Goal: Task Accomplishment & Management: Use online tool/utility

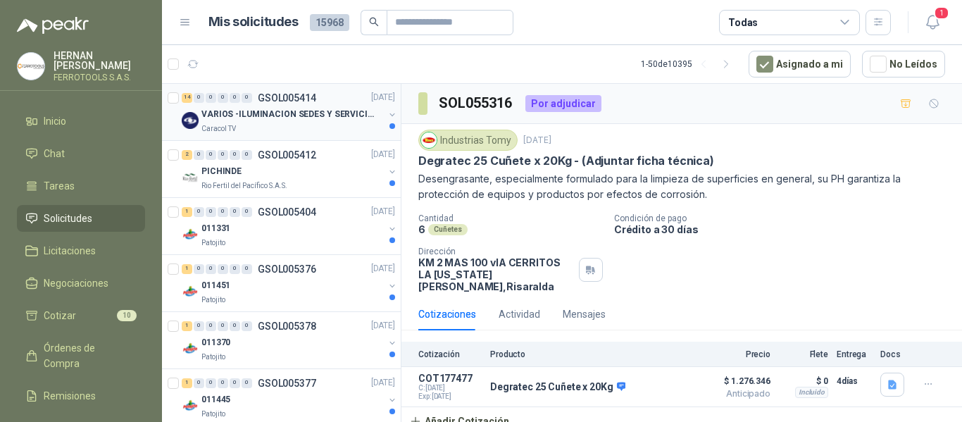
click at [291, 114] on p "VARIOS -ILUMINACION SEDES Y SERVICIOS" at bounding box center [288, 114] width 175 height 13
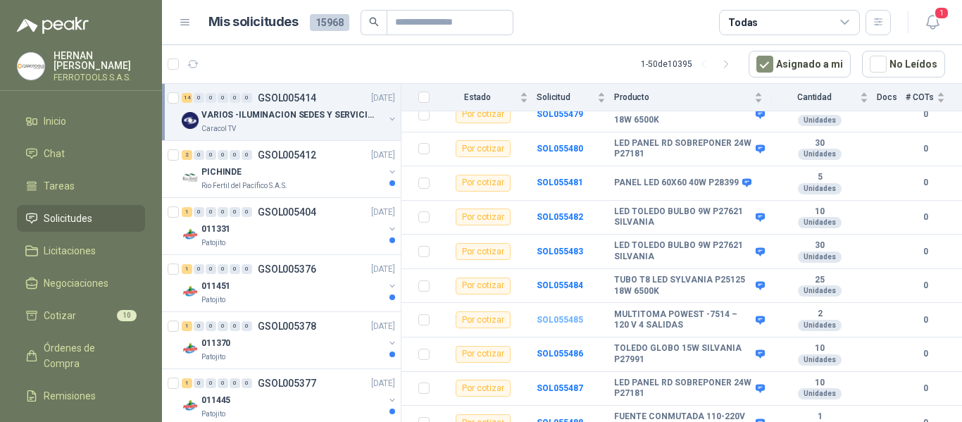
scroll to position [141, 0]
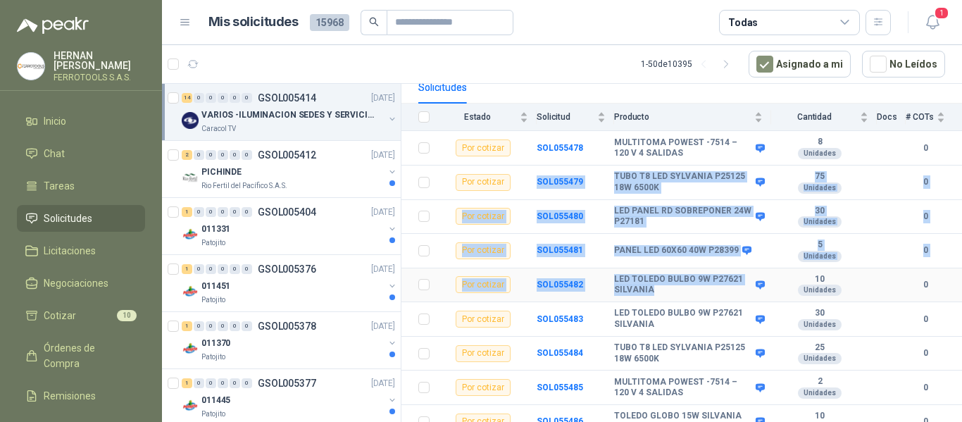
drag, startPoint x: 528, startPoint y: 166, endPoint x: 733, endPoint y: 299, distance: 244.8
click at [733, 299] on tbody "Por cotizar SOL055478 MULTITOMA POWEST -7514 – 120 V 4 SALIDAS 8 Unidades 0 Por…" at bounding box center [682, 370] width 561 height 479
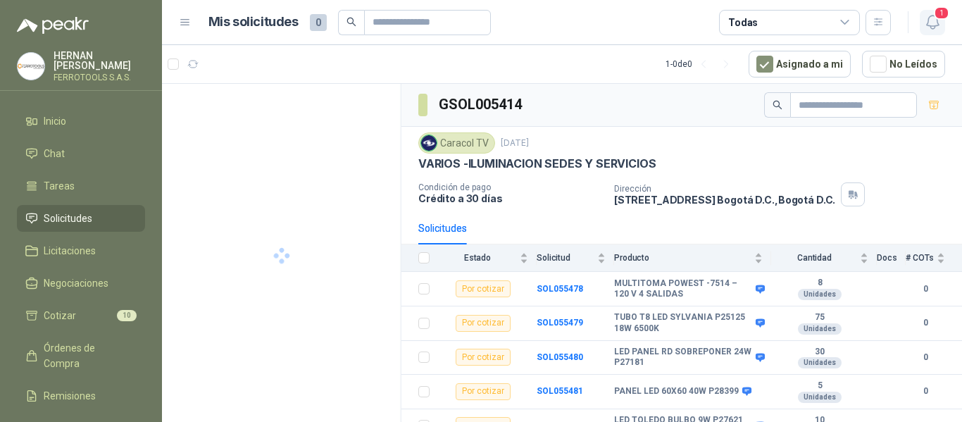
click at [938, 27] on icon "button" at bounding box center [933, 22] width 18 height 18
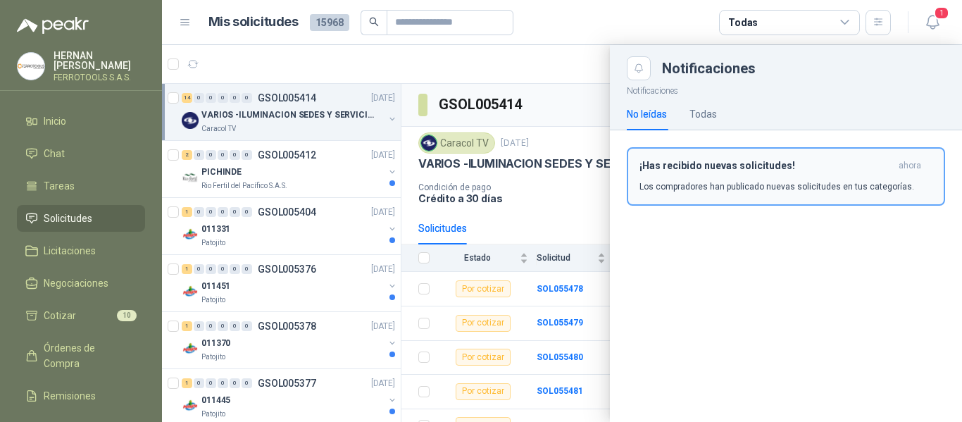
click at [730, 171] on h3 "¡Has recibido nuevas solicitudes!" at bounding box center [767, 166] width 254 height 12
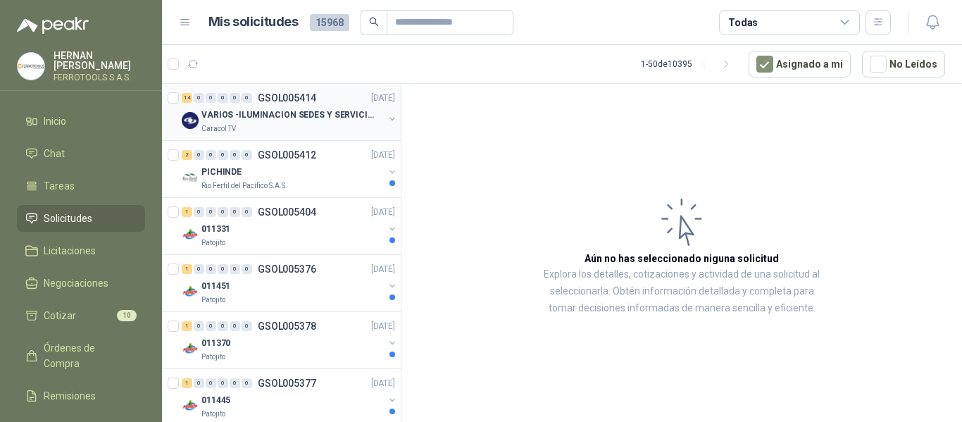
click at [318, 113] on p "VARIOS -ILUMINACION SEDES Y SERVICIOS" at bounding box center [288, 114] width 175 height 13
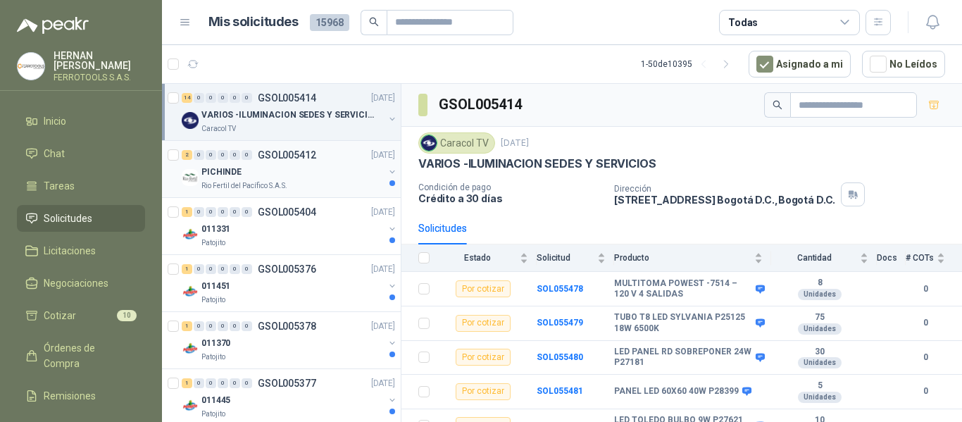
click at [307, 169] on div "PICHINDE" at bounding box center [292, 171] width 182 height 17
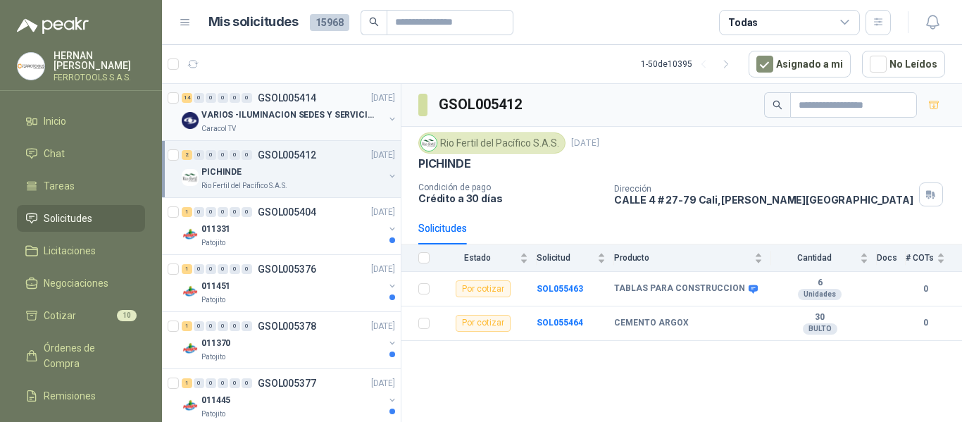
click at [337, 113] on p "VARIOS -ILUMINACION SEDES Y SERVICIOS" at bounding box center [288, 114] width 175 height 13
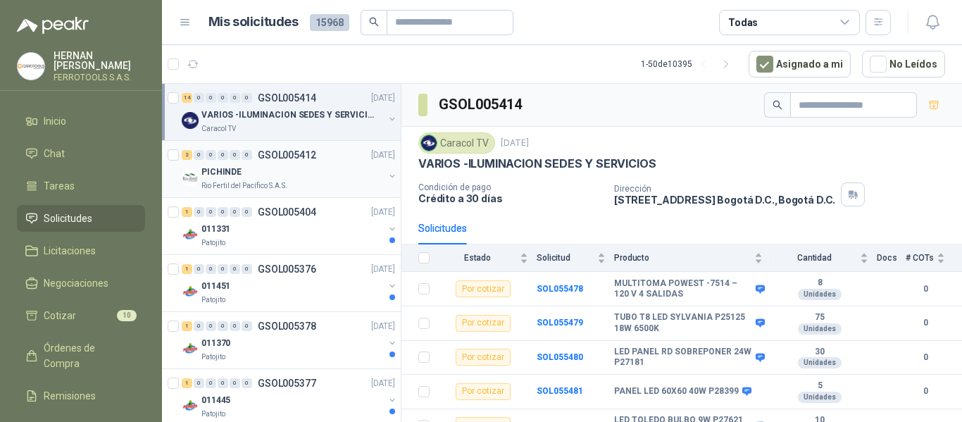
click at [299, 165] on div "PICHINDE" at bounding box center [292, 171] width 182 height 17
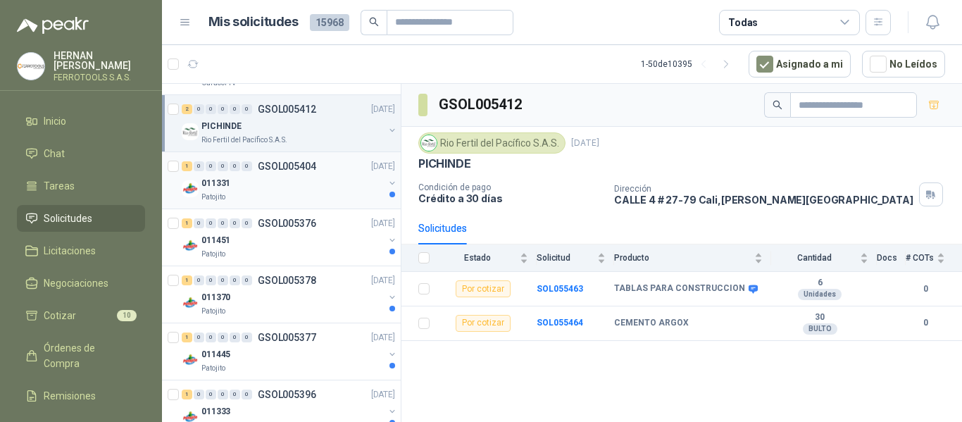
scroll to position [70, 0]
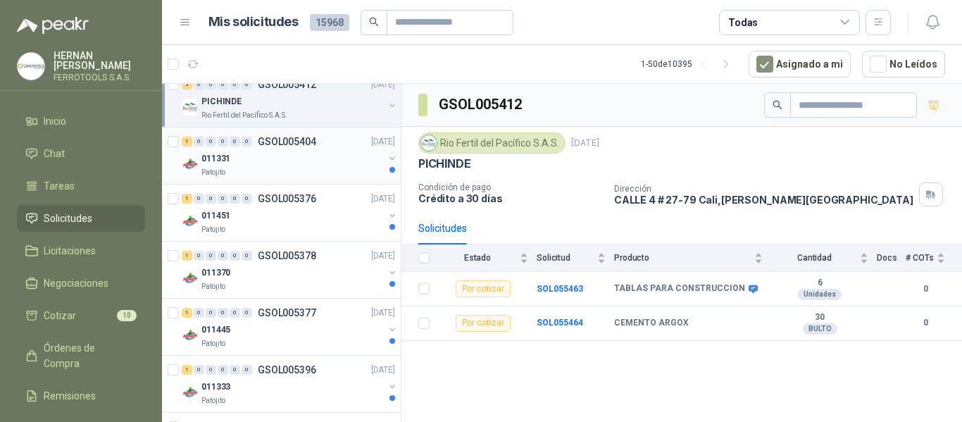
click at [337, 177] on div "Patojito" at bounding box center [292, 172] width 182 height 11
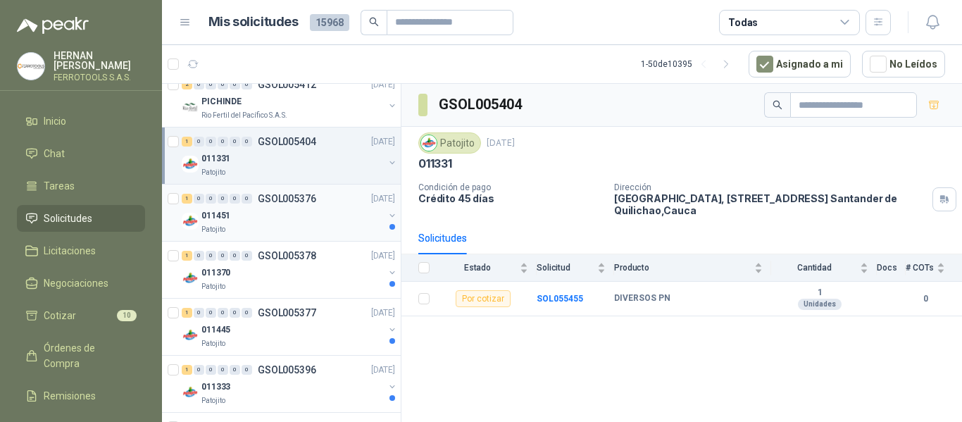
click at [334, 223] on div "011451" at bounding box center [292, 215] width 182 height 17
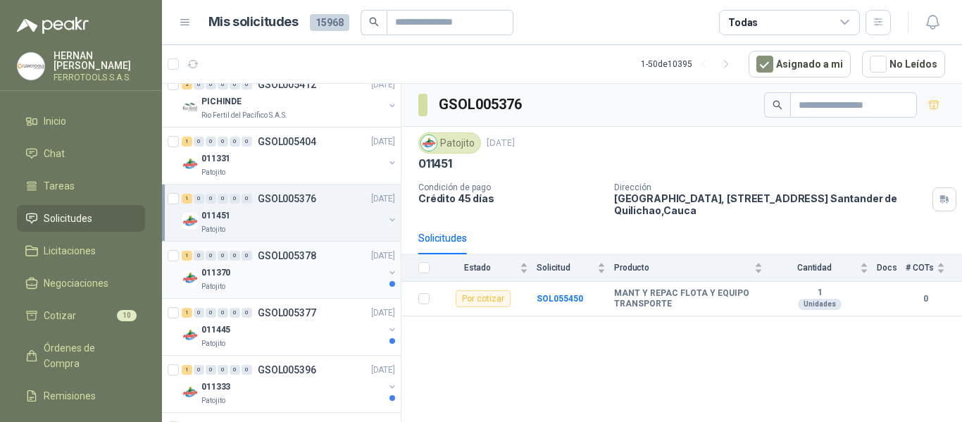
click at [318, 266] on div "011370" at bounding box center [292, 272] width 182 height 17
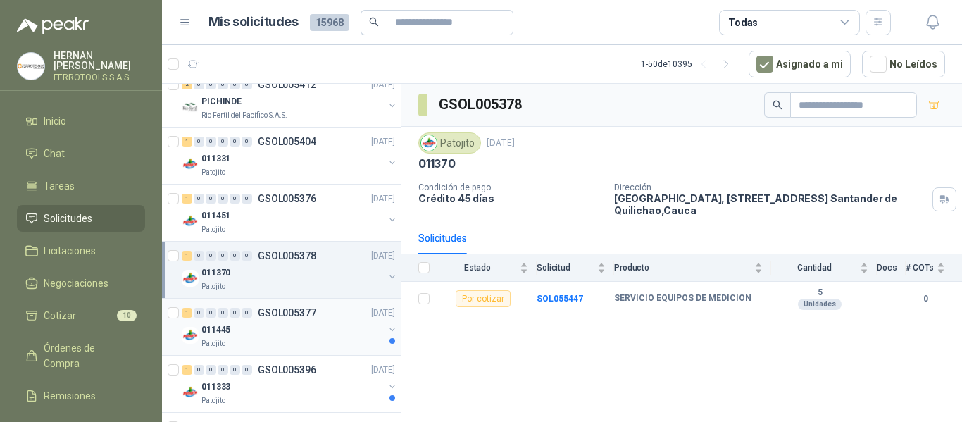
click at [326, 316] on div "1 0 0 0 0 0 GSOL005377 10/09/25" at bounding box center [290, 312] width 216 height 17
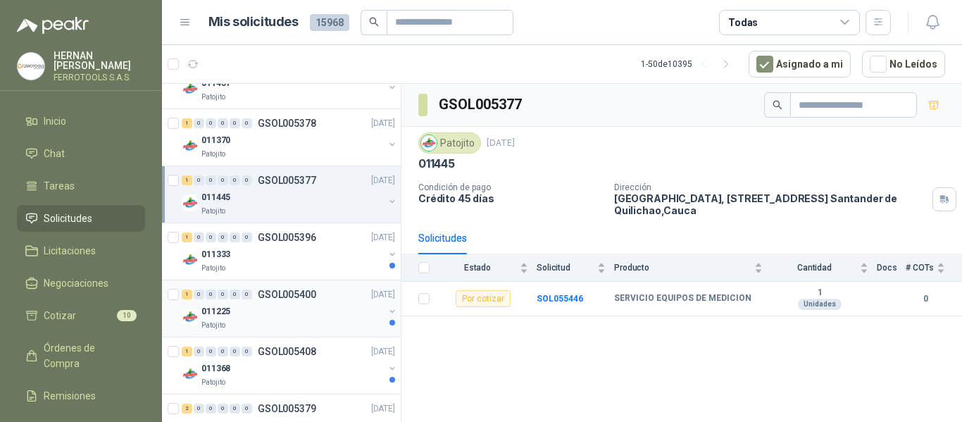
scroll to position [211, 0]
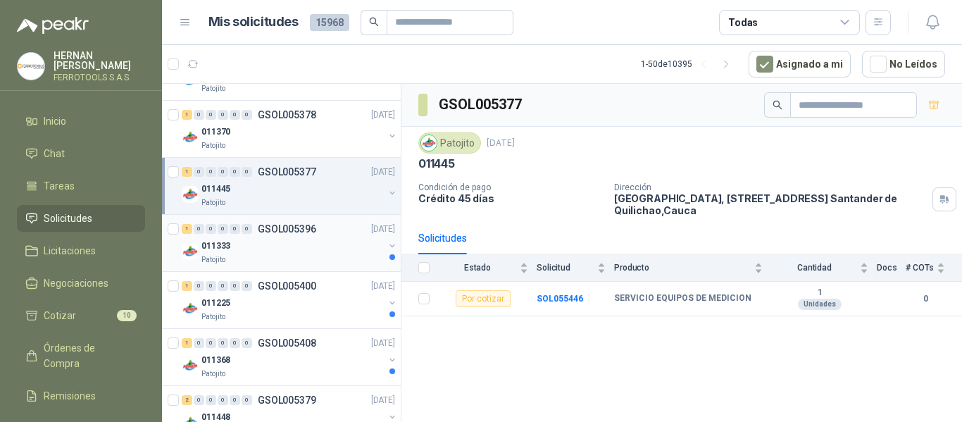
click at [328, 236] on div "1 0 0 0 0 0 GSOL005396 10/09/25" at bounding box center [290, 228] width 216 height 17
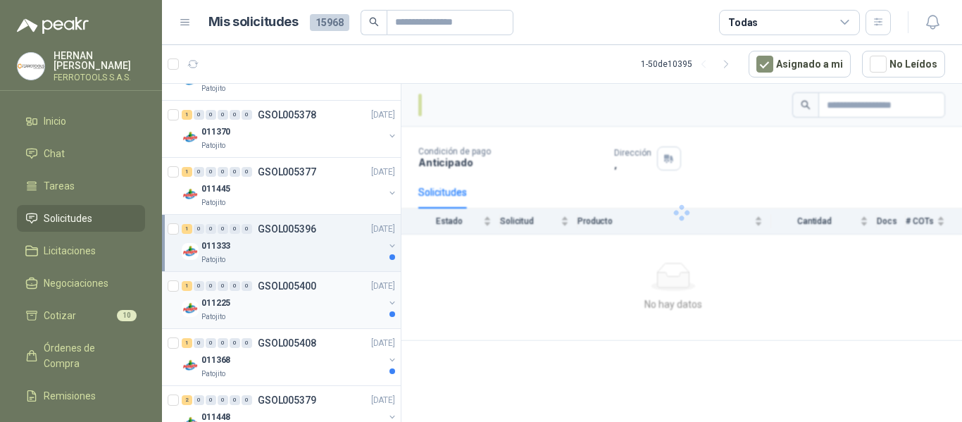
scroll to position [282, 0]
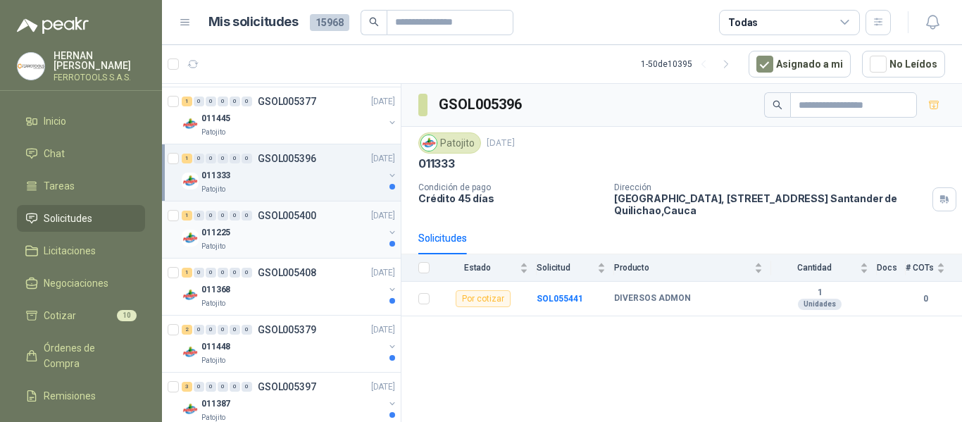
click at [326, 220] on div "1 0 0 0 0 0 GSOL005400 10/09/25" at bounding box center [290, 215] width 216 height 17
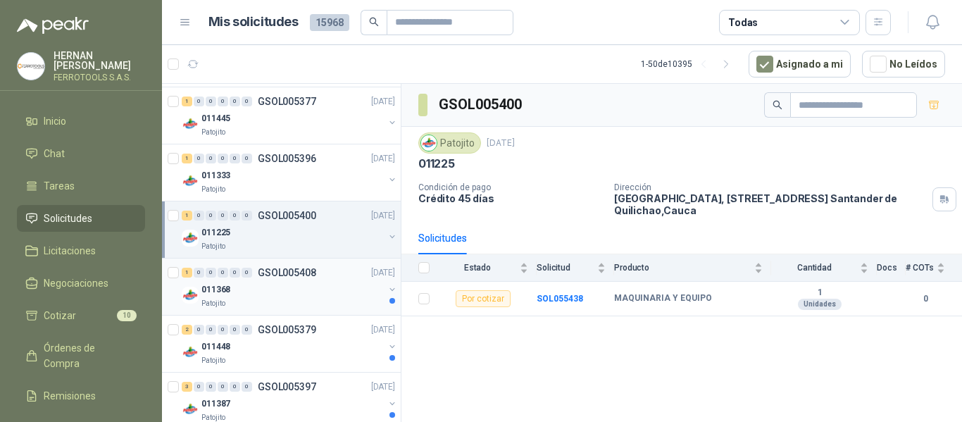
click at [326, 284] on div "011368" at bounding box center [292, 289] width 182 height 17
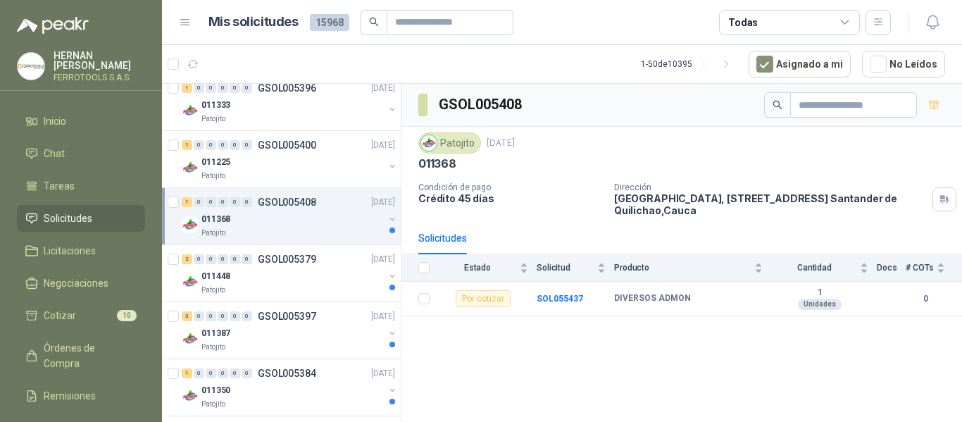
scroll to position [423, 0]
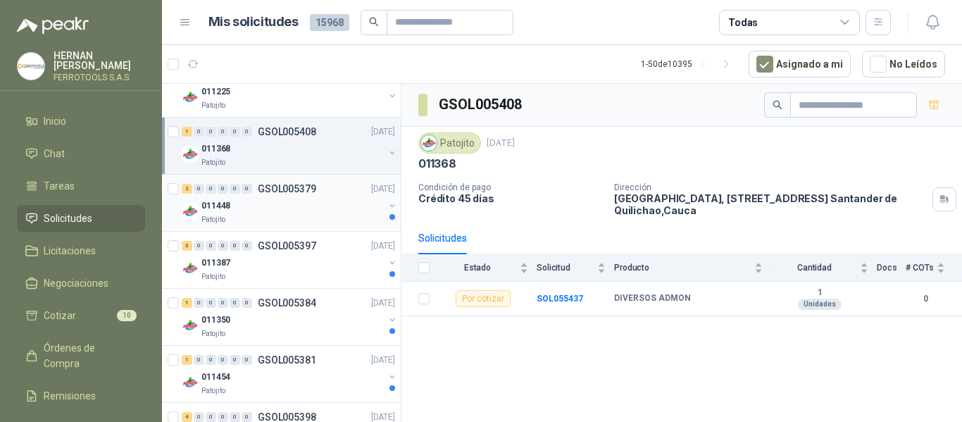
click at [325, 219] on div "Patojito" at bounding box center [292, 219] width 182 height 11
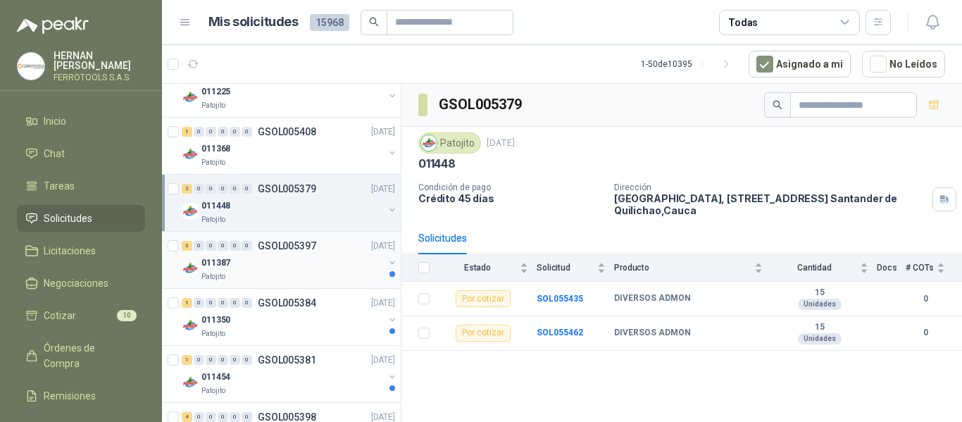
click at [337, 263] on div "011387" at bounding box center [292, 262] width 182 height 17
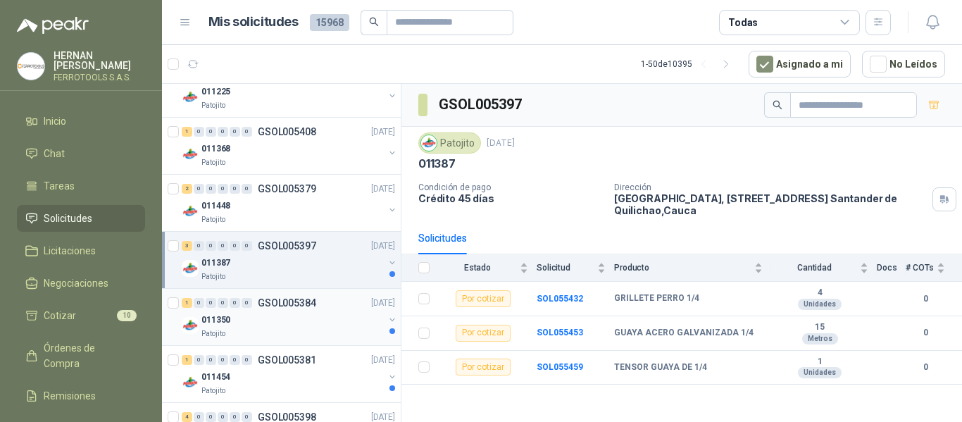
click at [333, 322] on div "011350" at bounding box center [292, 319] width 182 height 17
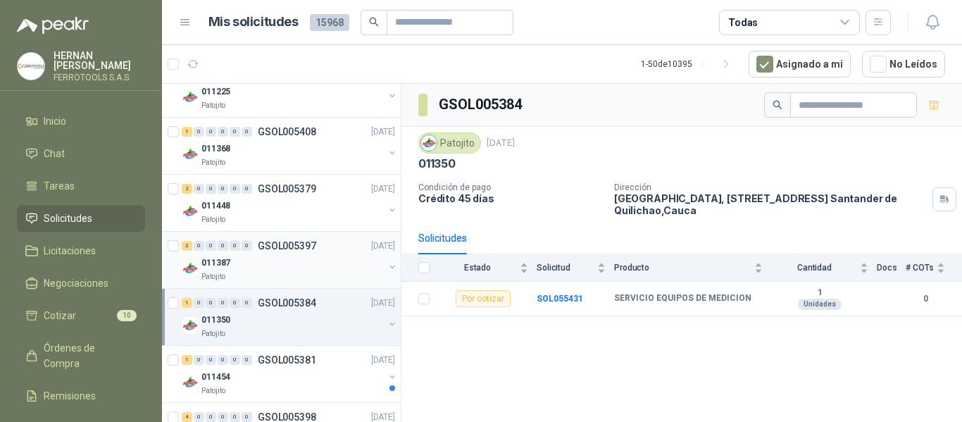
click at [341, 256] on div "011387" at bounding box center [292, 262] width 182 height 17
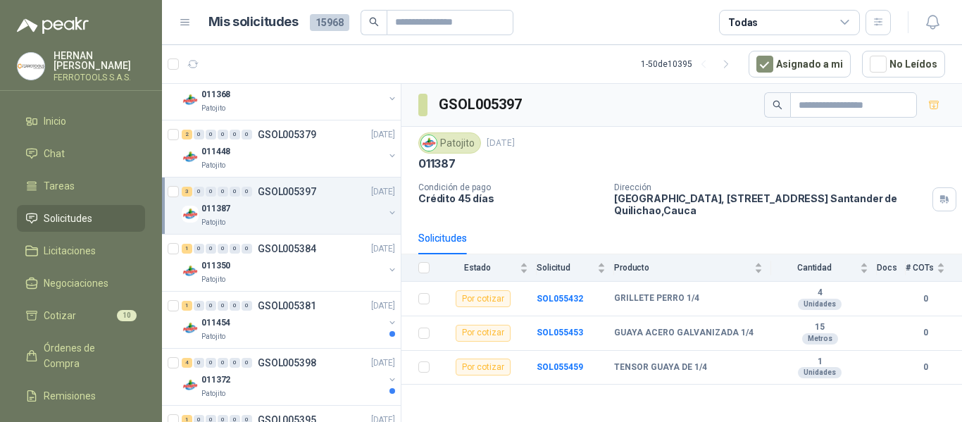
scroll to position [493, 0]
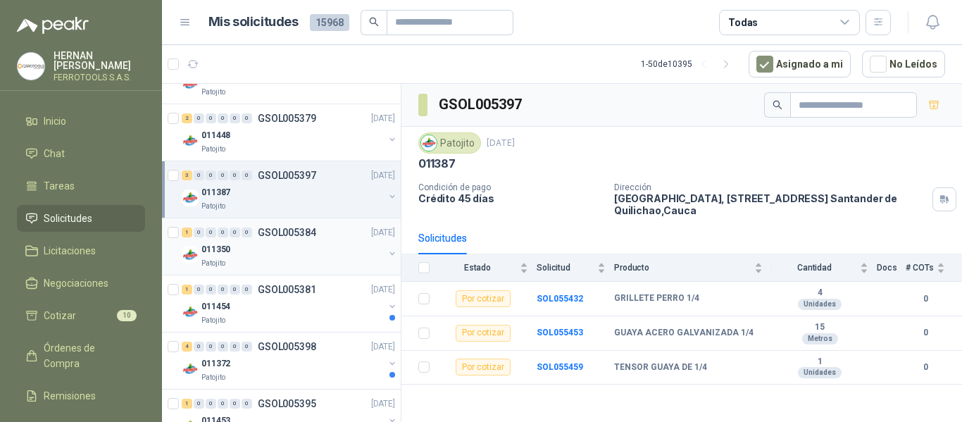
click at [317, 239] on div "1 0 0 0 0 0 GSOL005384 10/09/25" at bounding box center [290, 232] width 216 height 17
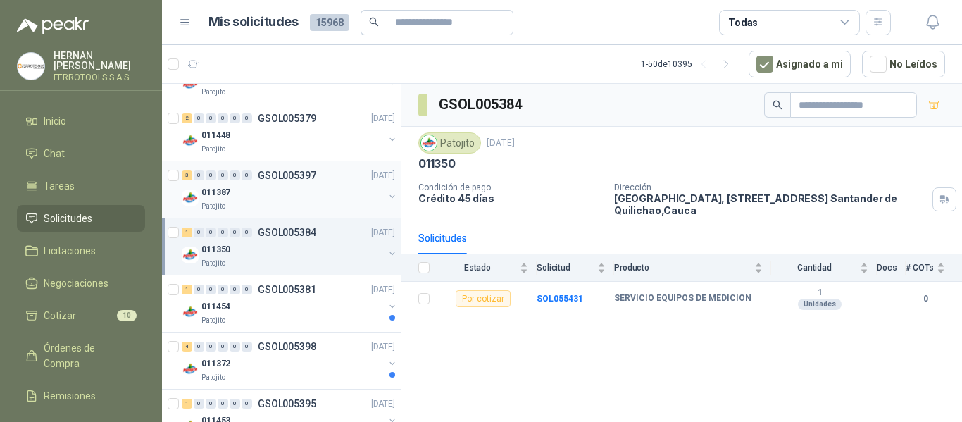
click at [346, 202] on div "Patojito" at bounding box center [292, 206] width 182 height 11
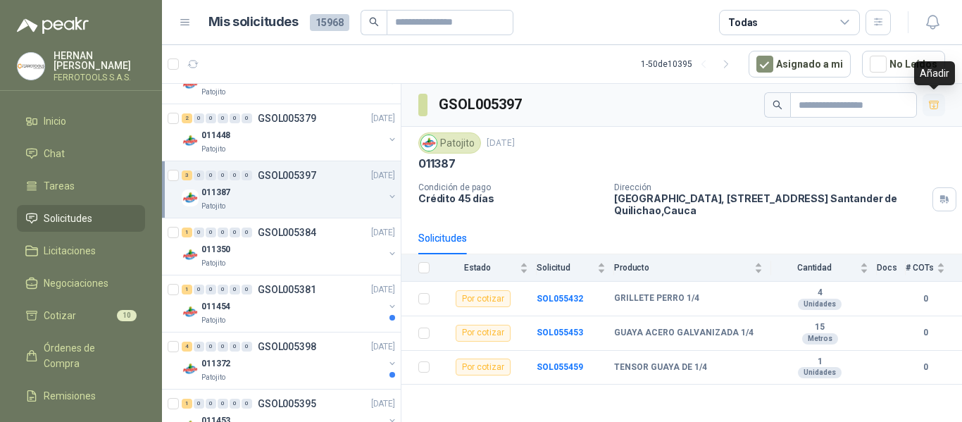
click at [934, 104] on icon "button" at bounding box center [934, 105] width 12 height 12
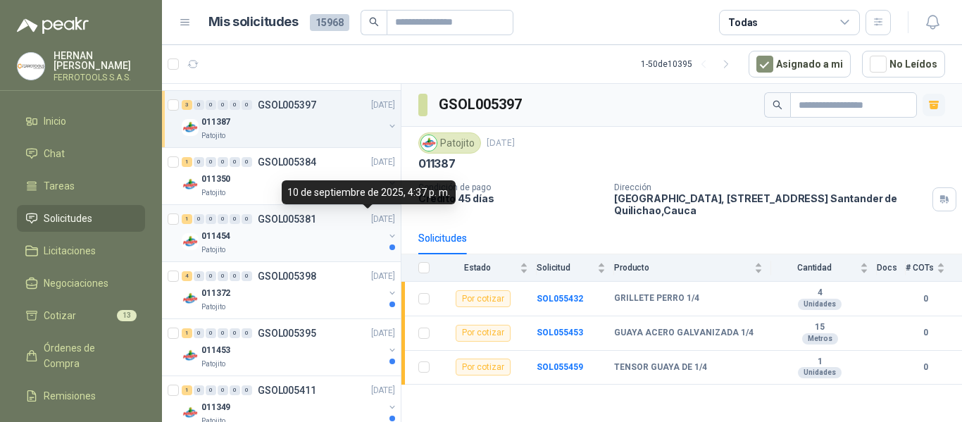
click at [371, 221] on p "[DATE]" at bounding box center [383, 219] width 24 height 13
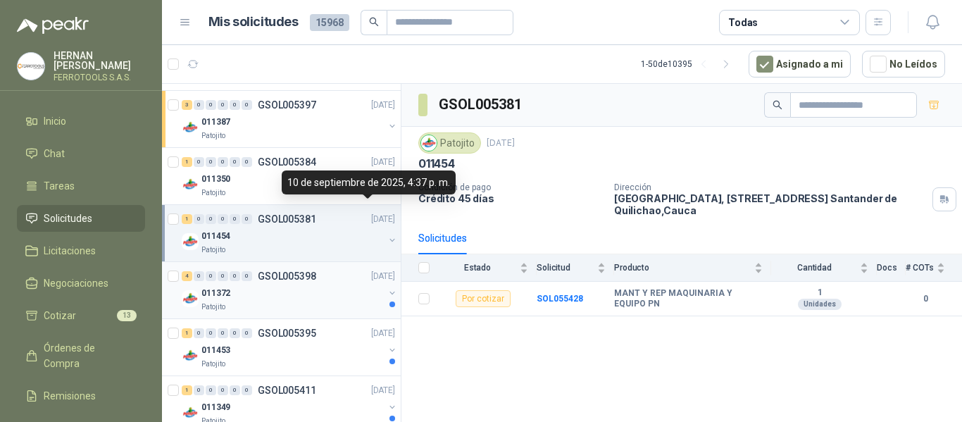
scroll to position [634, 0]
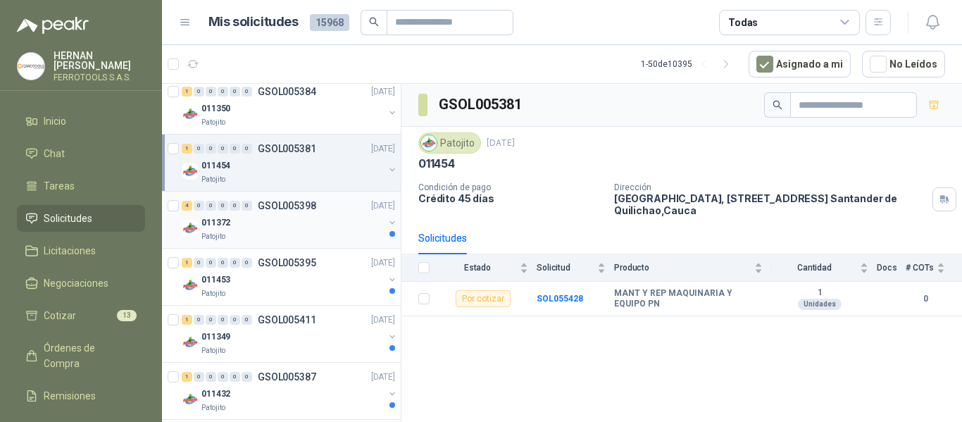
click at [351, 220] on div "011372" at bounding box center [292, 222] width 182 height 17
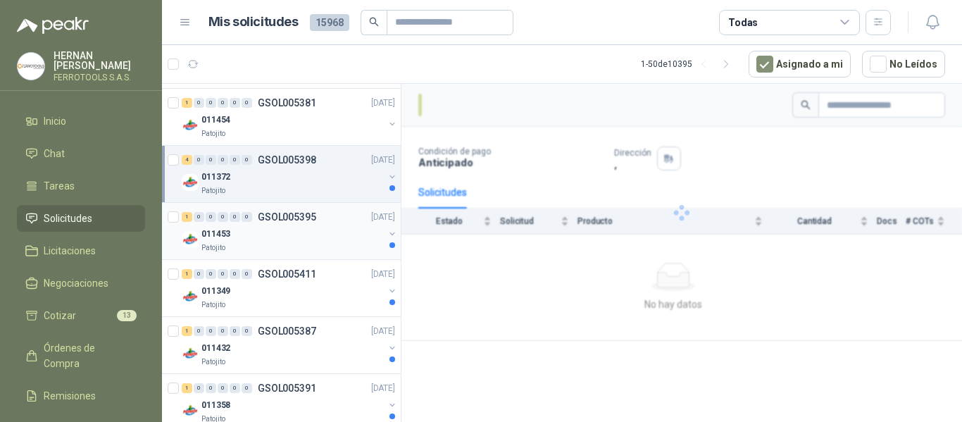
scroll to position [704, 0]
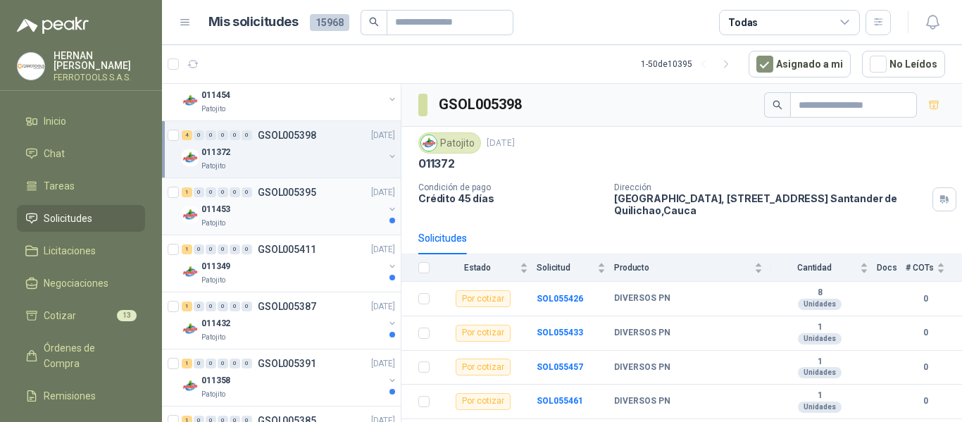
click at [351, 220] on div "Patojito" at bounding box center [292, 223] width 182 height 11
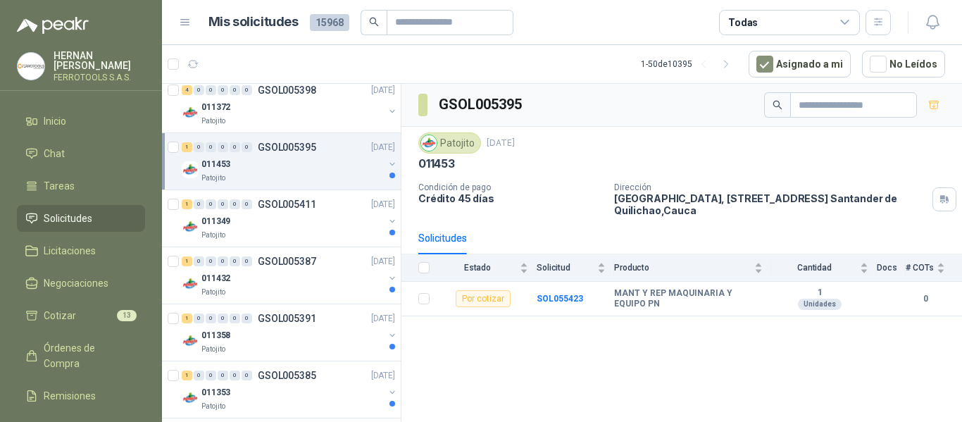
scroll to position [775, 0]
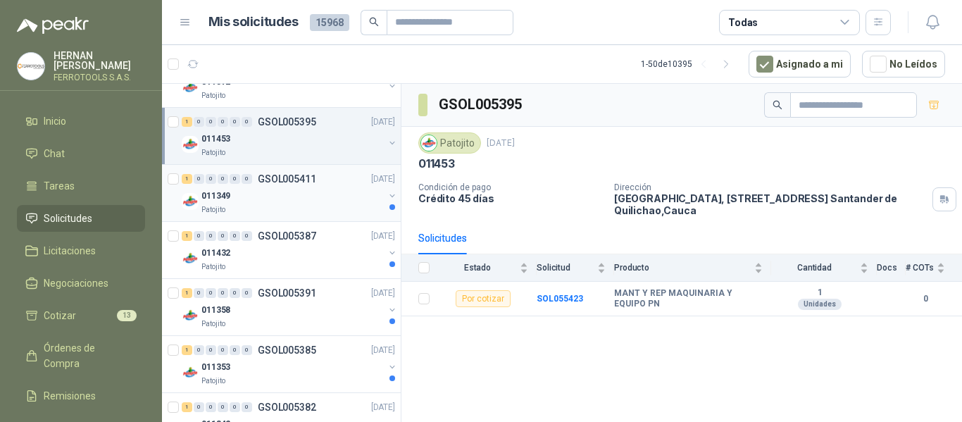
click at [357, 195] on div "011349" at bounding box center [292, 195] width 182 height 17
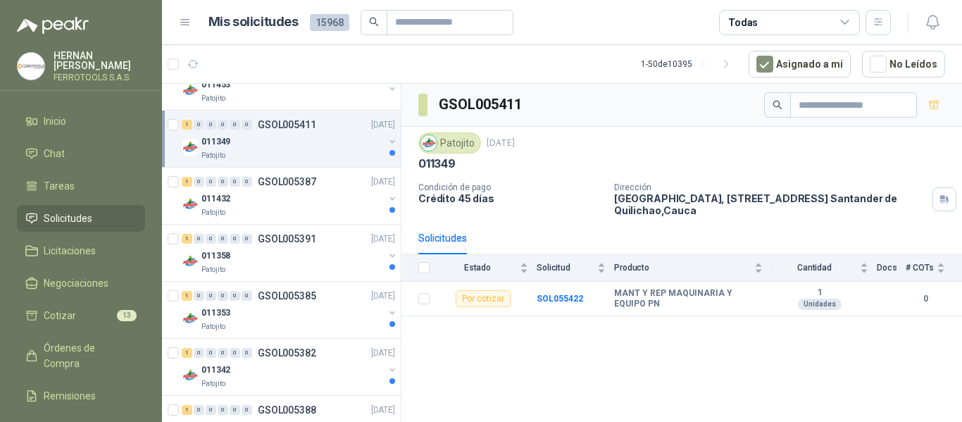
scroll to position [845, 0]
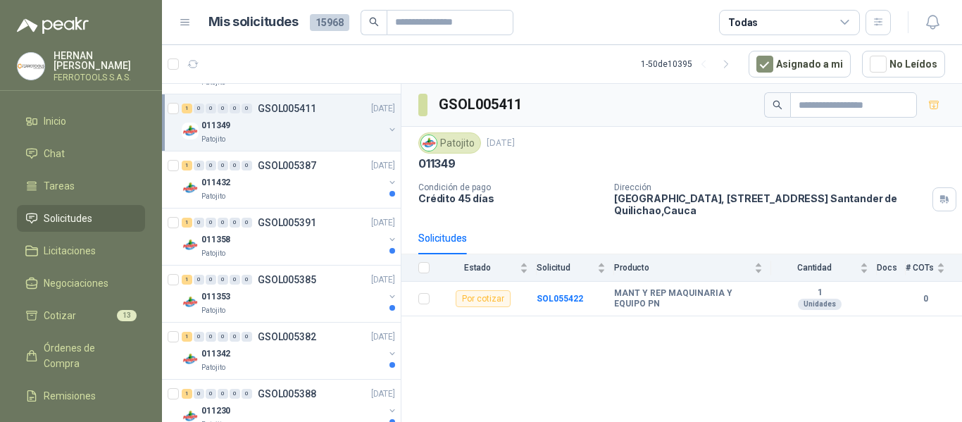
click at [357, 195] on div "Patojito" at bounding box center [292, 196] width 182 height 11
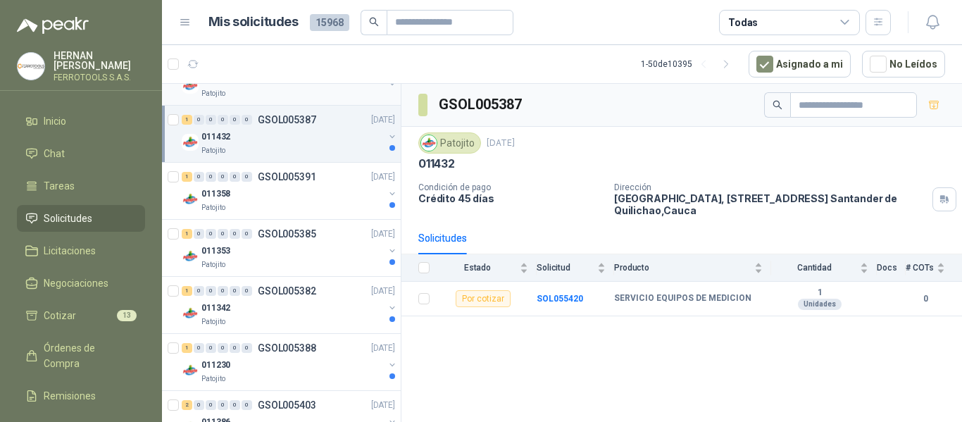
scroll to position [916, 0]
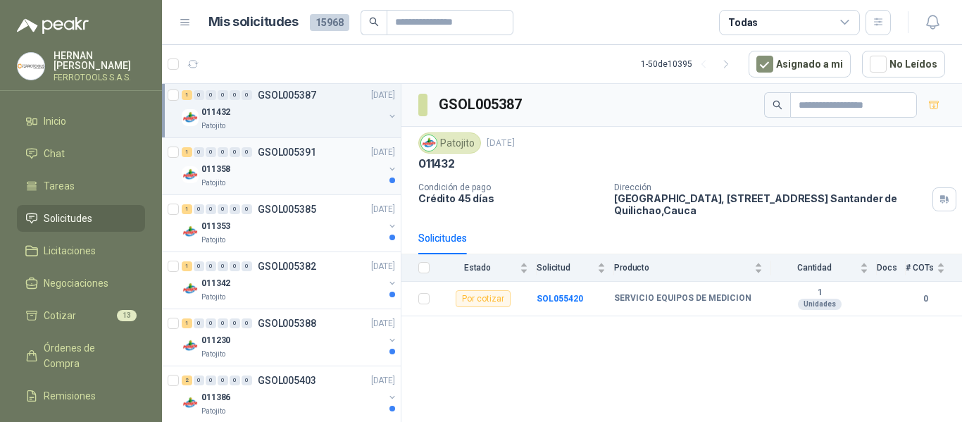
click at [362, 173] on div "011358" at bounding box center [292, 169] width 182 height 17
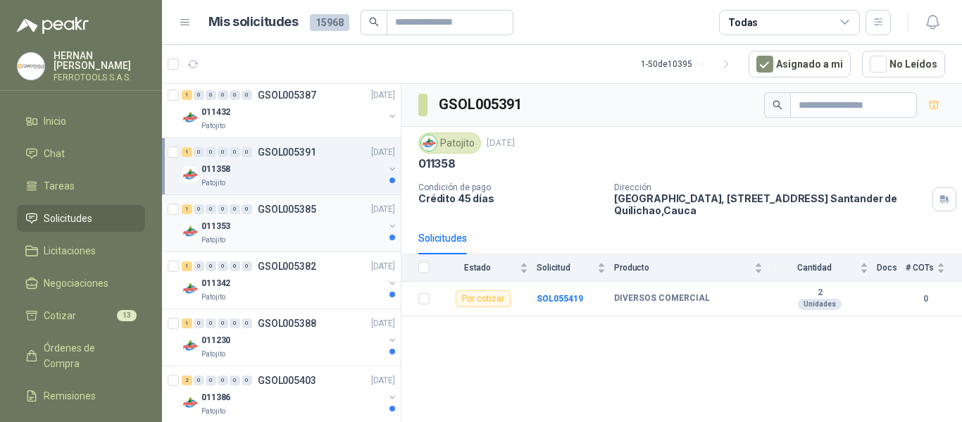
click at [347, 214] on div "1 0 0 0 0 0 GSOL005385 10/09/25" at bounding box center [290, 209] width 216 height 17
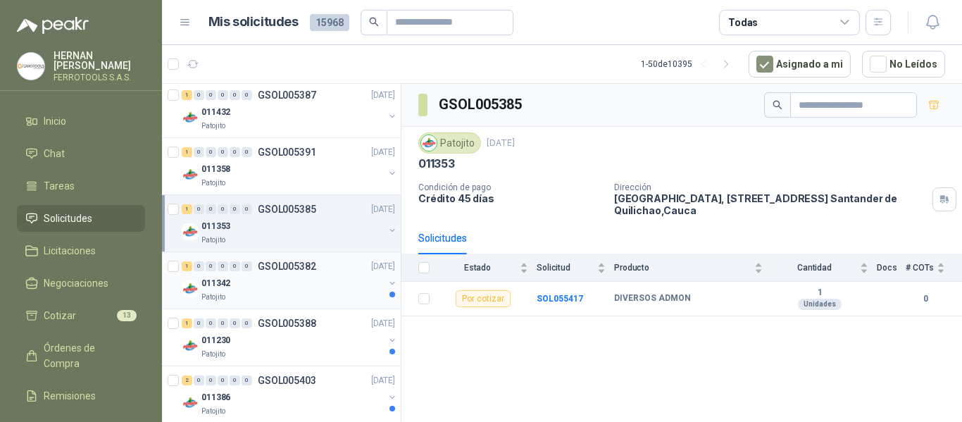
click at [340, 270] on div "1 0 0 0 0 0 GSOL005382 10/09/25" at bounding box center [290, 266] width 216 height 17
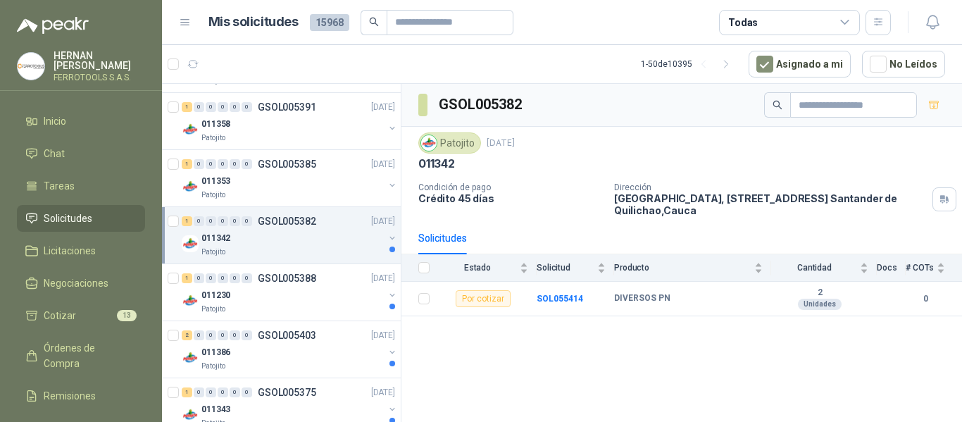
scroll to position [986, 0]
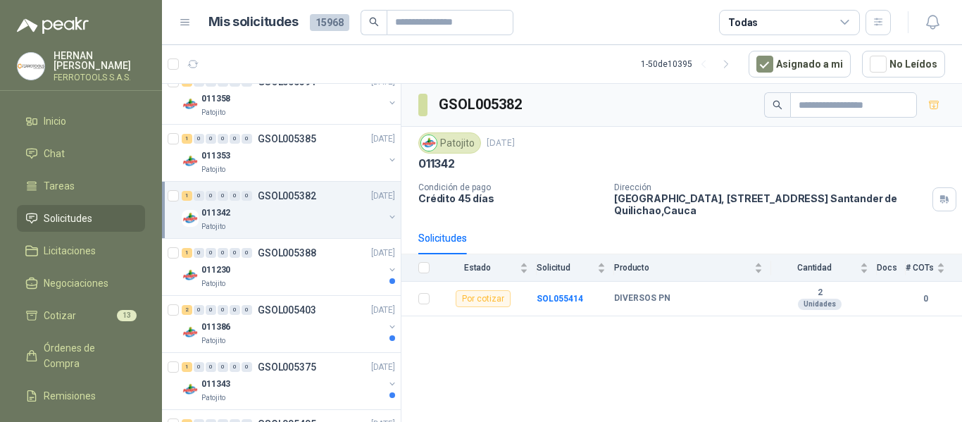
click at [340, 270] on div "011230" at bounding box center [292, 269] width 182 height 17
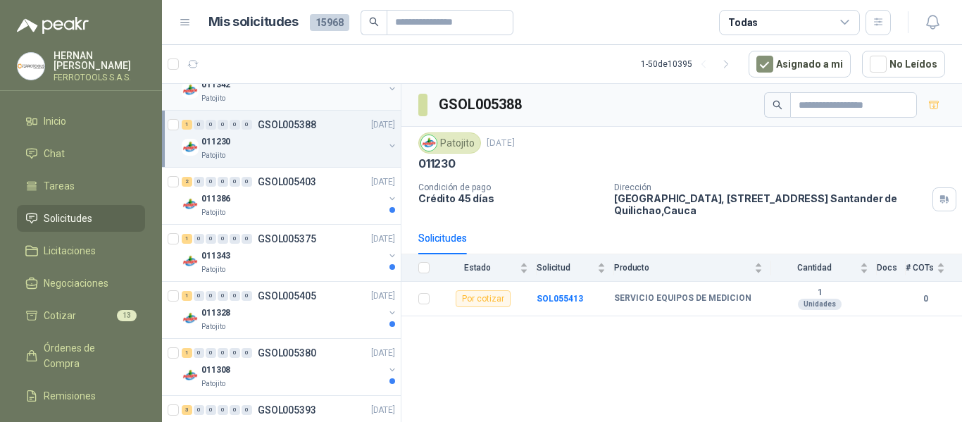
scroll to position [1127, 0]
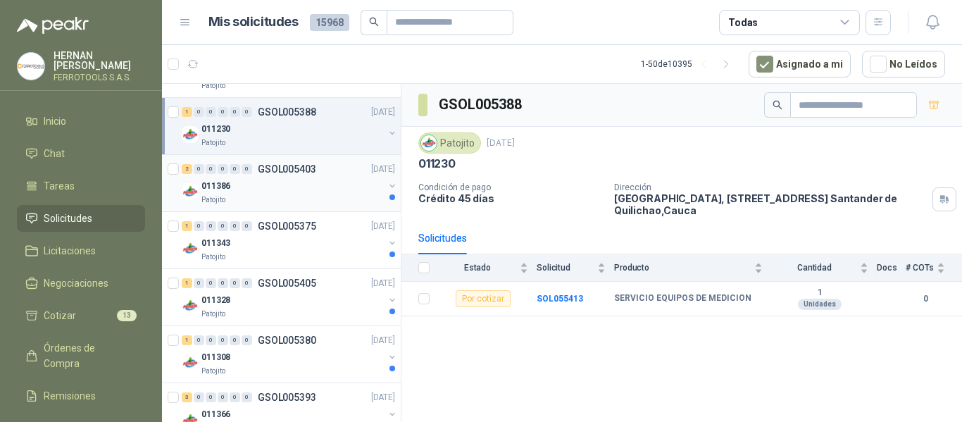
click at [355, 189] on div "011386" at bounding box center [292, 186] width 182 height 17
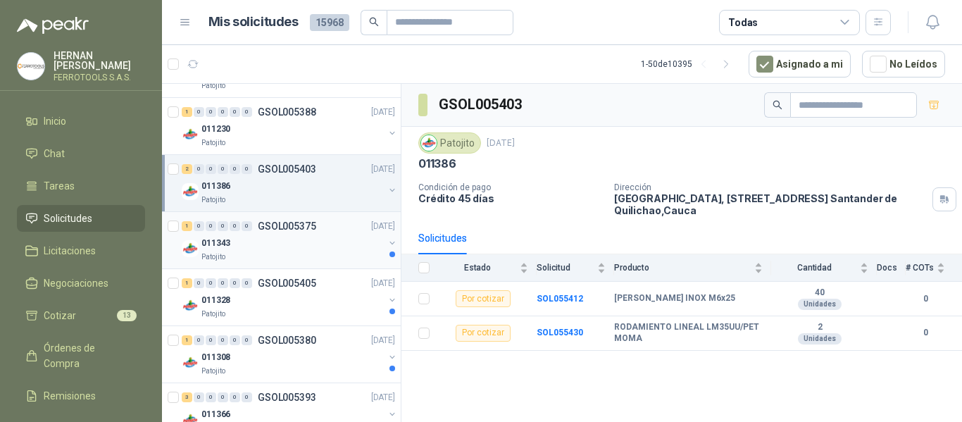
click at [350, 251] on div "011343" at bounding box center [292, 243] width 182 height 17
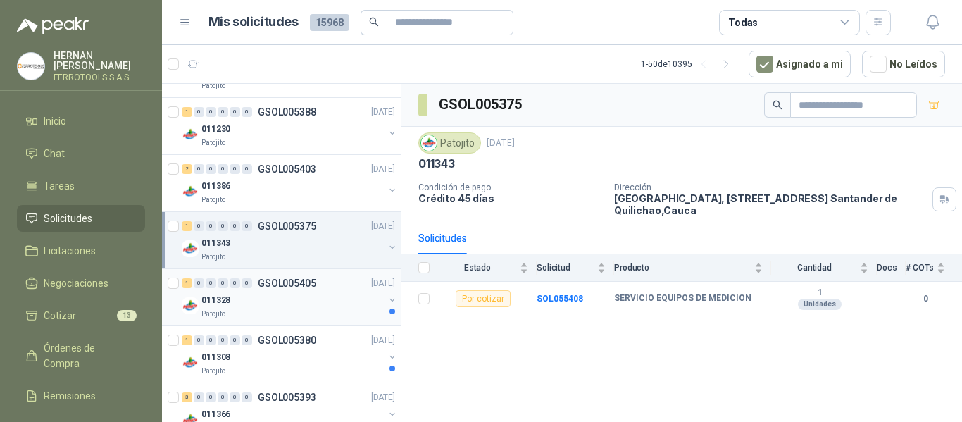
click at [343, 285] on div "1 0 0 0 0 0 GSOL005405 10/09/25" at bounding box center [290, 283] width 216 height 17
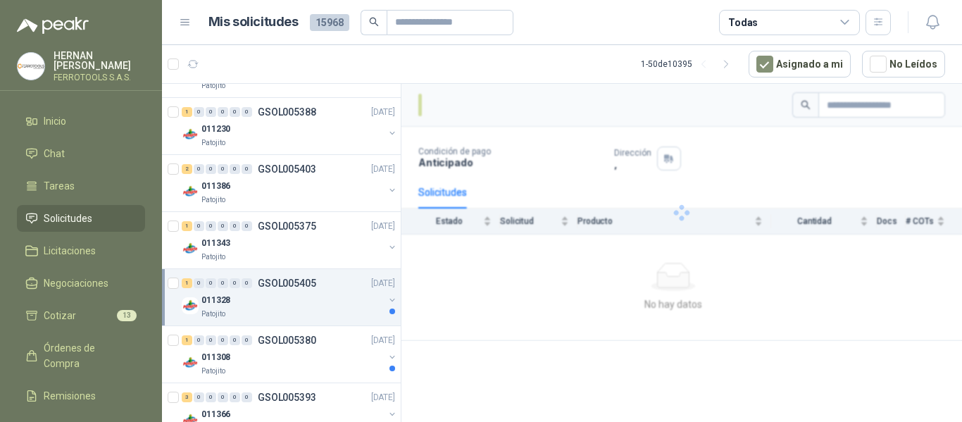
scroll to position [1197, 0]
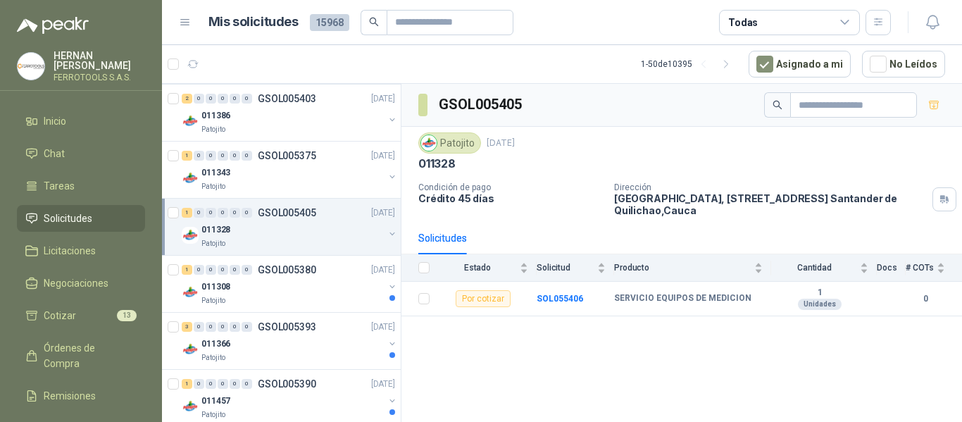
click at [343, 285] on div "011308" at bounding box center [292, 286] width 182 height 17
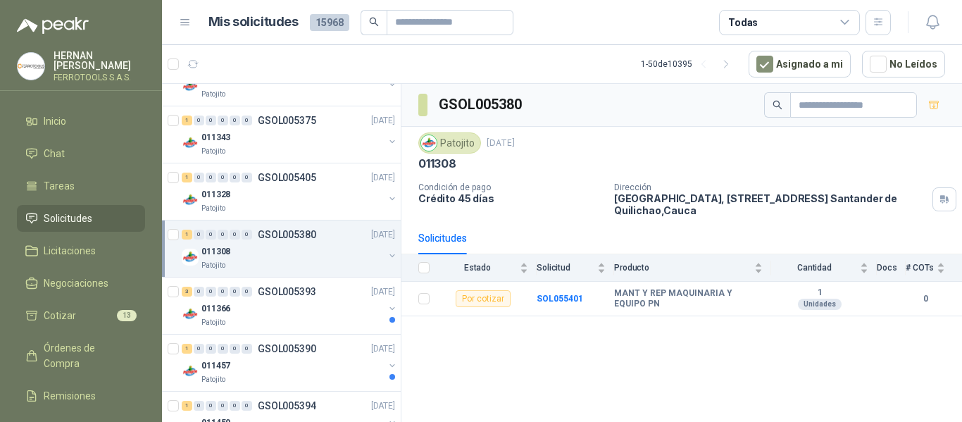
scroll to position [1268, 0]
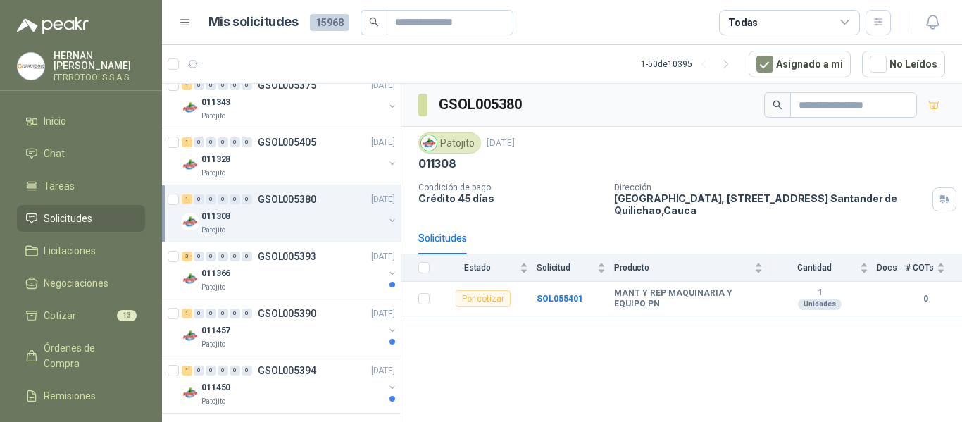
click at [342, 287] on div "Patojito" at bounding box center [292, 287] width 182 height 11
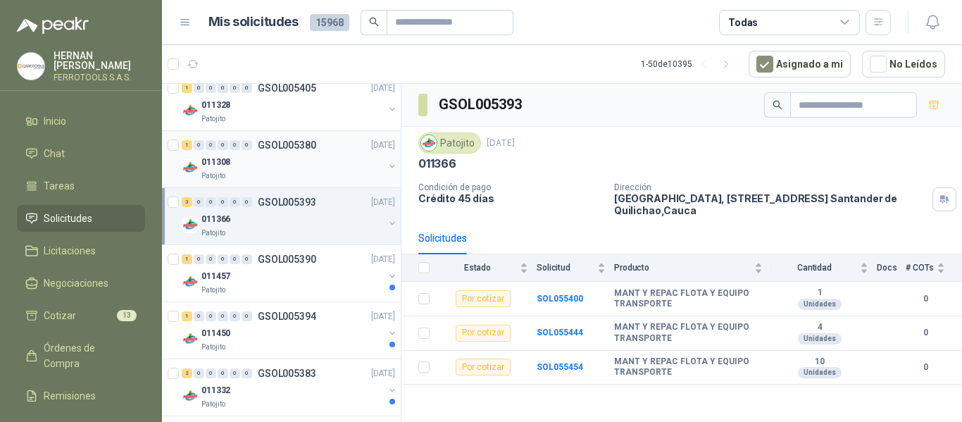
scroll to position [1338, 0]
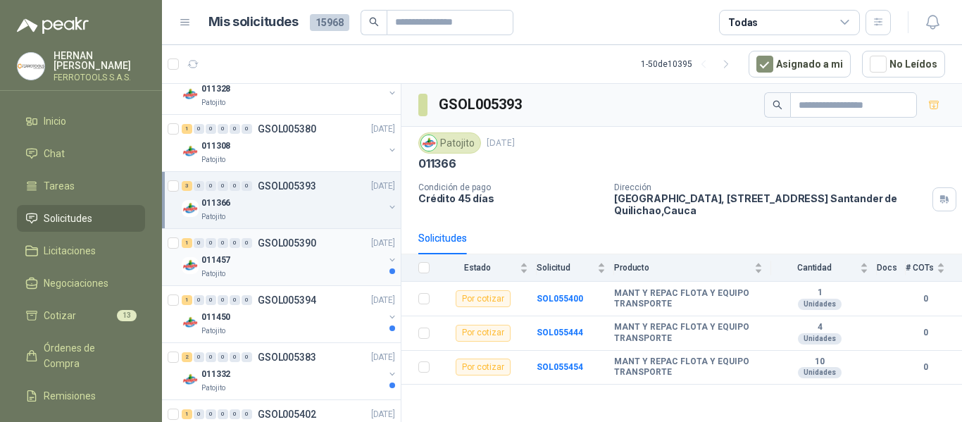
click at [344, 268] on div "Patojito" at bounding box center [292, 273] width 182 height 11
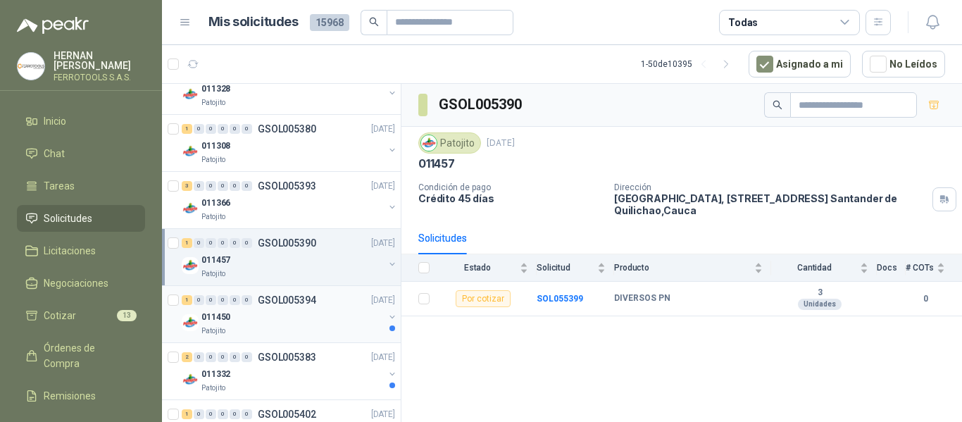
click at [353, 320] on div "011450" at bounding box center [292, 317] width 182 height 17
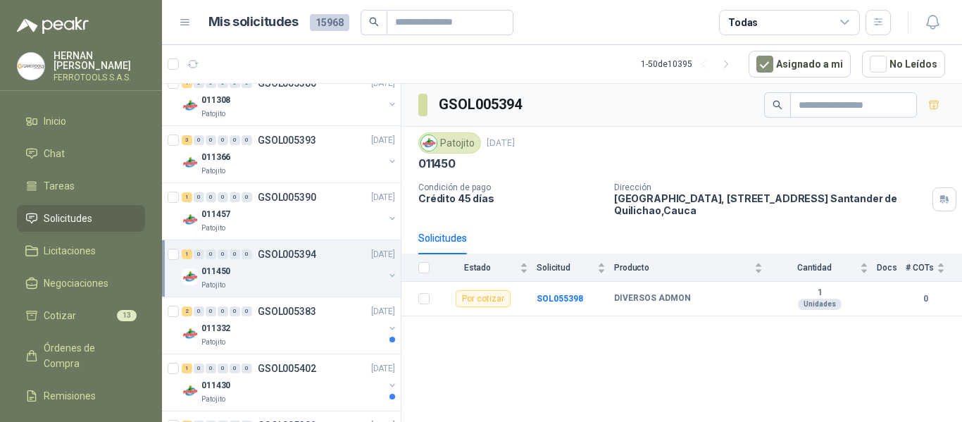
scroll to position [1409, 0]
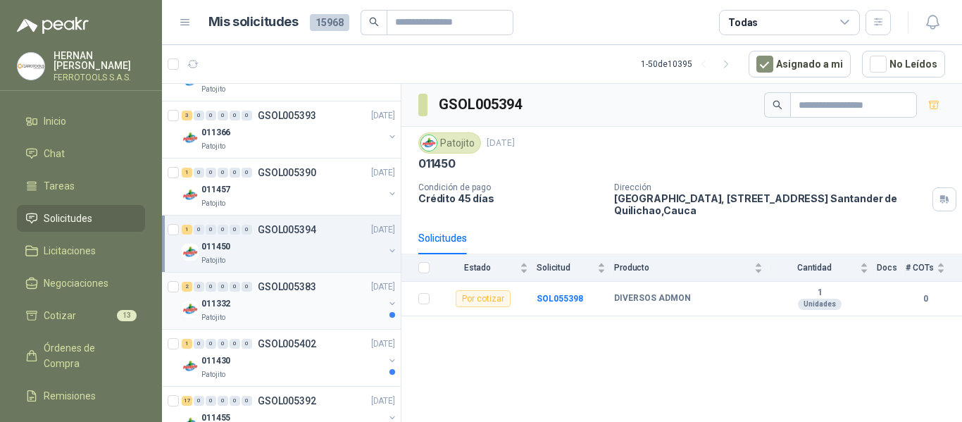
click at [371, 290] on p "[DATE]" at bounding box center [383, 286] width 24 height 13
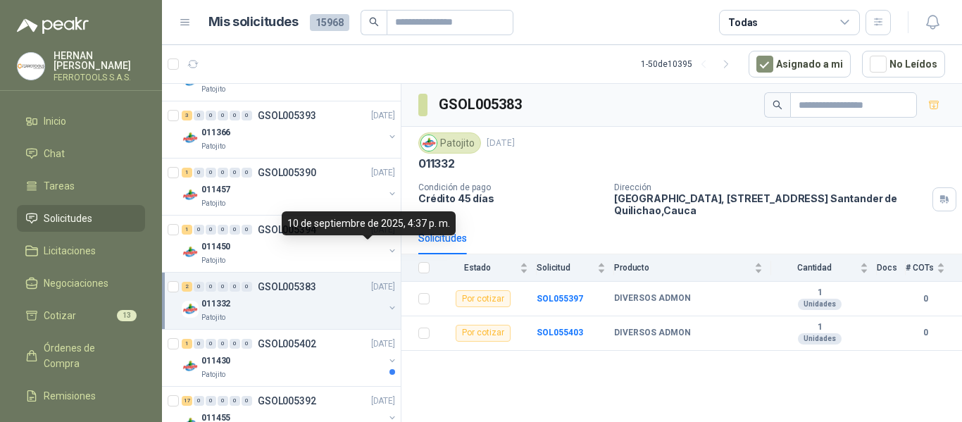
scroll to position [1479, 0]
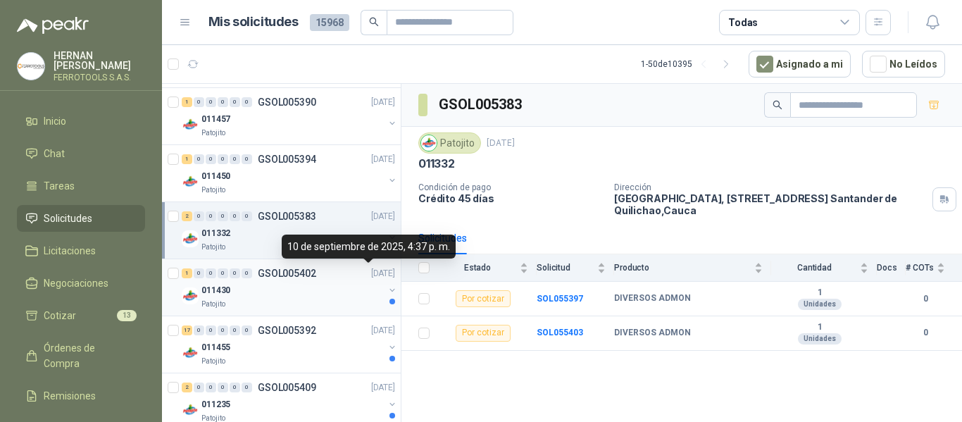
click at [371, 278] on p "[DATE]" at bounding box center [383, 273] width 24 height 13
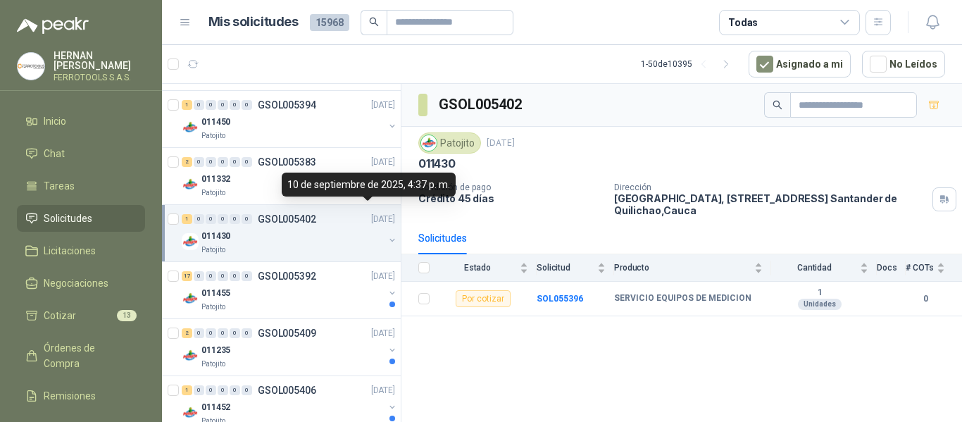
scroll to position [1550, 0]
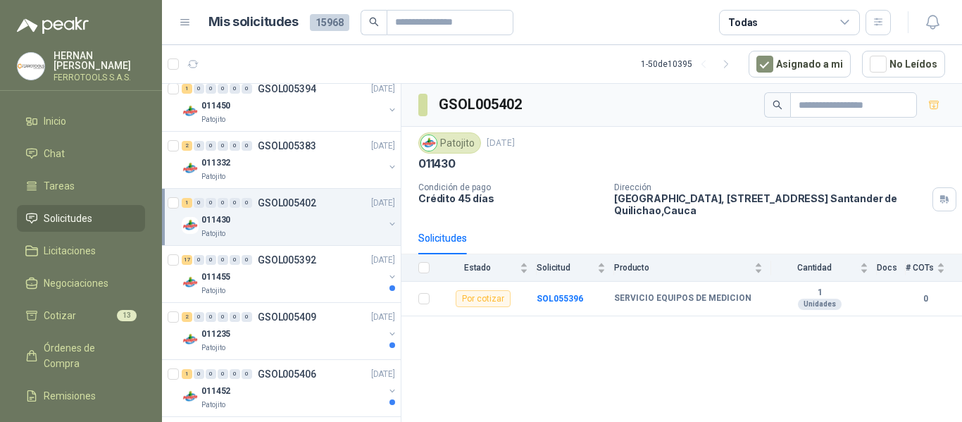
click at [350, 278] on div "011455" at bounding box center [292, 276] width 182 height 17
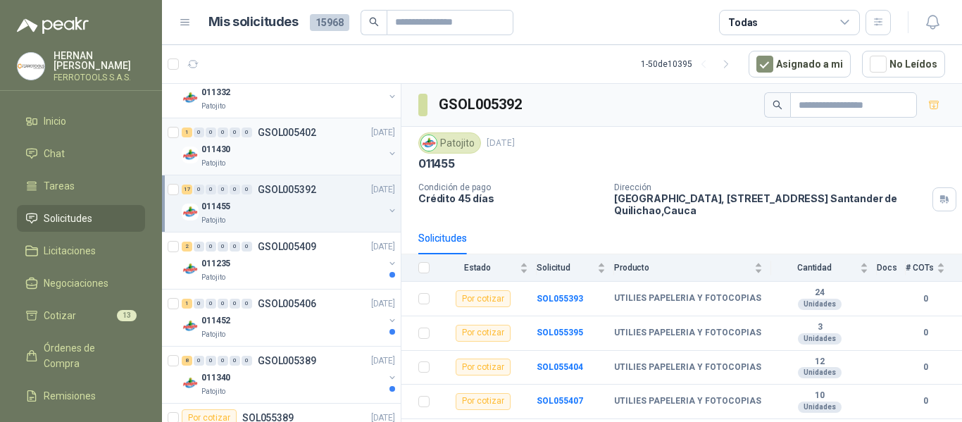
scroll to position [1691, 0]
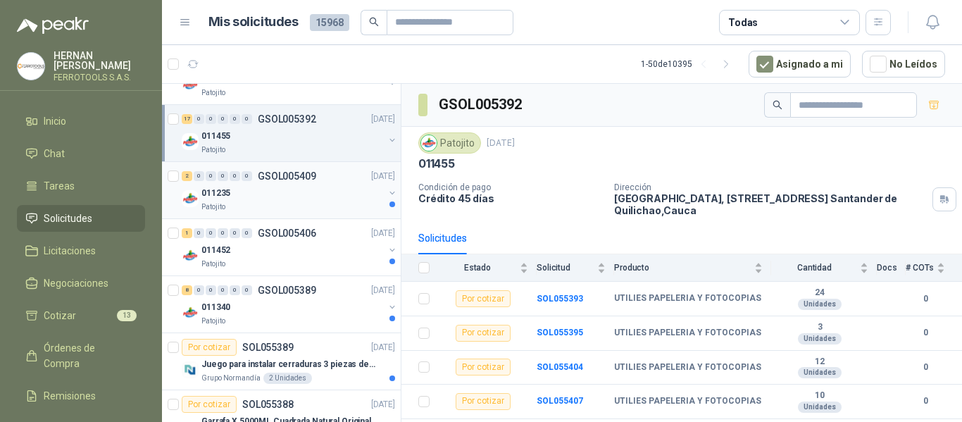
click at [359, 185] on div "011235" at bounding box center [292, 193] width 182 height 17
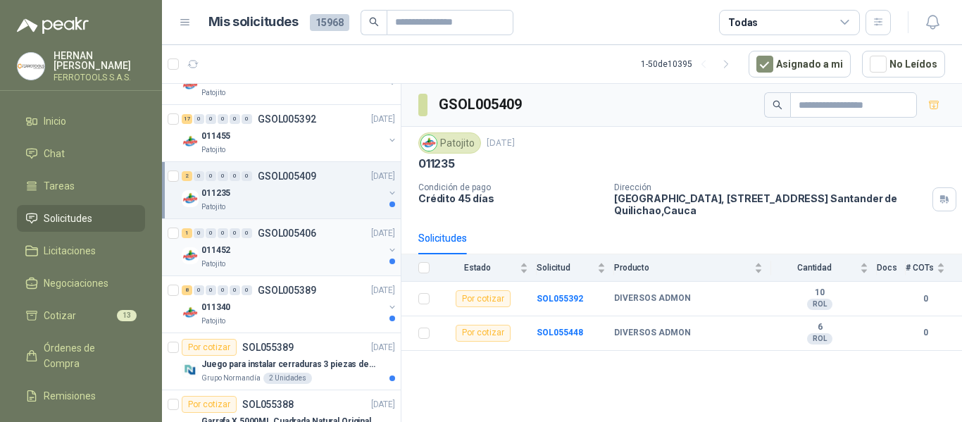
click at [347, 255] on div "011452" at bounding box center [292, 250] width 182 height 17
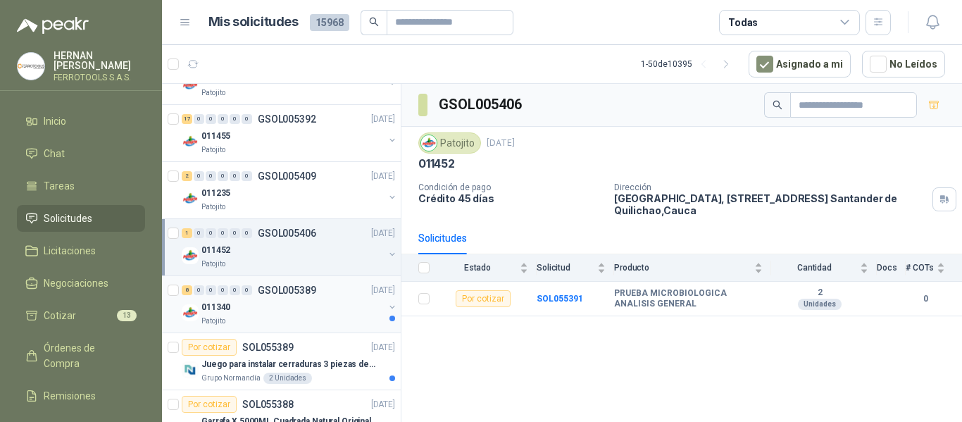
click at [338, 305] on div "011340" at bounding box center [292, 307] width 182 height 17
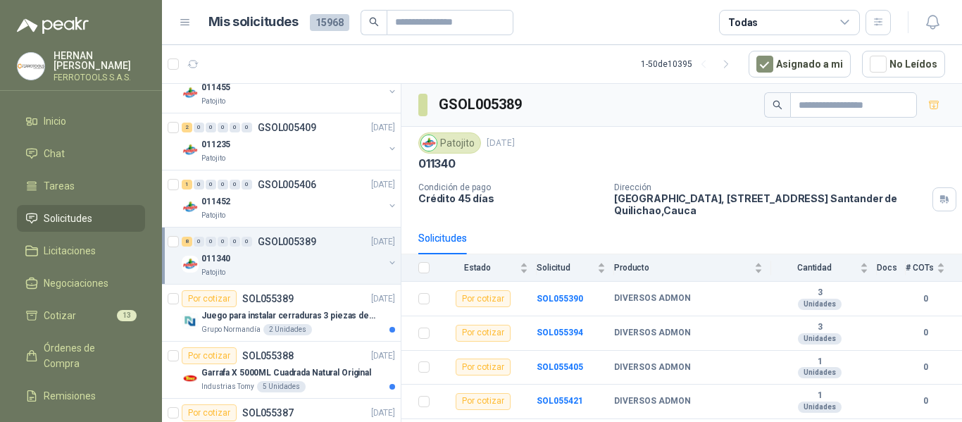
scroll to position [1761, 0]
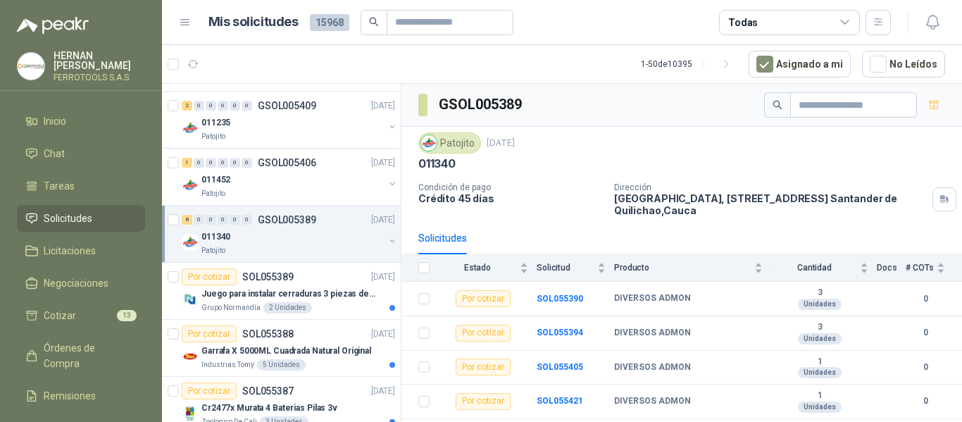
click at [338, 305] on div "Grupo Normandía 2 Unidades" at bounding box center [298, 307] width 194 height 11
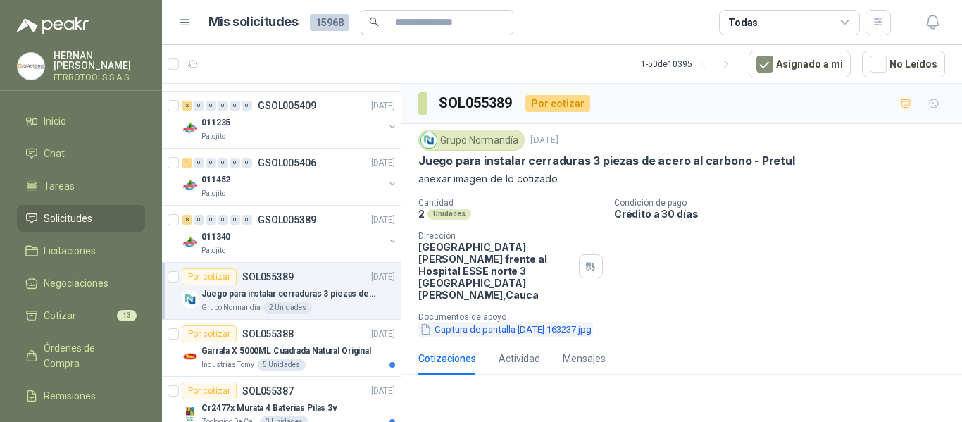
click at [529, 322] on button "Captura de pantalla 2025-09-10 163237.jpg" at bounding box center [505, 329] width 175 height 15
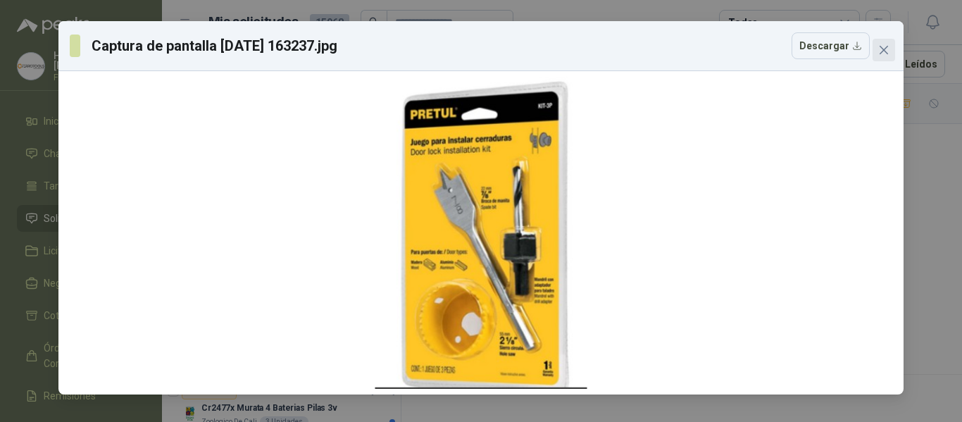
click at [883, 51] on icon "close" at bounding box center [884, 50] width 8 height 8
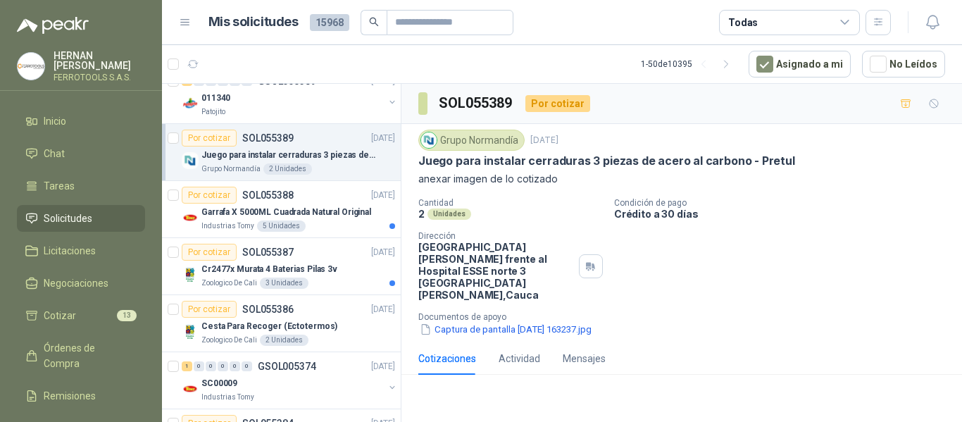
scroll to position [1902, 0]
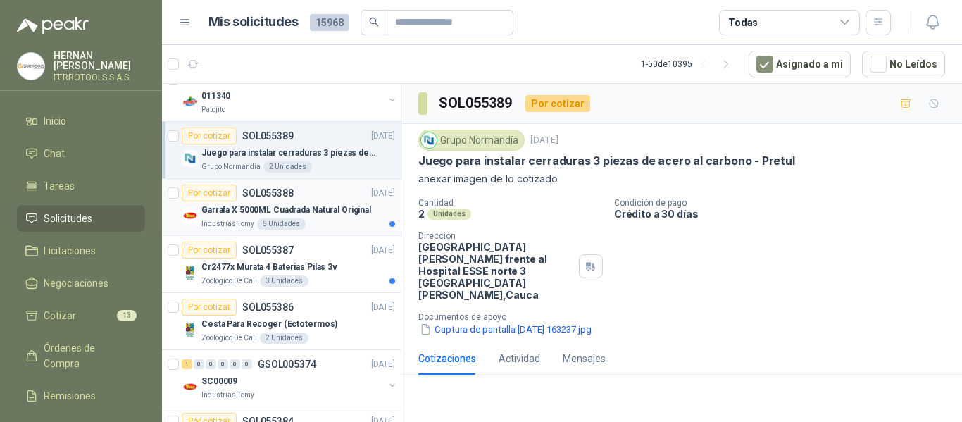
click at [327, 204] on p "Garrafa X 5000ML Cuadrada Natural Original" at bounding box center [286, 210] width 170 height 13
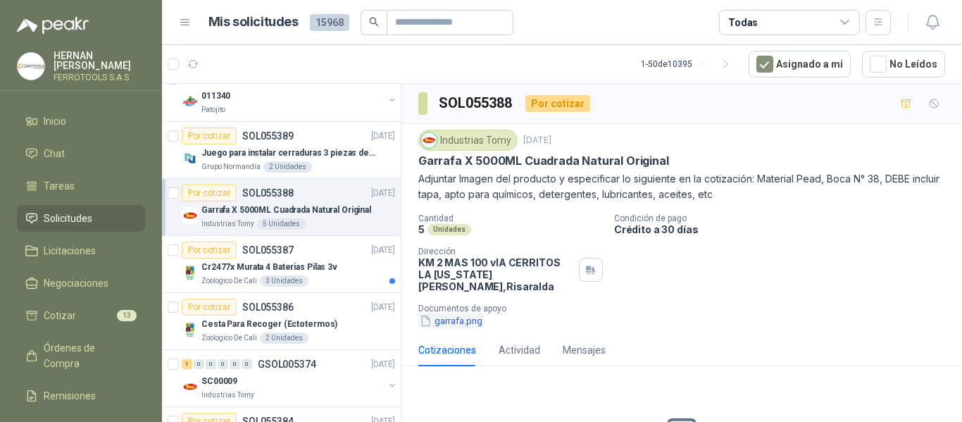
click at [455, 314] on button "garrafa.png" at bounding box center [451, 320] width 66 height 15
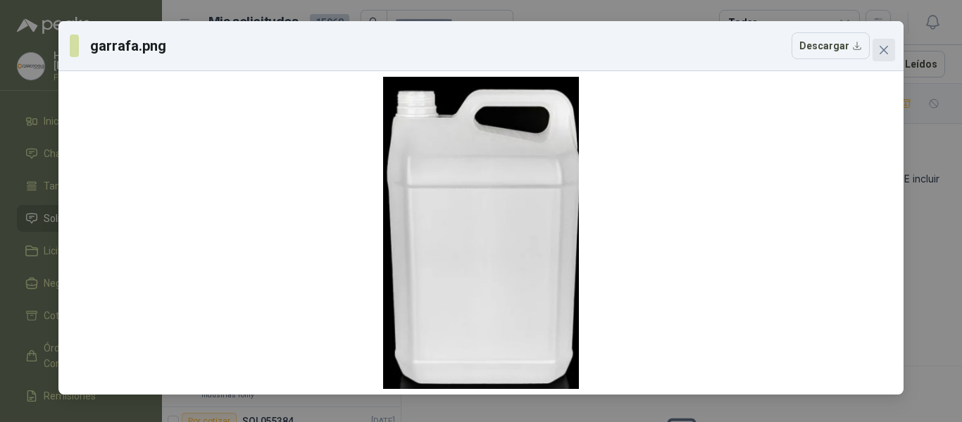
click at [891, 51] on span "Close" at bounding box center [884, 49] width 23 height 11
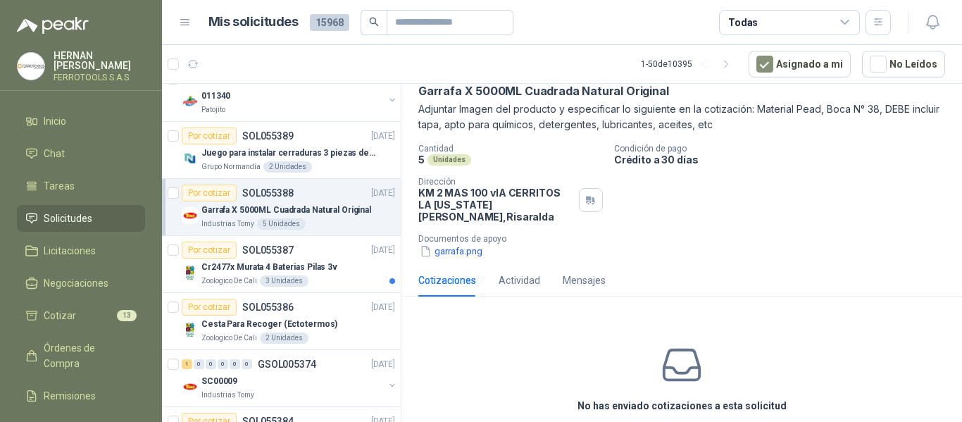
scroll to position [70, 0]
click at [340, 256] on div "Por cotizar SOL055387 10/09/25" at bounding box center [288, 250] width 213 height 17
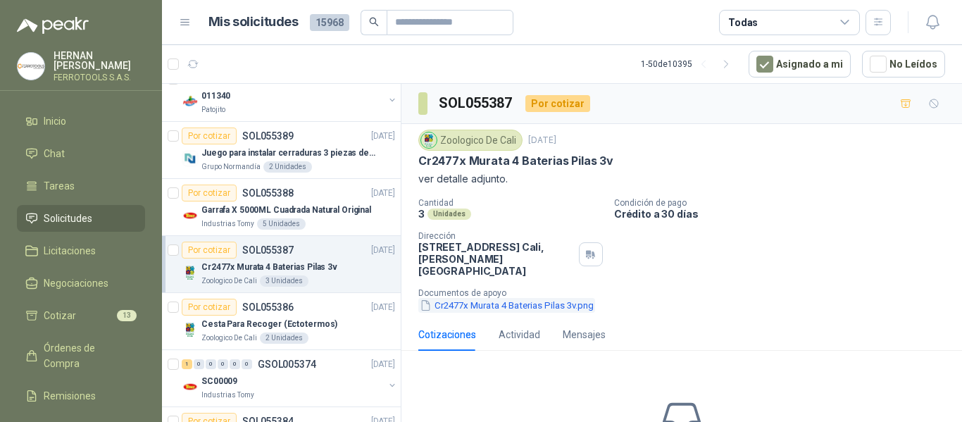
click at [529, 298] on button "Cr2477x Murata 4 Baterias Pilas 3v.png" at bounding box center [506, 305] width 177 height 15
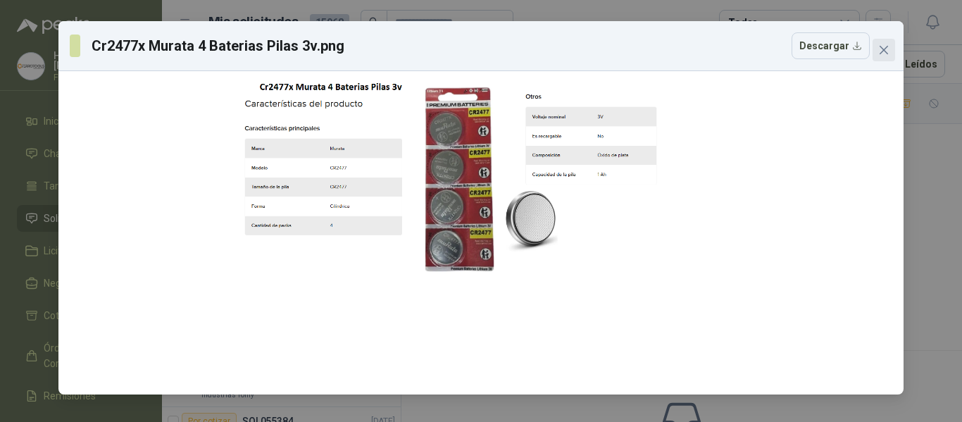
click at [873, 55] on span "Close" at bounding box center [884, 49] width 23 height 11
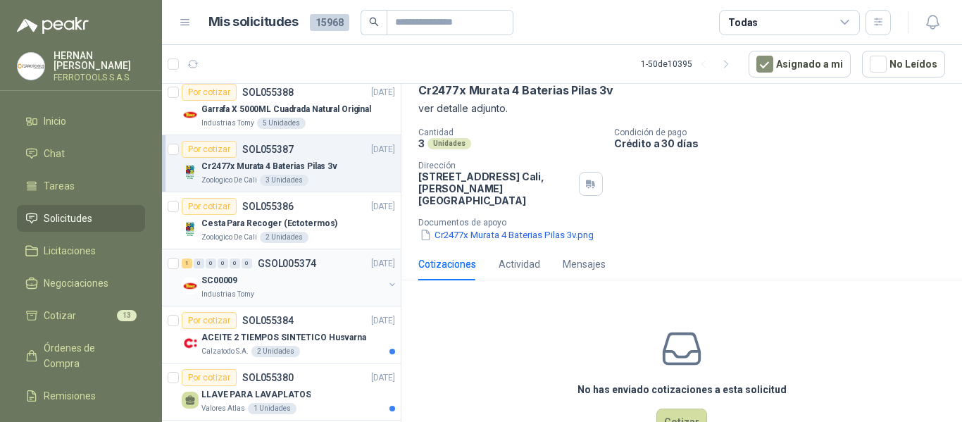
scroll to position [1972, 0]
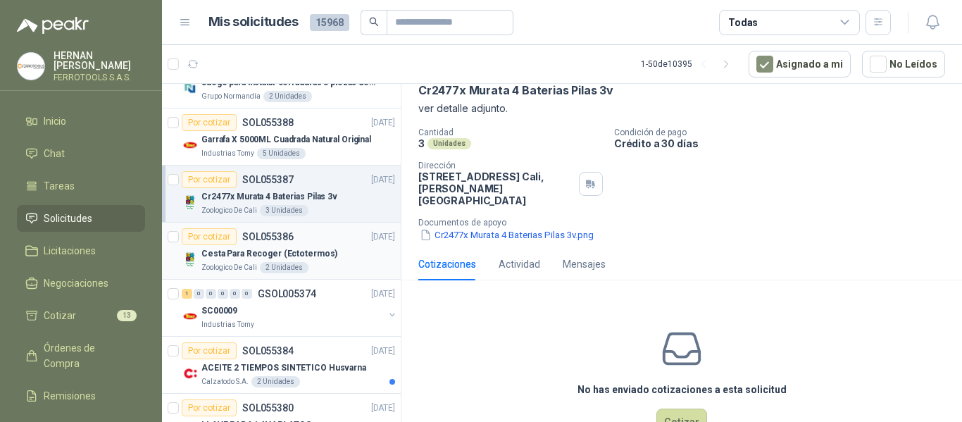
click at [330, 242] on div "Por cotizar SOL055386 10/09/25" at bounding box center [288, 236] width 213 height 17
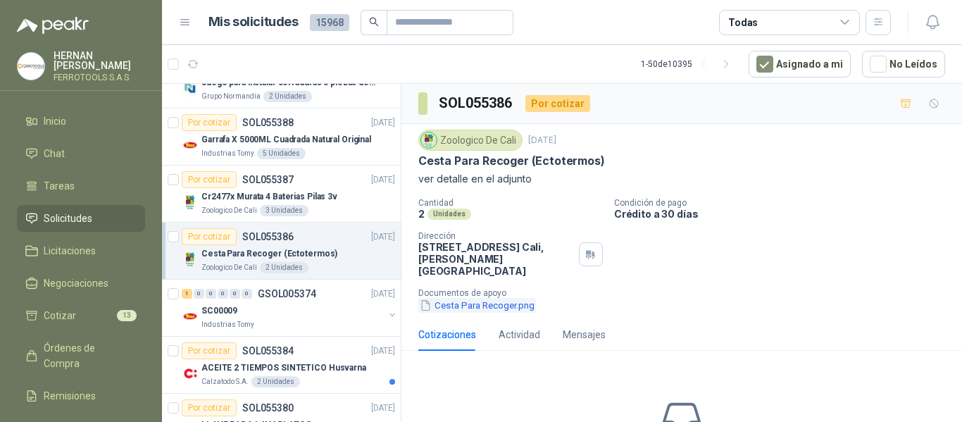
click at [496, 298] on button "Cesta Para Recoger.png" at bounding box center [477, 305] width 118 height 15
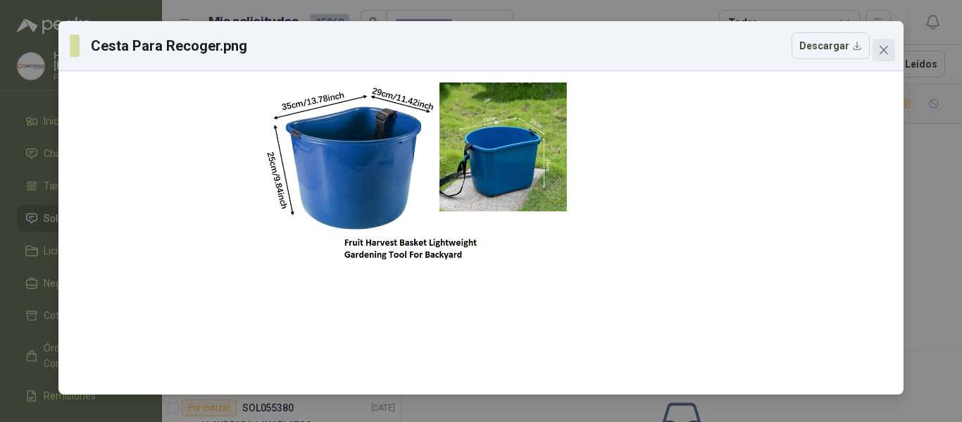
click at [884, 54] on icon "close" at bounding box center [883, 49] width 11 height 11
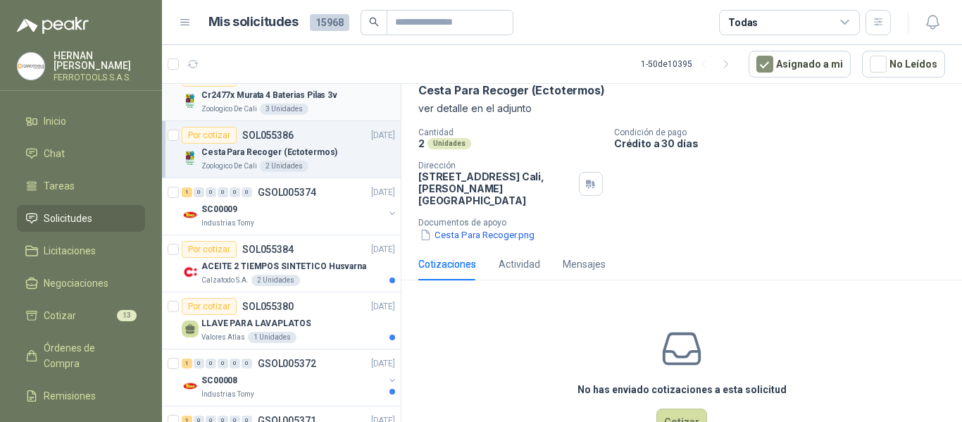
scroll to position [2113, 0]
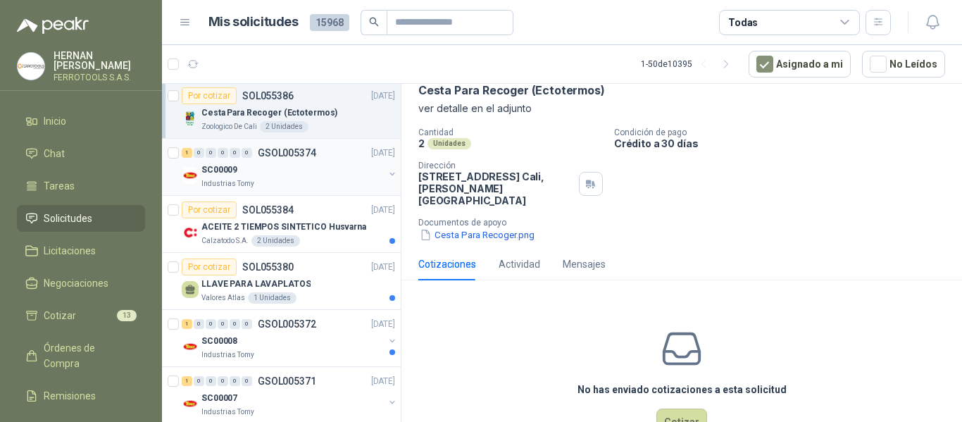
click at [341, 173] on div "SC00009" at bounding box center [292, 169] width 182 height 17
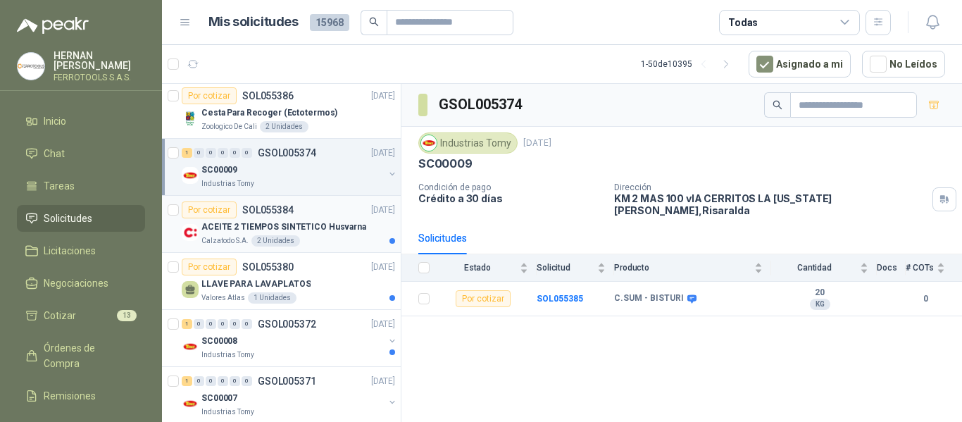
click at [332, 232] on p "ACEITE 2 TIEMPOS SINTETICO Husvarna" at bounding box center [283, 226] width 165 height 13
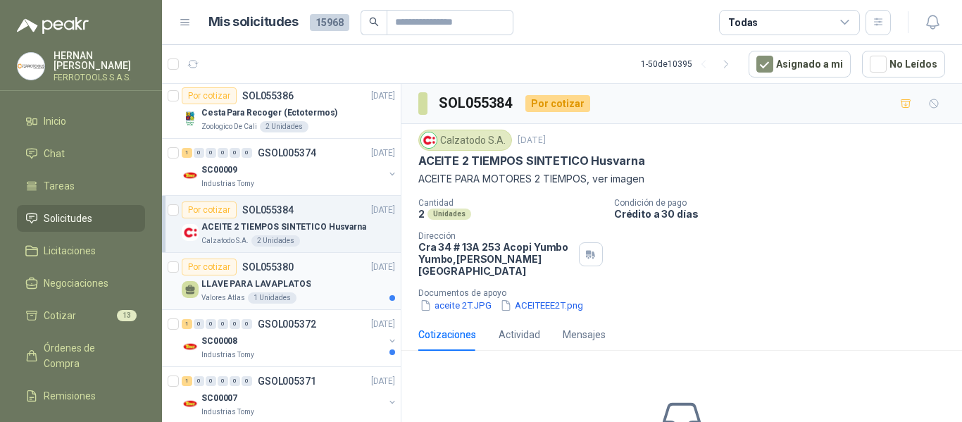
click at [331, 285] on div "LLAVE PARA LAVAPLATOS" at bounding box center [298, 283] width 194 height 17
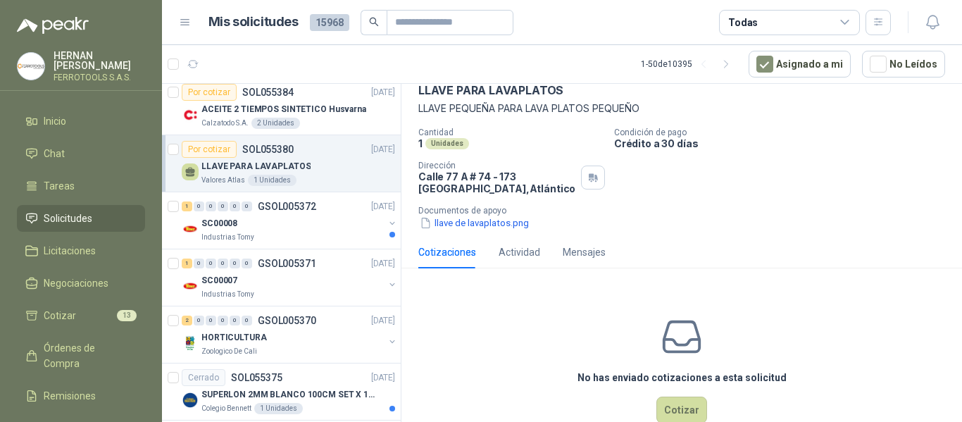
scroll to position [2254, 0]
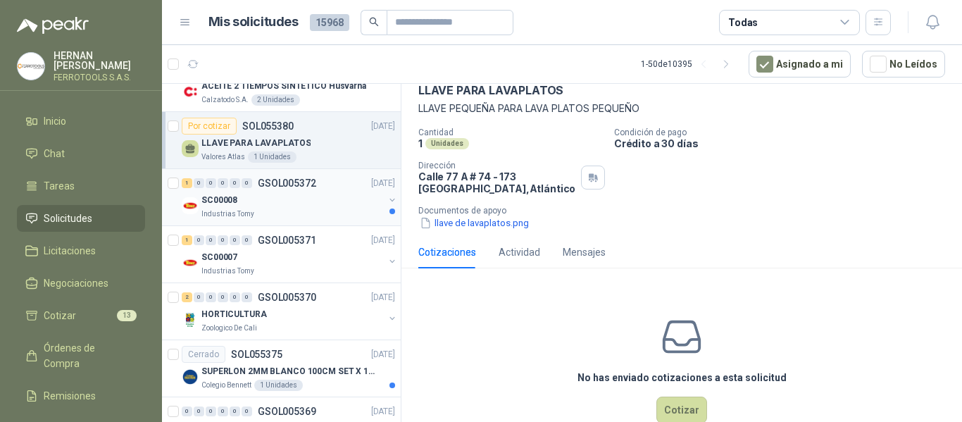
click at [329, 203] on div "SC00008" at bounding box center [292, 200] width 182 height 17
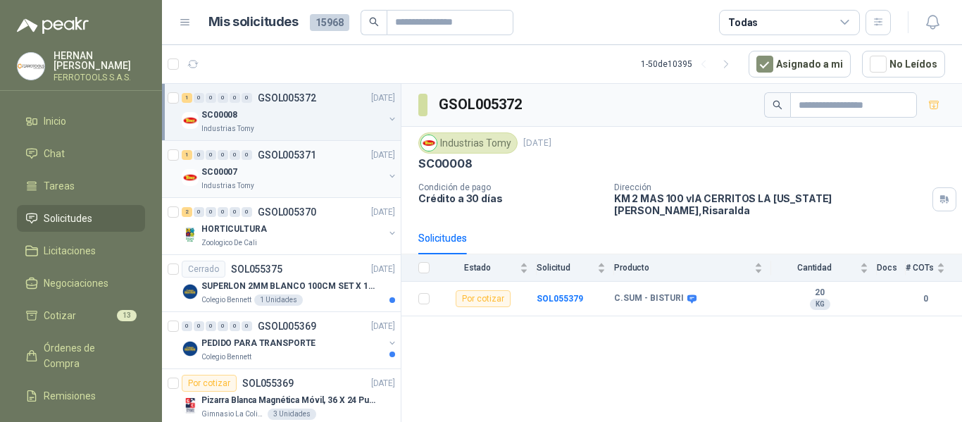
scroll to position [2395, 0]
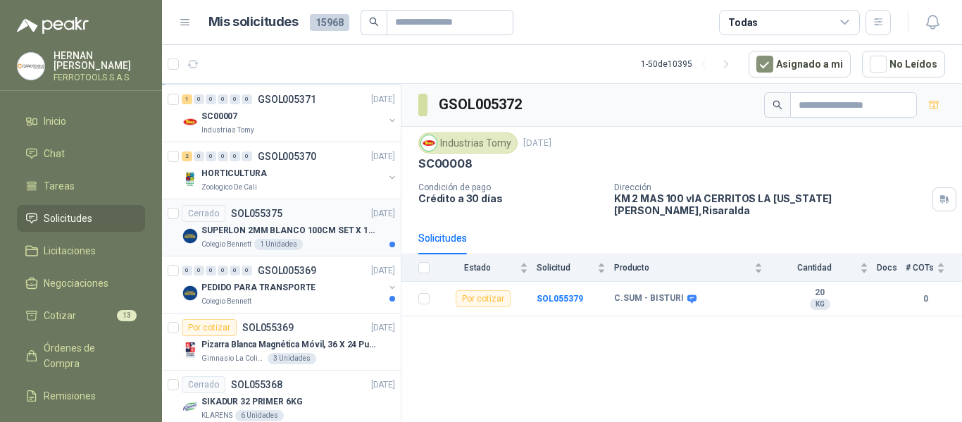
click at [349, 233] on p "SUPERLON 2MM BLANCO 100CM SET X 150 METROS" at bounding box center [288, 230] width 175 height 13
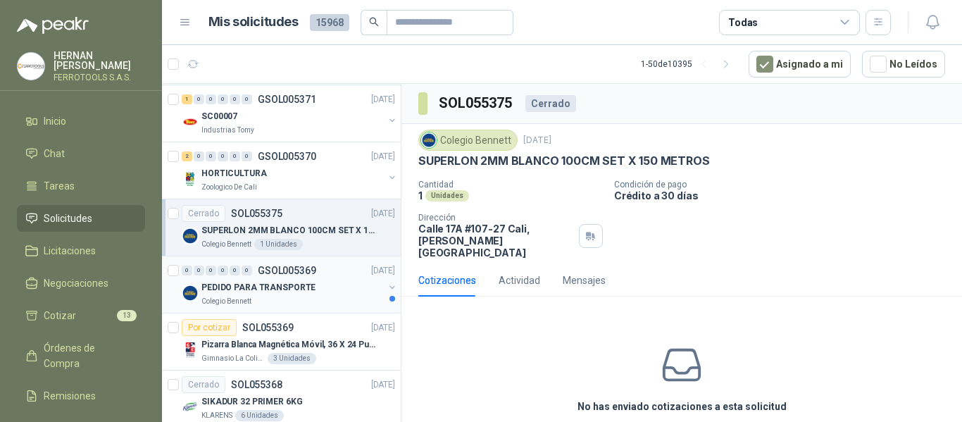
click at [334, 290] on div "PEDIDO PARA TRANSPORTE" at bounding box center [292, 287] width 182 height 17
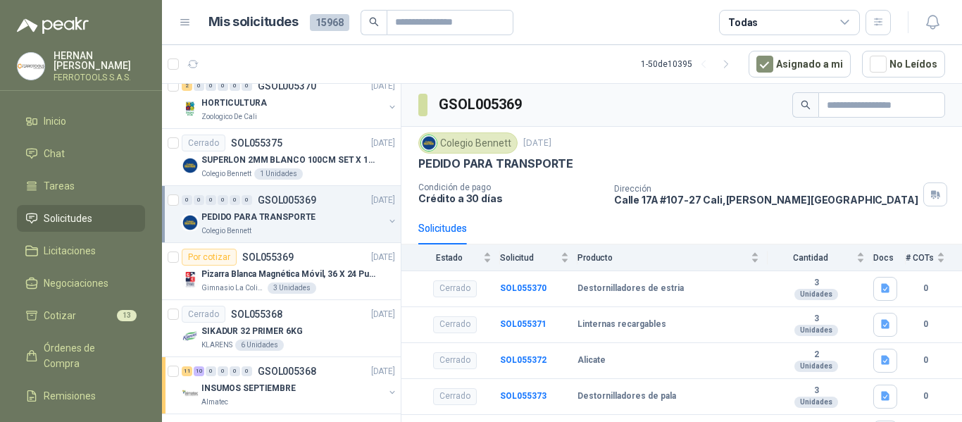
scroll to position [2529, 0]
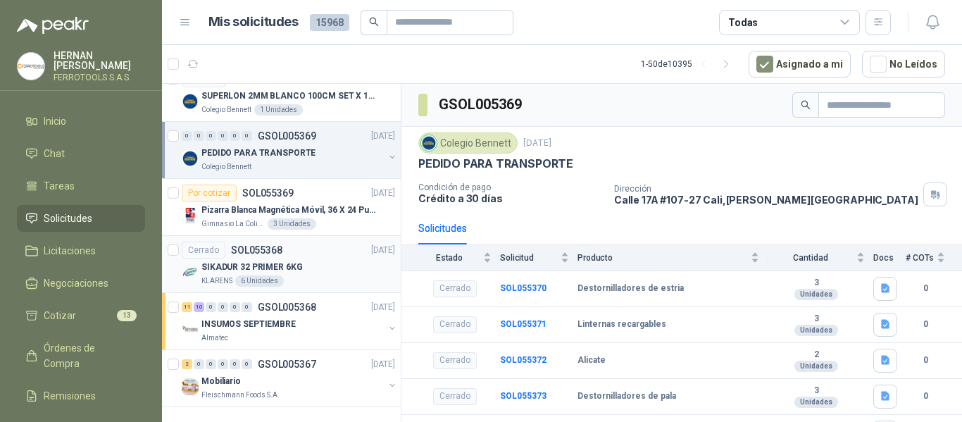
click at [348, 263] on div "SIKADUR 32 PRIMER 6KG" at bounding box center [298, 267] width 194 height 17
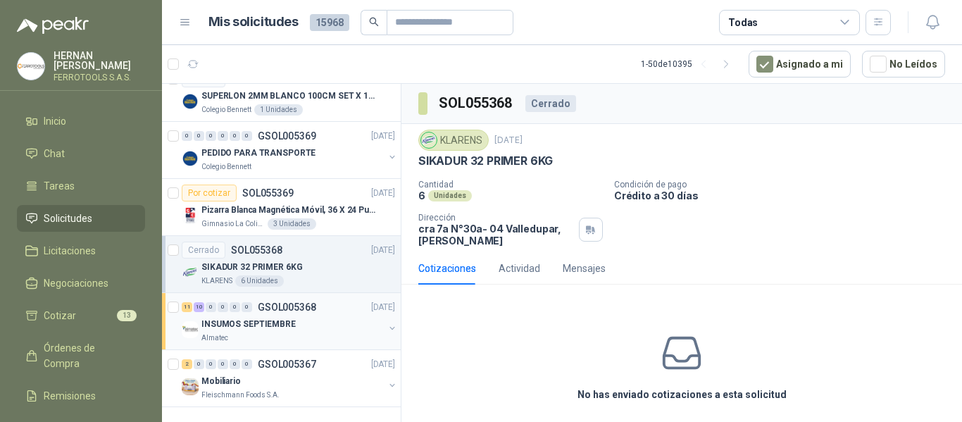
click at [322, 324] on div "INSUMOS SEPTIEMBRE" at bounding box center [292, 324] width 182 height 17
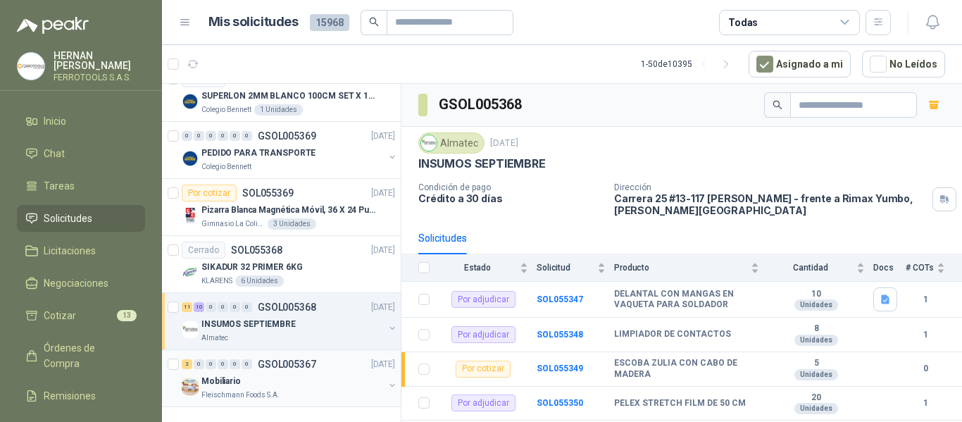
click at [280, 387] on div "Mobiliario" at bounding box center [292, 381] width 182 height 17
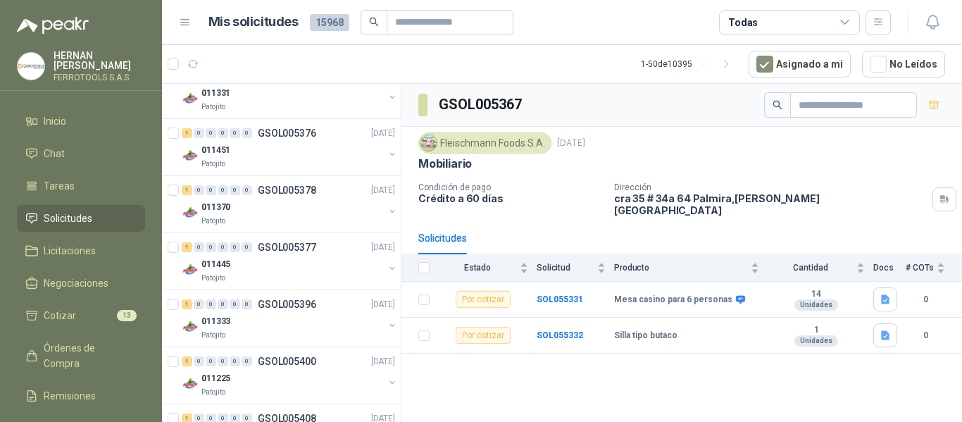
scroll to position [6, 0]
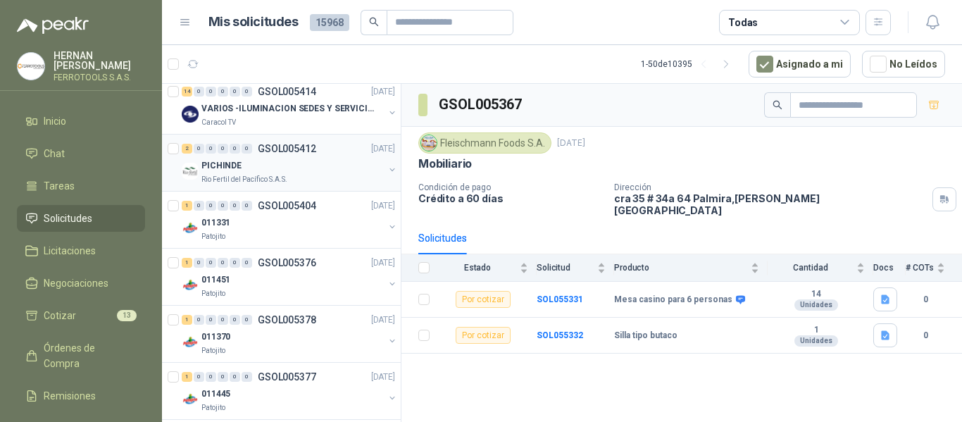
click at [313, 178] on div "Rio Fertil del Pacífico S.A.S." at bounding box center [292, 179] width 182 height 11
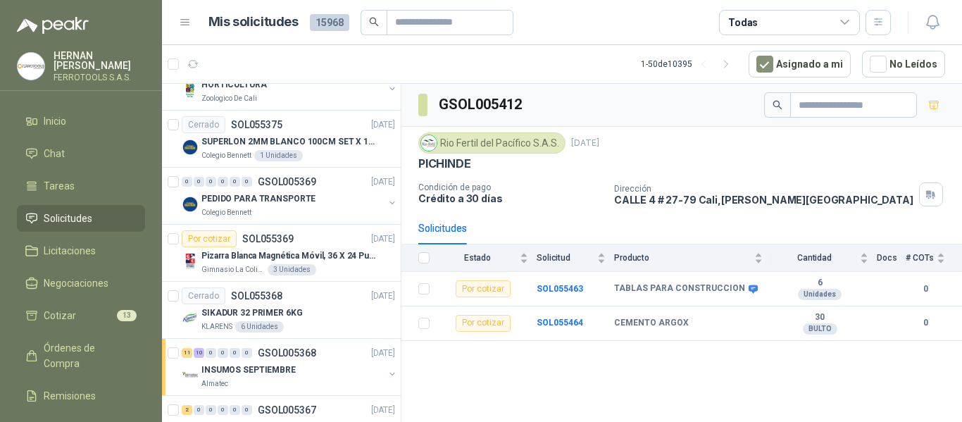
scroll to position [2529, 0]
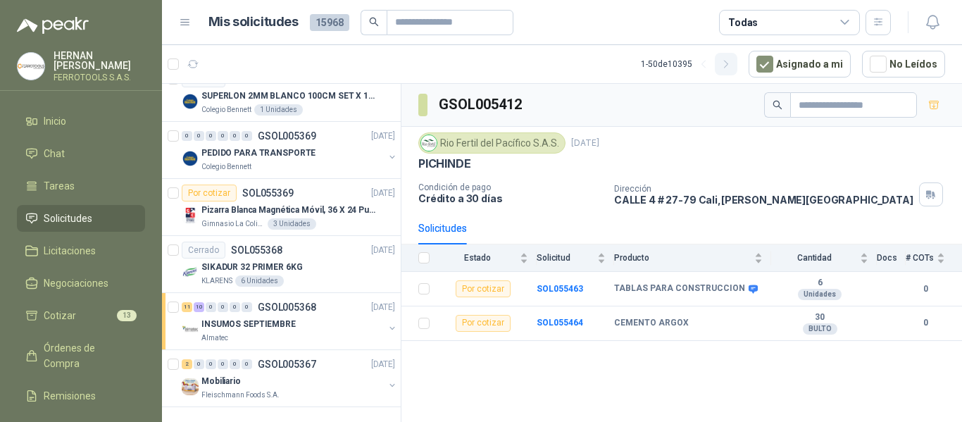
click at [733, 62] on icon "button" at bounding box center [727, 64] width 12 height 12
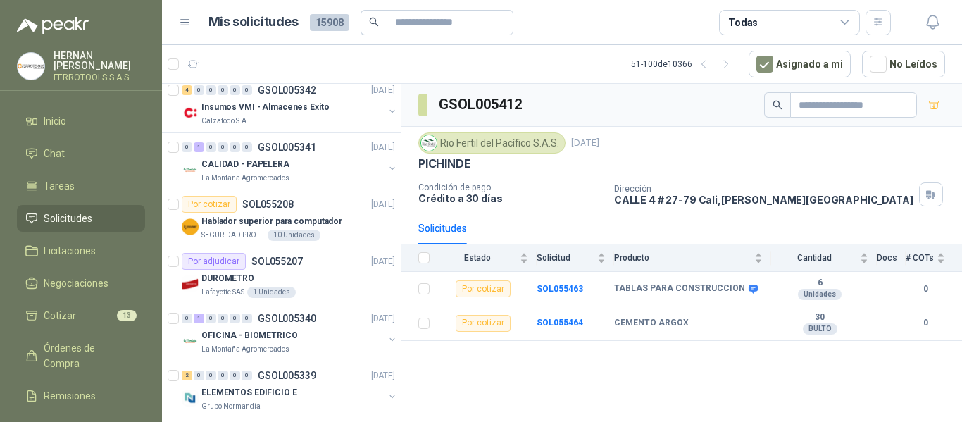
scroll to position [0, 0]
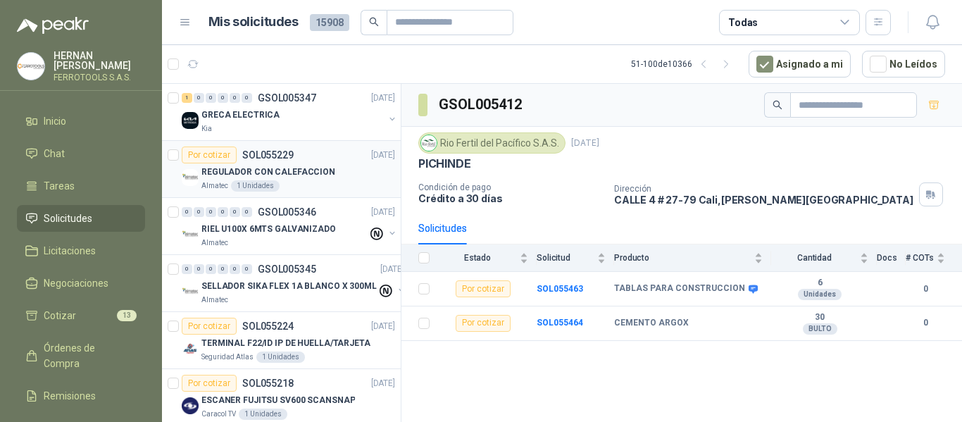
click at [344, 168] on div "REGULADOR CON CALEFACCION" at bounding box center [298, 171] width 194 height 17
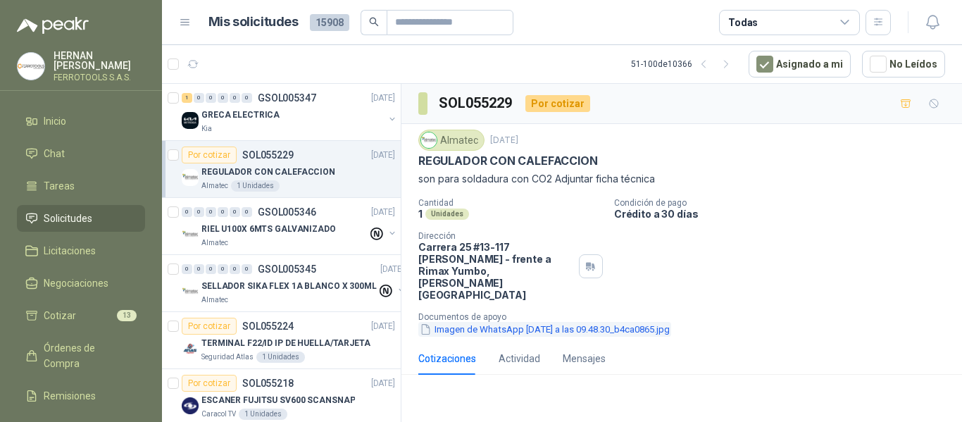
click at [554, 322] on button "Imagen de WhatsApp 2025-09-09 a las 09.48.30_b4ca0865.jpg" at bounding box center [544, 329] width 253 height 15
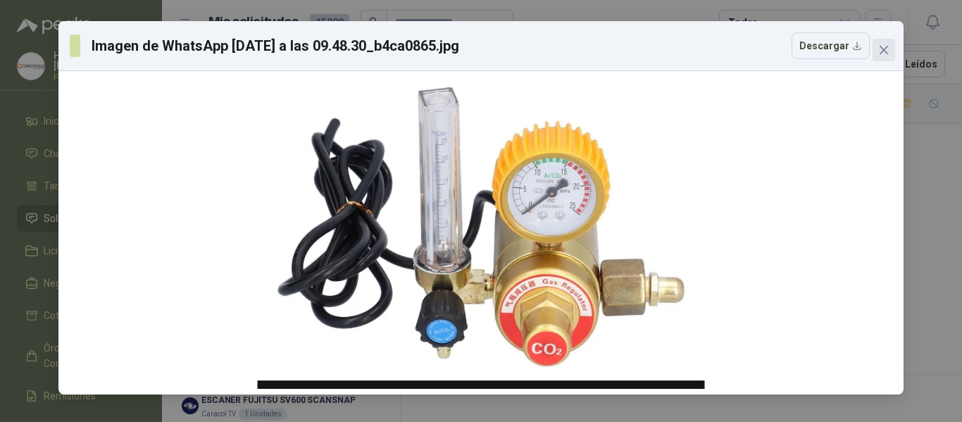
click at [883, 56] on button "Close" at bounding box center [884, 50] width 23 height 23
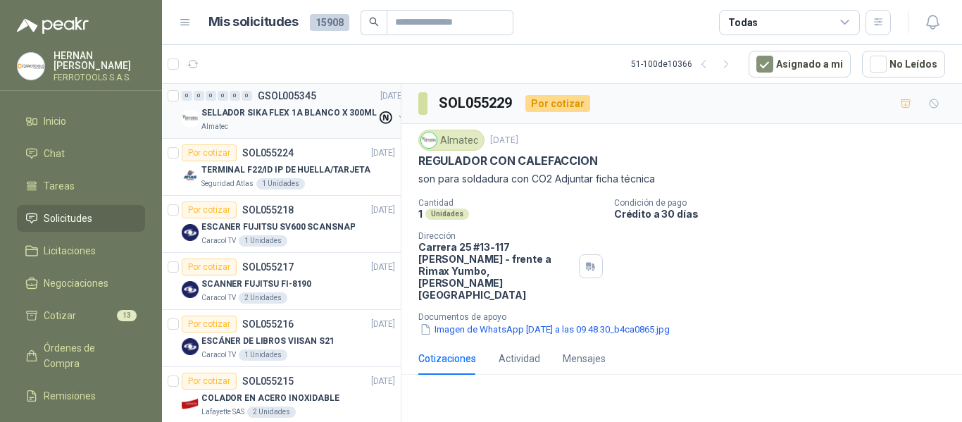
scroll to position [211, 0]
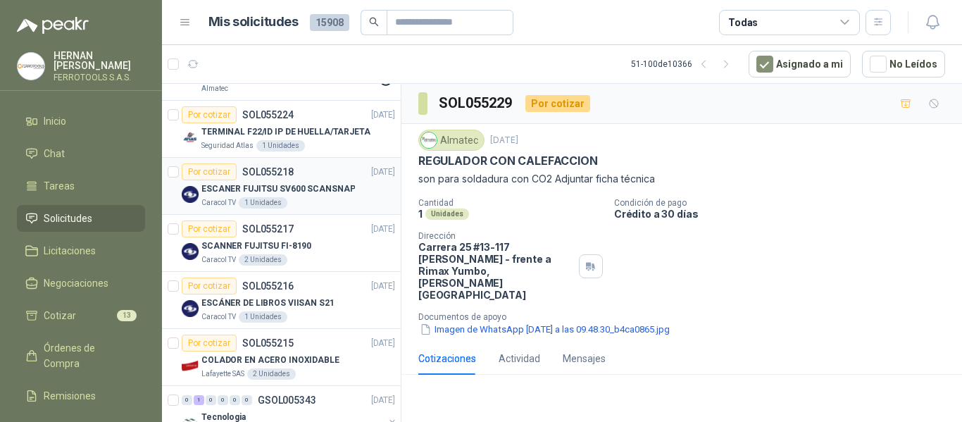
click at [352, 197] on div "Caracol TV 1 Unidades" at bounding box center [298, 202] width 194 height 11
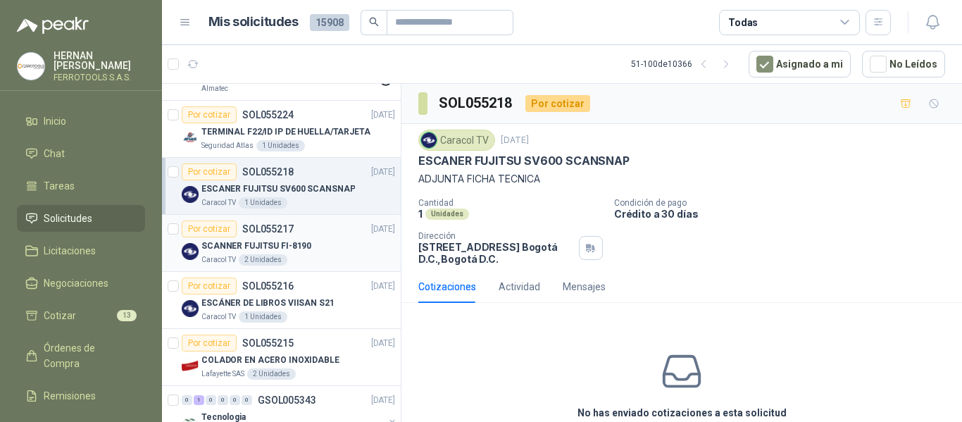
click at [335, 253] on div "SCANNER FUJITSU FI-8190" at bounding box center [298, 245] width 194 height 17
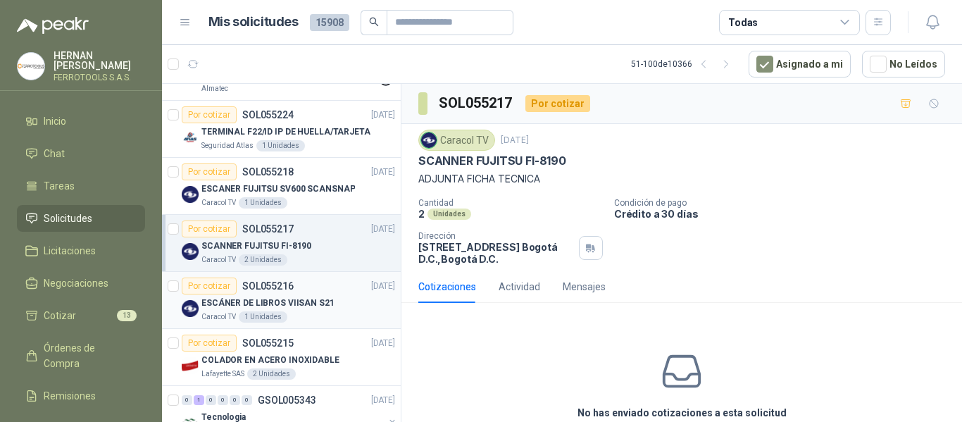
click at [337, 306] on div "ESCÁNER DE LIBROS VIISAN S21" at bounding box center [298, 302] width 194 height 17
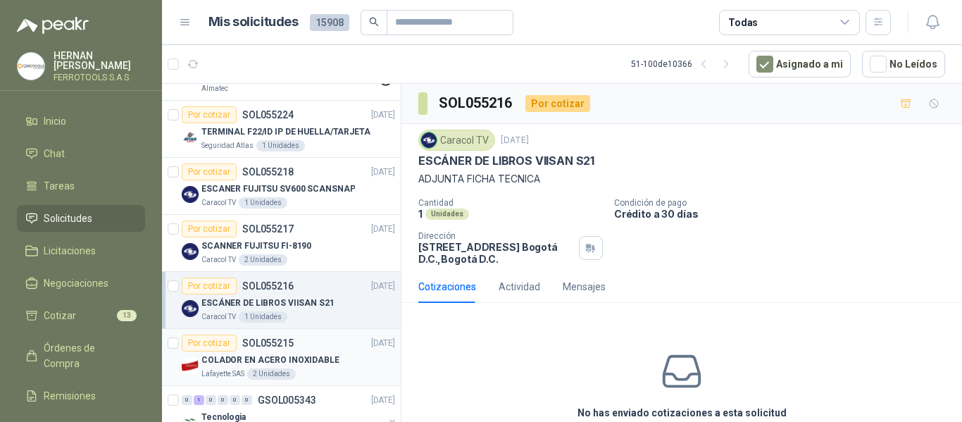
click at [334, 360] on div "COLADOR EN ACERO INOXIDABLE" at bounding box center [298, 359] width 194 height 17
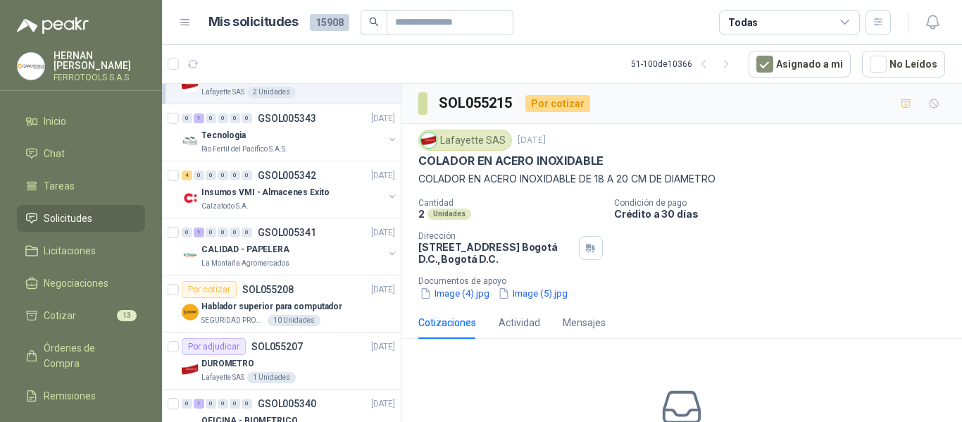
scroll to position [423, 0]
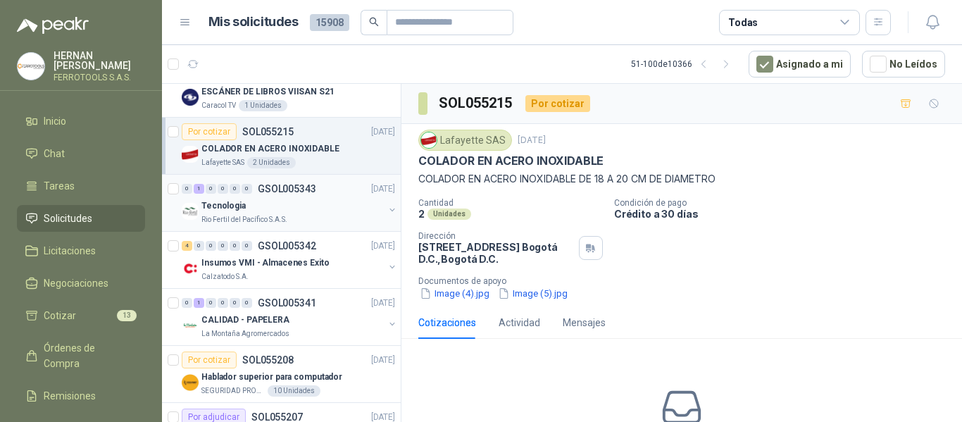
click at [341, 201] on div "Tecnologia" at bounding box center [292, 205] width 182 height 17
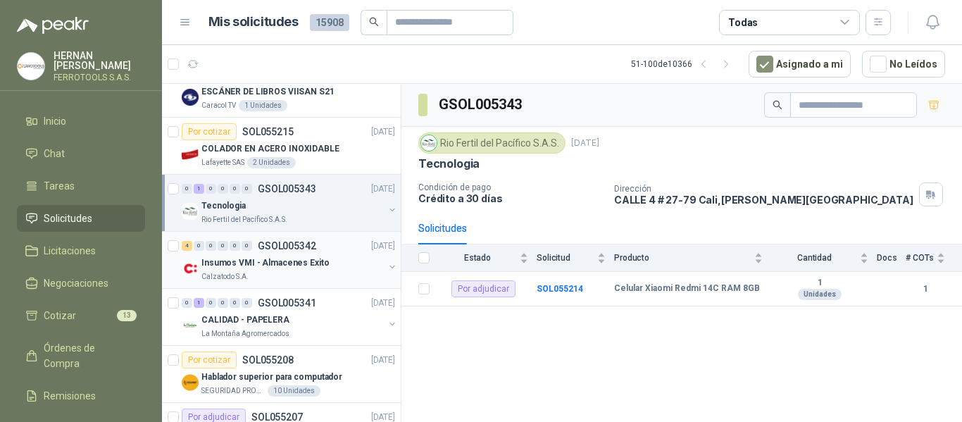
click at [344, 269] on div "Insumos VMI - Almacenes Exito" at bounding box center [292, 262] width 182 height 17
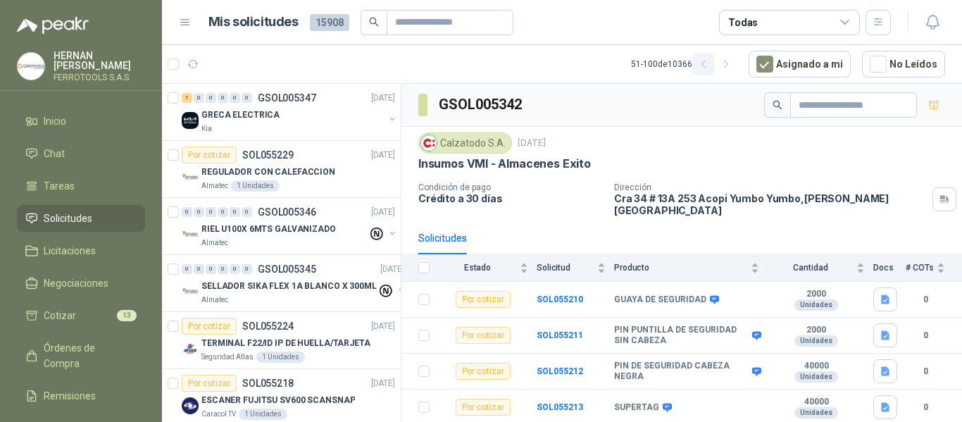
click at [710, 65] on icon "button" at bounding box center [704, 64] width 12 height 12
click at [73, 316] on span "Cotizar" at bounding box center [60, 315] width 32 height 15
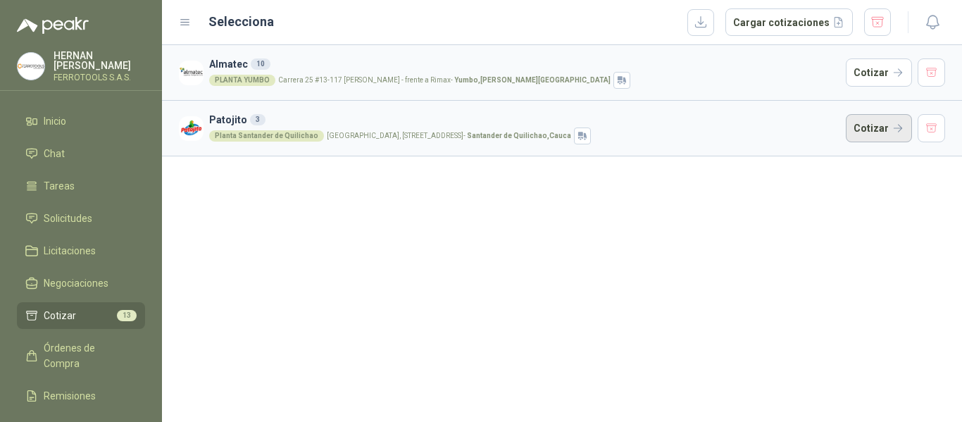
click at [888, 130] on button "Cotizar" at bounding box center [879, 128] width 66 height 28
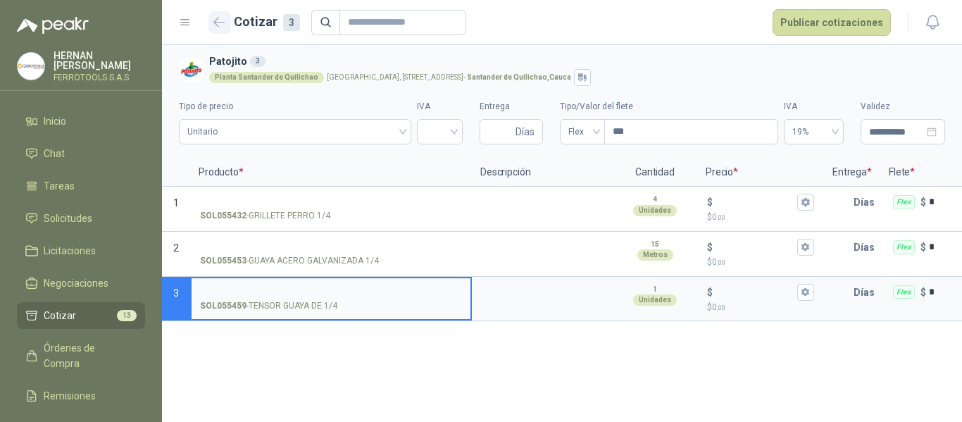
click at [226, 23] on button "button" at bounding box center [220, 22] width 23 height 23
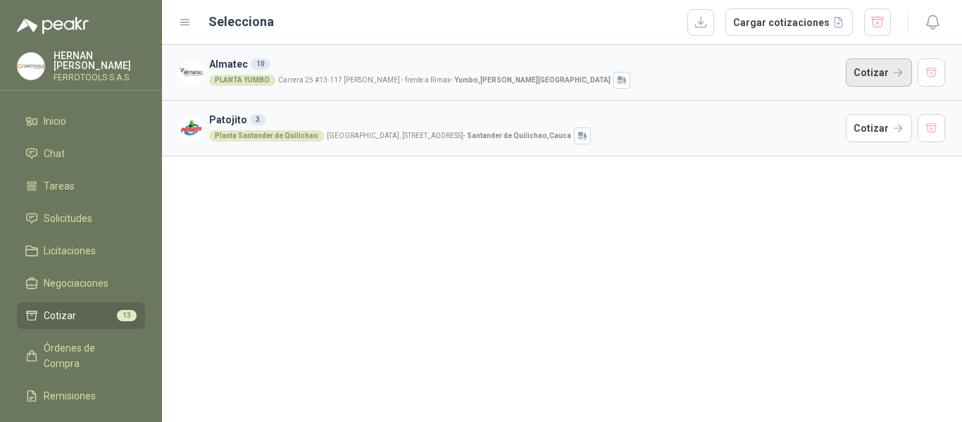
click at [874, 80] on button "Cotizar" at bounding box center [879, 72] width 66 height 28
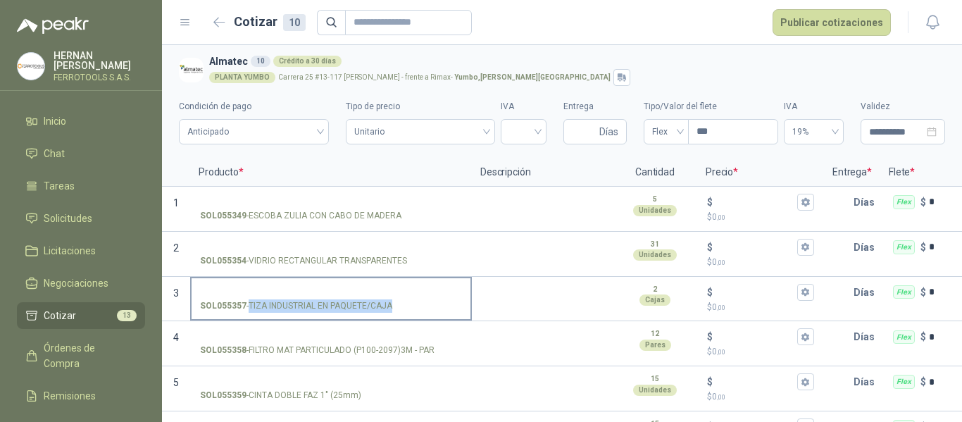
drag, startPoint x: 249, startPoint y: 309, endPoint x: 391, endPoint y: 307, distance: 142.3
click at [391, 307] on p "SOL055357 - TIZA INDUSTRIAL EN PAQUETE/CAJA" at bounding box center [296, 305] width 192 height 13
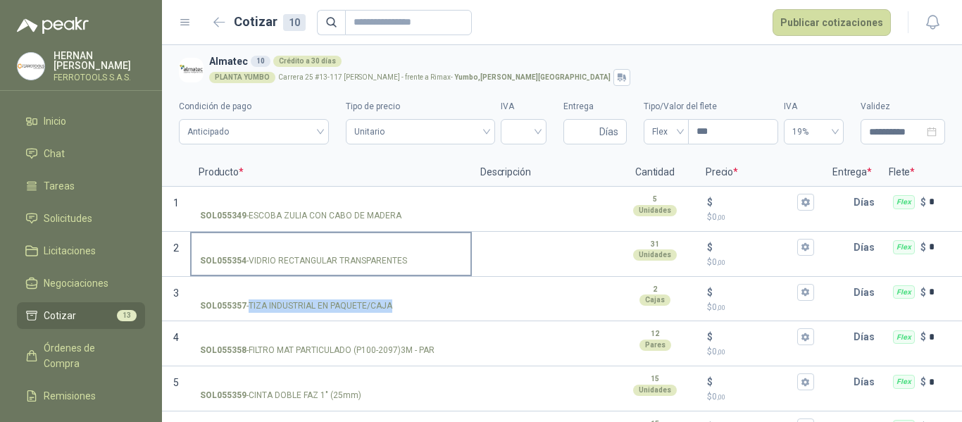
copy p "TIZA INDUSTRIAL EN PAQUETE/CAJA"
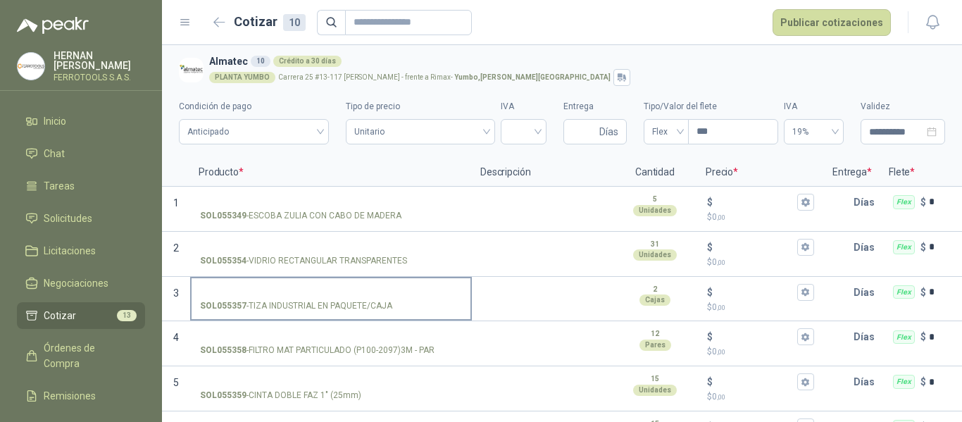
click at [318, 287] on input "SOL055357 - TIZA INDUSTRIAL EN PAQUETE/CAJA" at bounding box center [331, 292] width 262 height 11
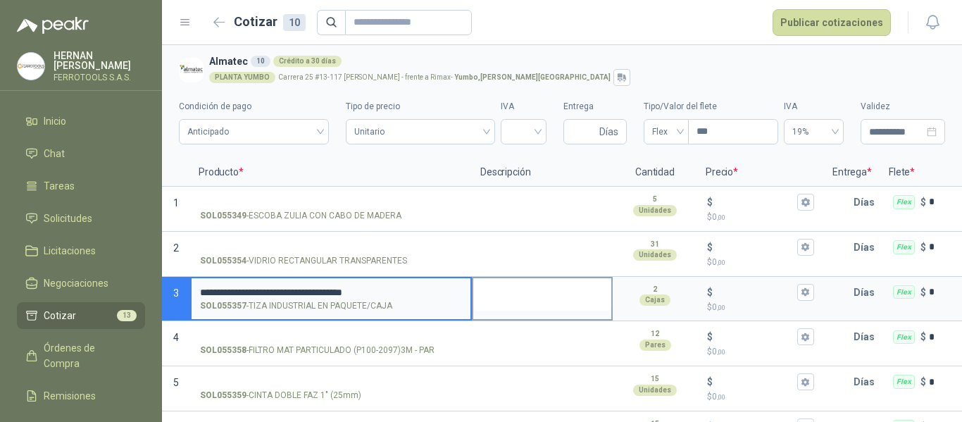
click at [514, 289] on textarea at bounding box center [542, 294] width 138 height 32
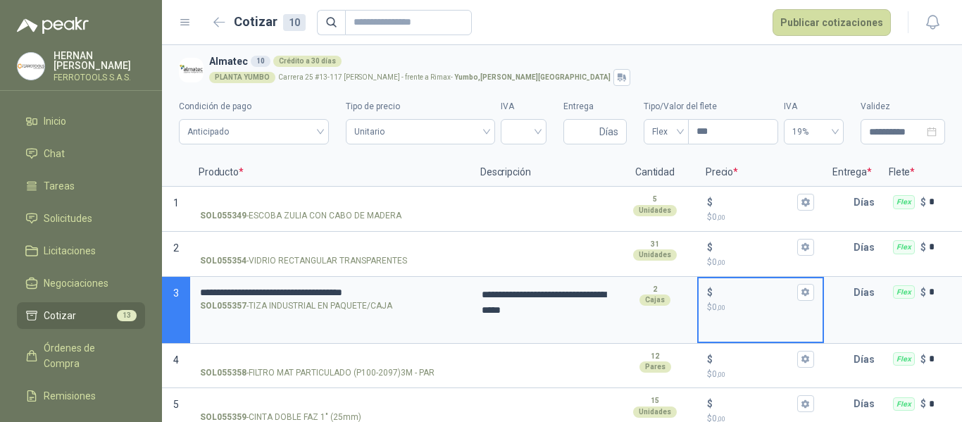
click at [738, 290] on input "$ $ 0 ,00" at bounding box center [755, 292] width 79 height 11
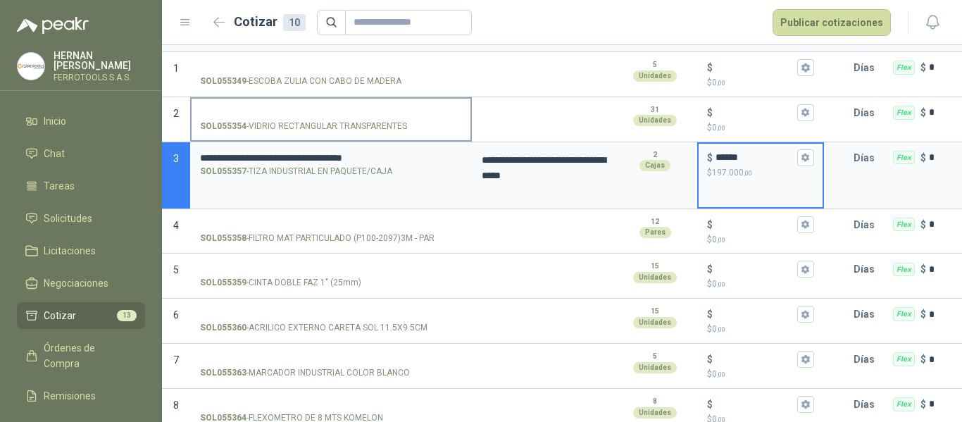
scroll to position [141, 0]
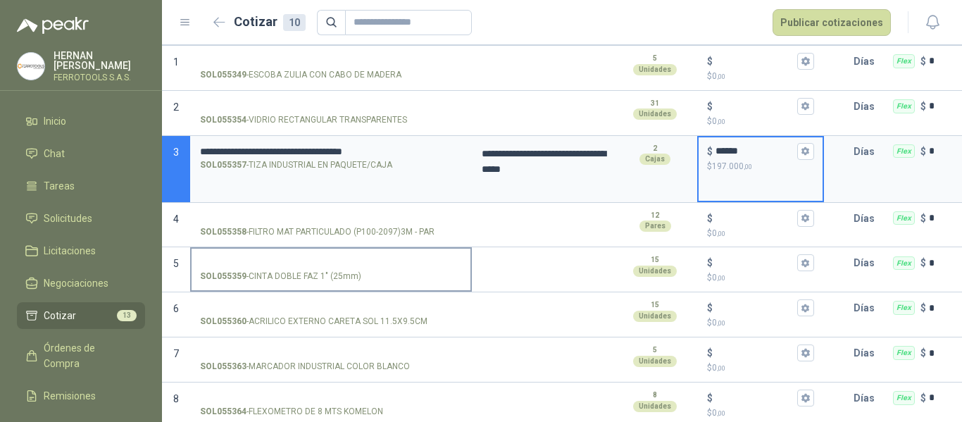
type input "******"
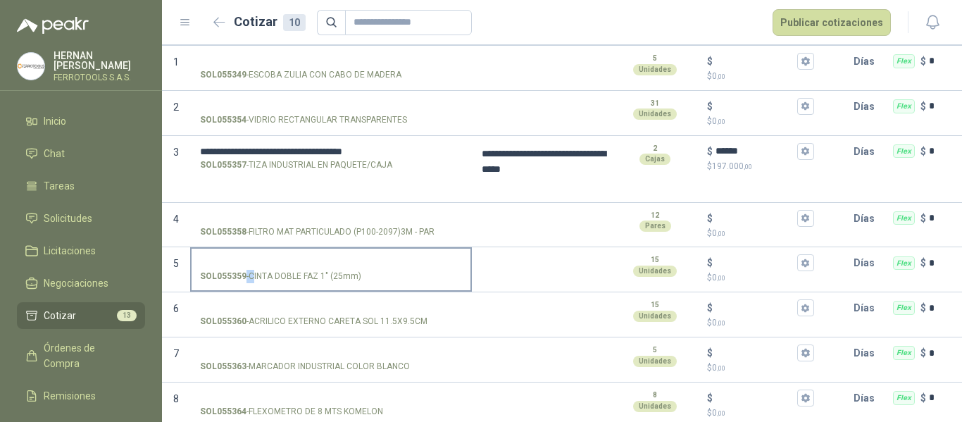
drag, startPoint x: 254, startPoint y: 275, endPoint x: 307, endPoint y: 282, distance: 54.0
click at [307, 282] on p "SOL055359 - CINTA DOBLE FAZ 1" (25mm)" at bounding box center [280, 276] width 161 height 13
click at [264, 278] on p "SOL055359 - CINTA DOBLE FAZ 1" (25mm)" at bounding box center [280, 276] width 161 height 13
click at [264, 268] on input "SOL055359 - CINTA DOBLE FAZ 1" (25mm)" at bounding box center [331, 263] width 262 height 11
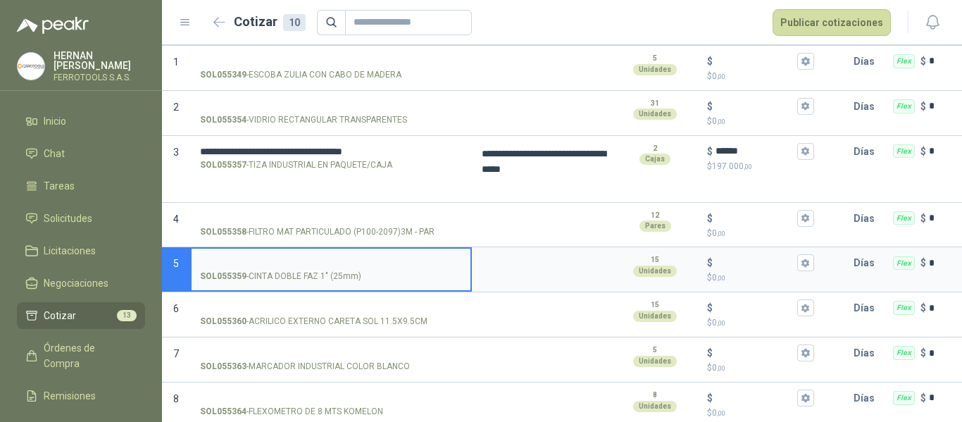
click at [380, 273] on div "SOL055359 - CINTA DOBLE FAZ 1" (25mm)" at bounding box center [331, 276] width 262 height 13
click at [380, 268] on input "SOL055359 - CINTA DOBLE FAZ 1" (25mm)" at bounding box center [331, 263] width 262 height 11
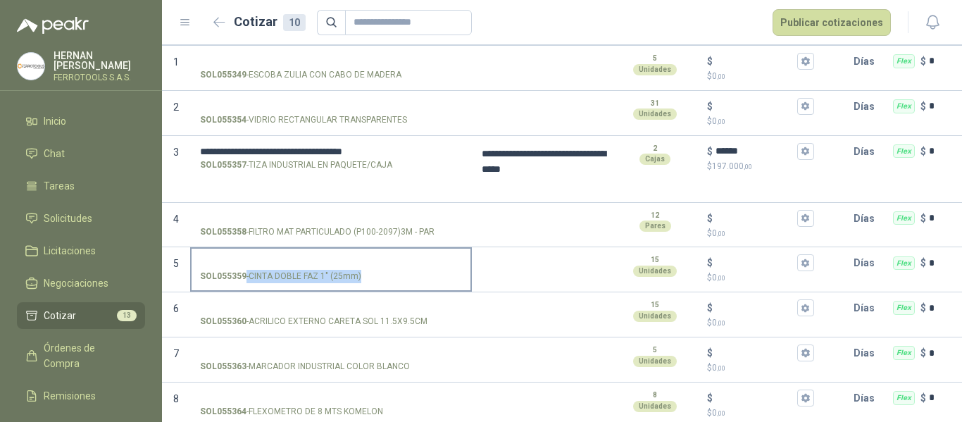
drag, startPoint x: 372, startPoint y: 276, endPoint x: 359, endPoint y: 275, distance: 13.5
click at [359, 275] on div "SOL055359 - CINTA DOBLE FAZ 1" (25mm)" at bounding box center [331, 276] width 262 height 13
copy p "- CINTA DOBLE FAZ 1" (25mm)"
click at [293, 259] on input "SOL055359 - CINTA DOBLE FAZ 1" (25mm)" at bounding box center [331, 263] width 262 height 11
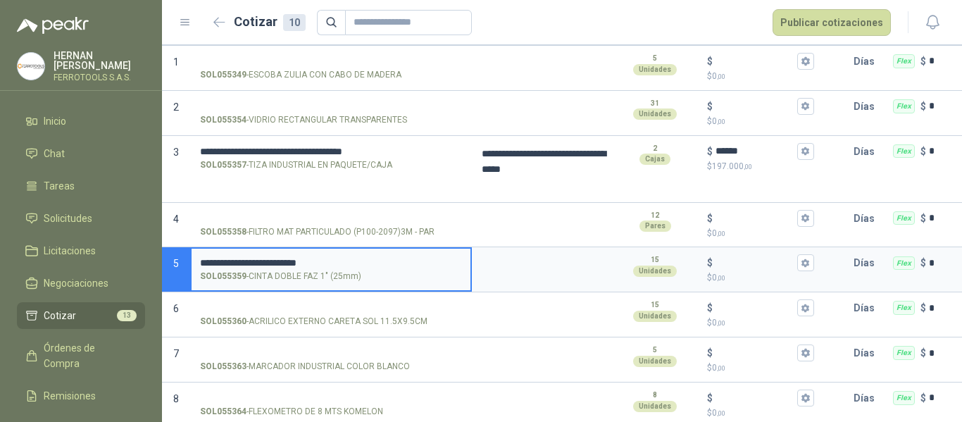
click at [339, 258] on input "**********" at bounding box center [331, 263] width 262 height 11
drag, startPoint x: 409, startPoint y: 259, endPoint x: 198, endPoint y: 249, distance: 211.5
click at [198, 249] on label "**********" at bounding box center [331, 269] width 279 height 40
type input "**********"
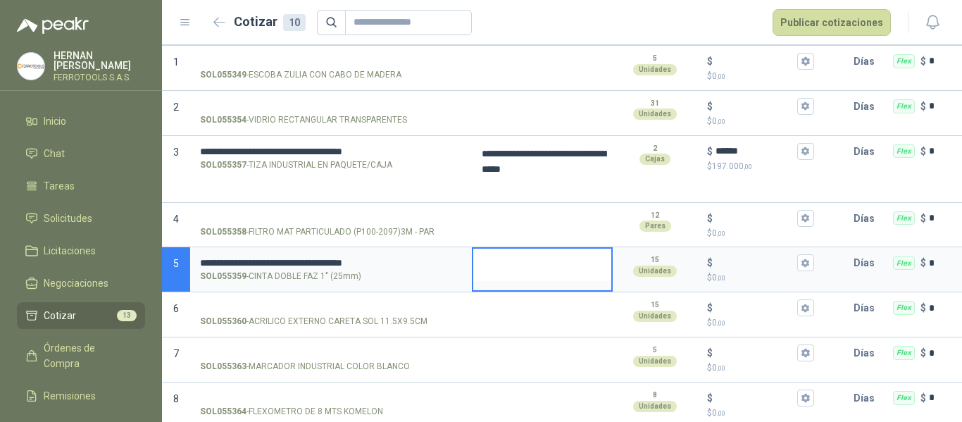
click at [514, 263] on textarea at bounding box center [542, 265] width 138 height 32
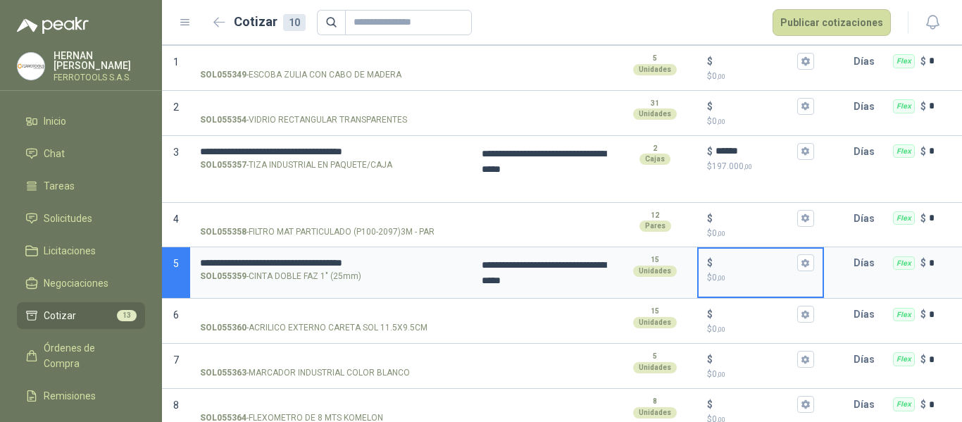
click at [749, 267] on input "$ $ 0 ,00" at bounding box center [755, 263] width 79 height 11
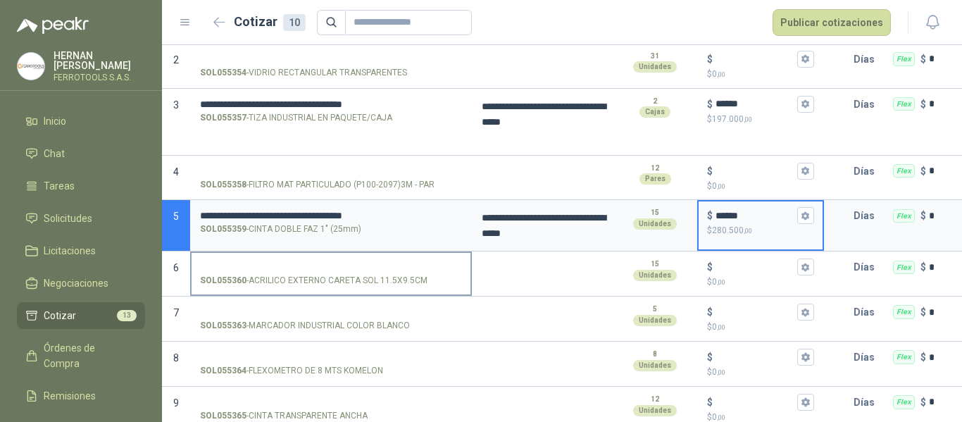
scroll to position [211, 0]
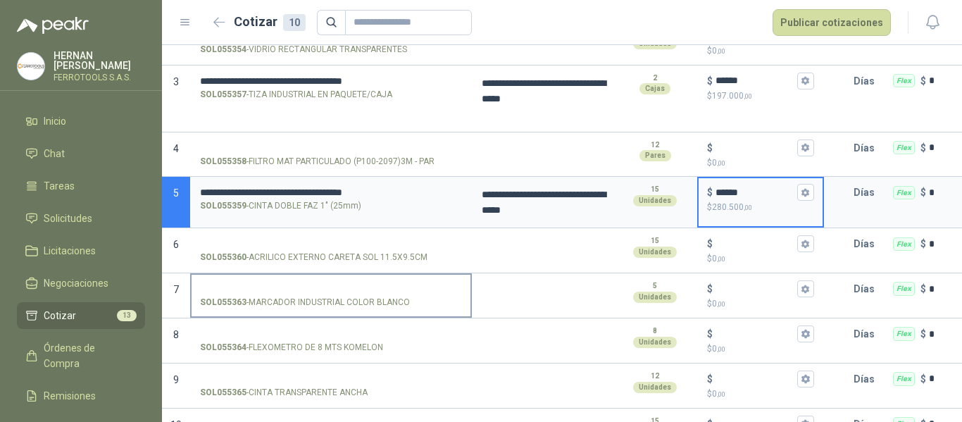
type input "******"
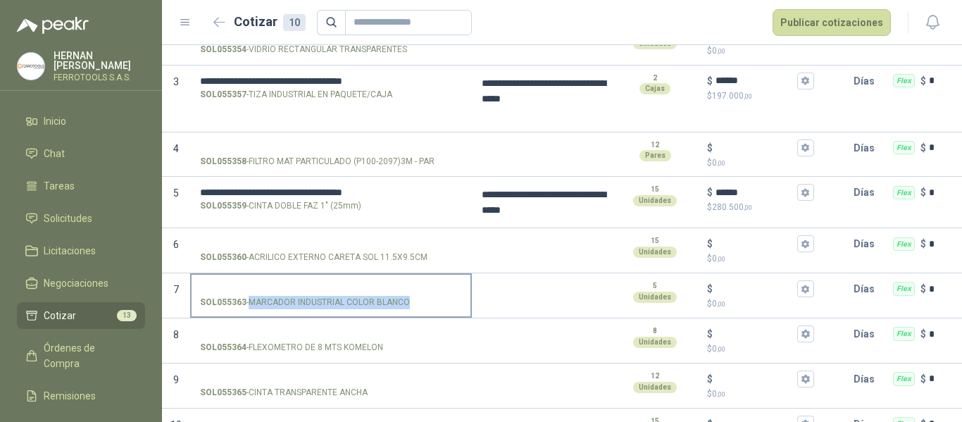
drag, startPoint x: 249, startPoint y: 303, endPoint x: 405, endPoint y: 301, distance: 156.4
click at [405, 301] on p "SOL055363 - MARCADOR INDUSTRIAL COLOR BLANCO" at bounding box center [305, 302] width 210 height 13
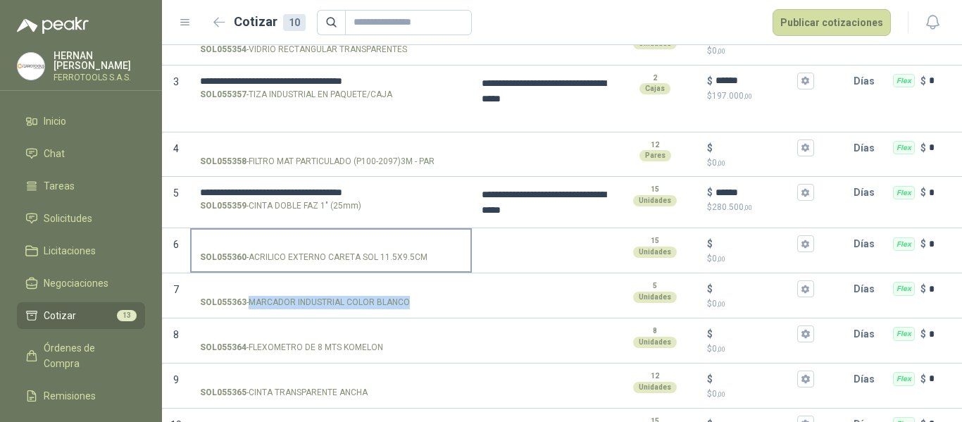
copy p "MARCADOR INDUSTRIAL COLOR BLANCO"
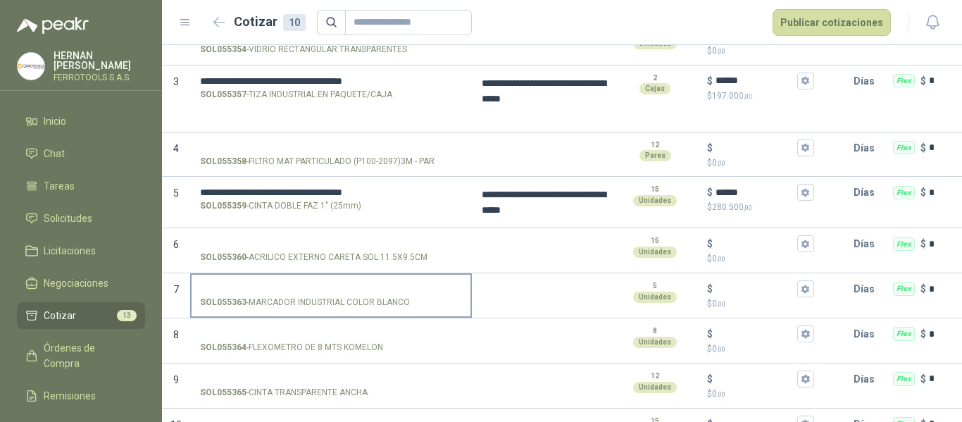
click at [344, 284] on input "SOL055363 - MARCADOR INDUSTRIAL COLOR BLANCO" at bounding box center [331, 289] width 262 height 11
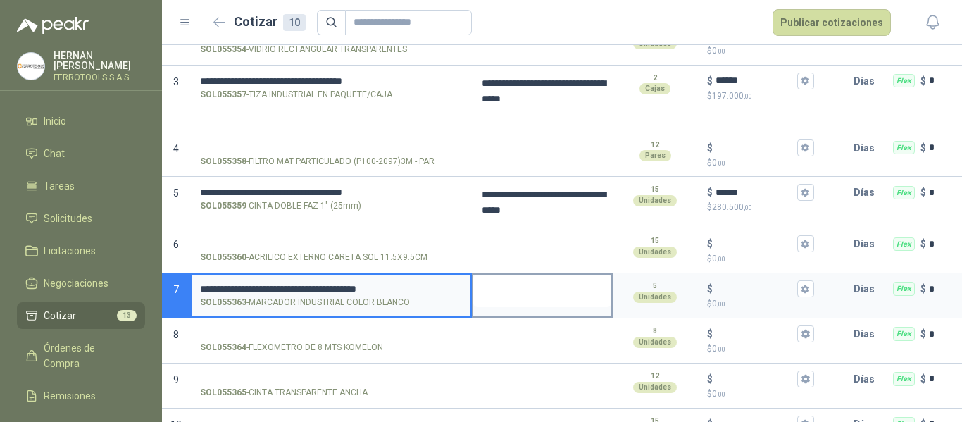
click at [518, 285] on textarea at bounding box center [542, 291] width 138 height 32
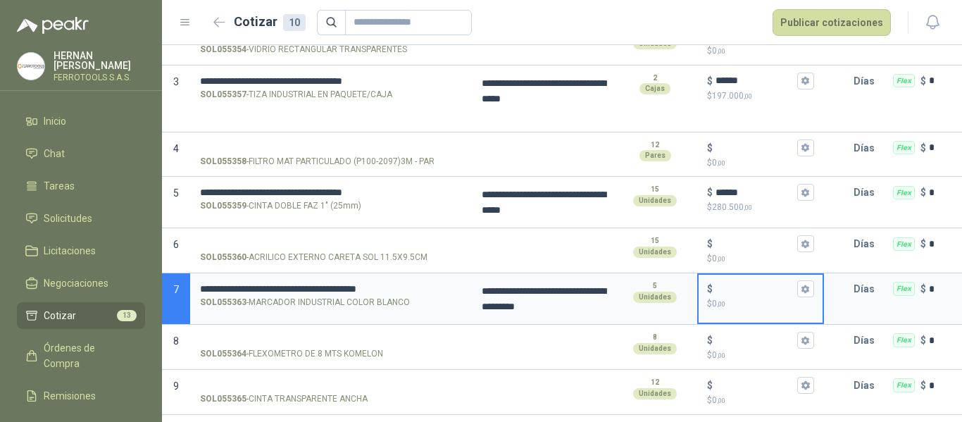
click at [738, 284] on input "$ $ 0 ,00" at bounding box center [755, 289] width 79 height 11
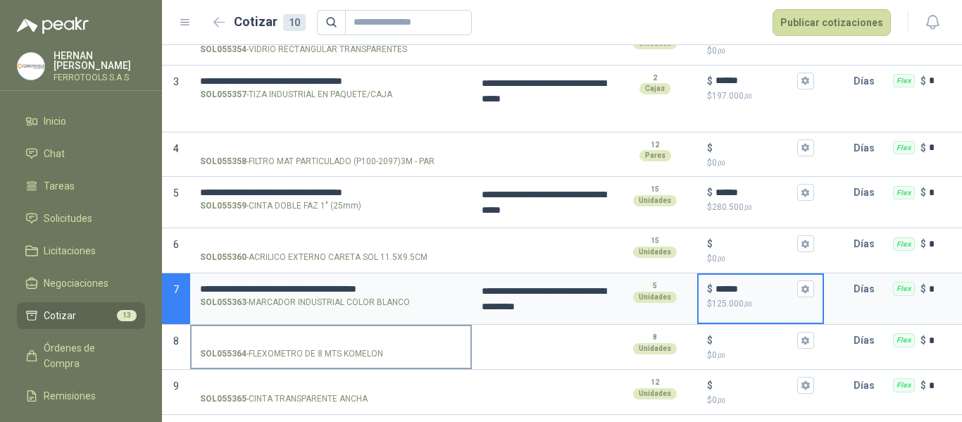
scroll to position [261, 0]
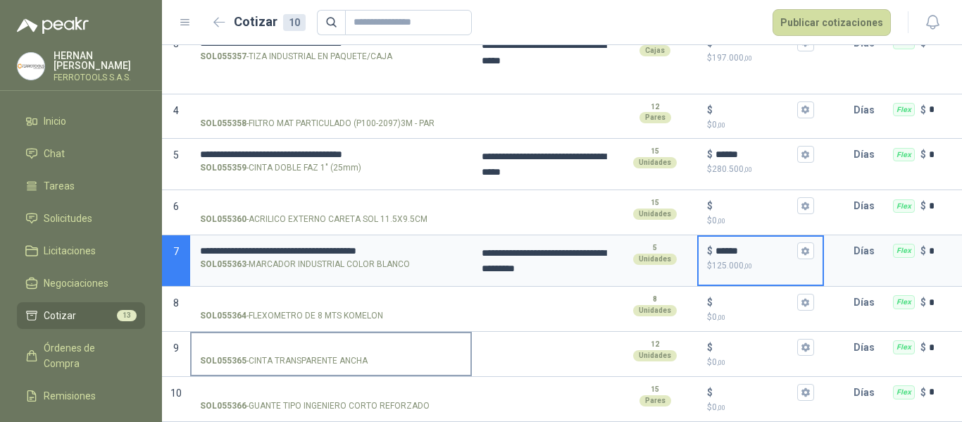
type input "******"
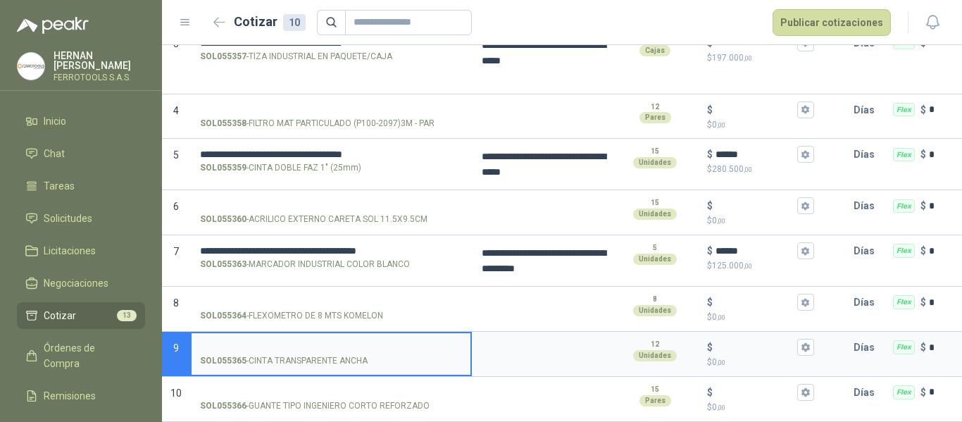
click at [274, 342] on input "SOL055365 - CINTA TRANSPARENTE ANCHA" at bounding box center [331, 347] width 262 height 11
click at [540, 338] on textarea at bounding box center [542, 349] width 138 height 32
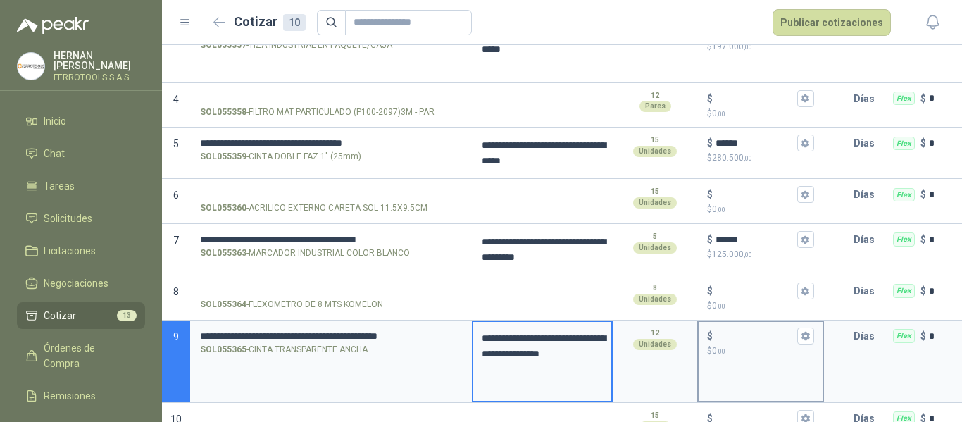
click at [730, 332] on input "$ $ 0 ,00" at bounding box center [755, 336] width 79 height 11
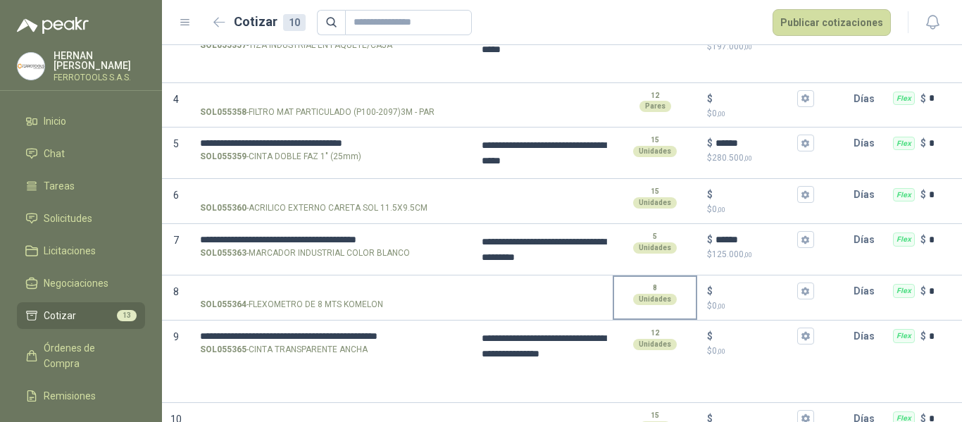
type textarea "**********"
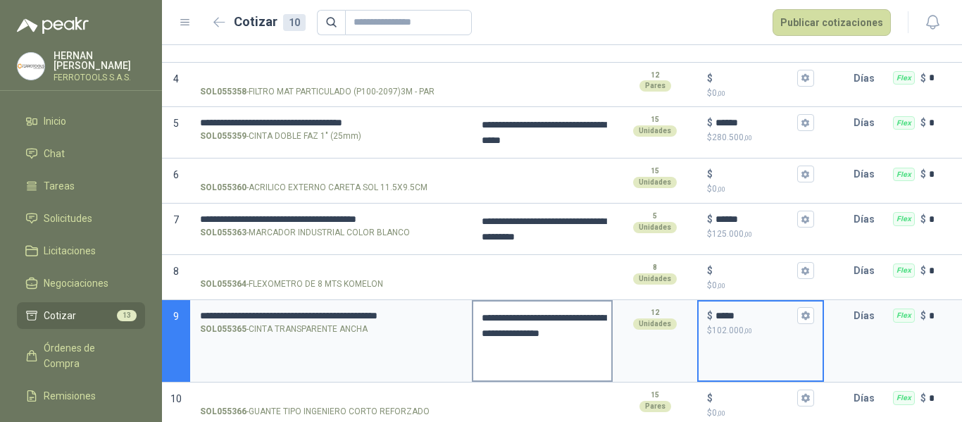
scroll to position [298, 0]
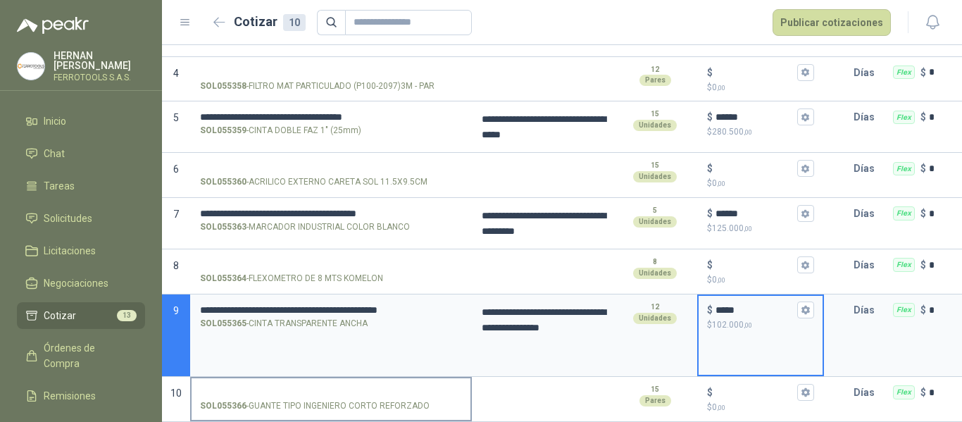
type input "*****"
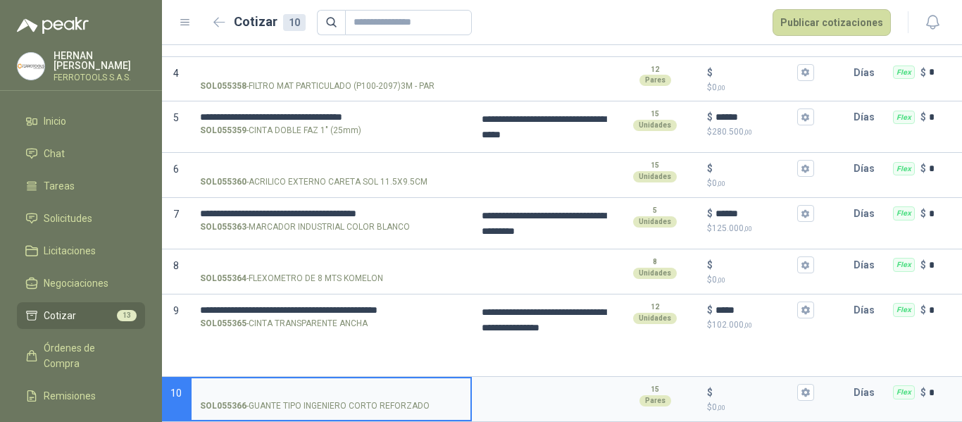
click at [256, 387] on input "SOL055366 - GUANTE TIPO INGENIERO CORTO REFORZADO" at bounding box center [331, 392] width 262 height 11
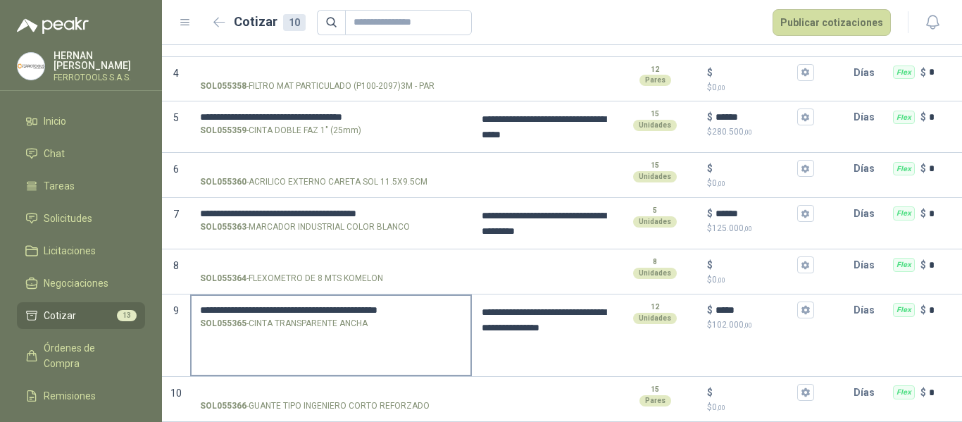
type textarea "**********"
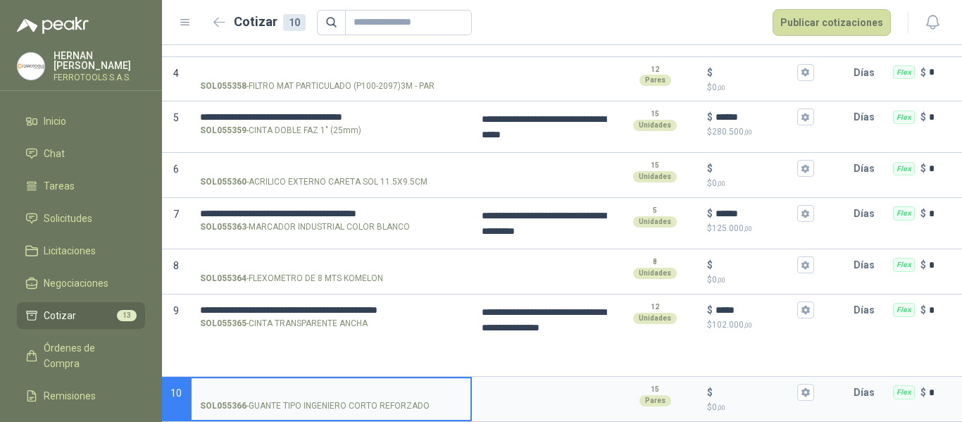
type textarea "**********"
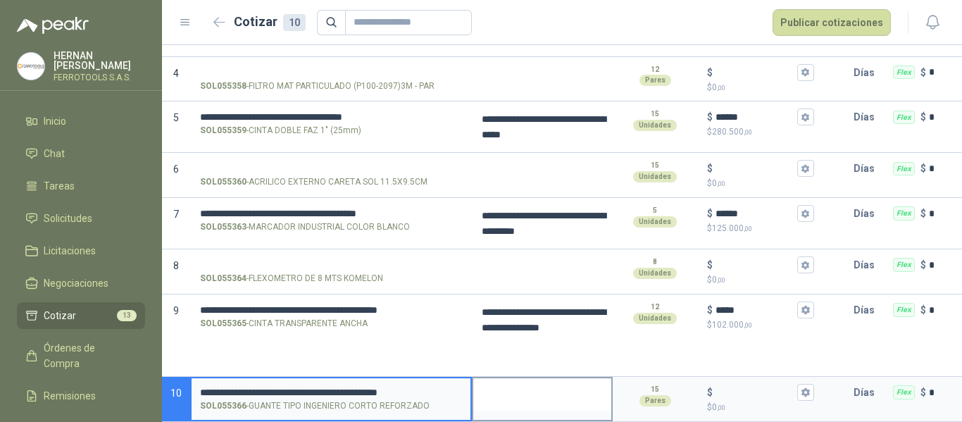
type textarea "**********"
click at [535, 389] on textarea at bounding box center [542, 394] width 138 height 32
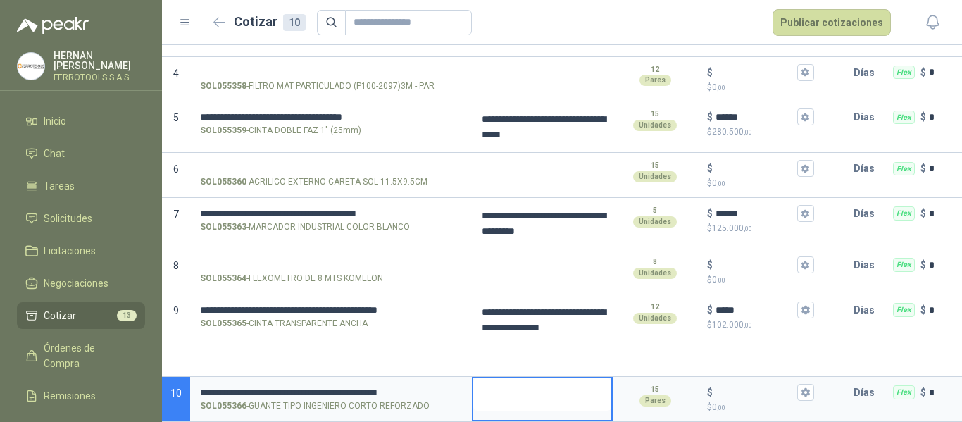
type textarea "**********"
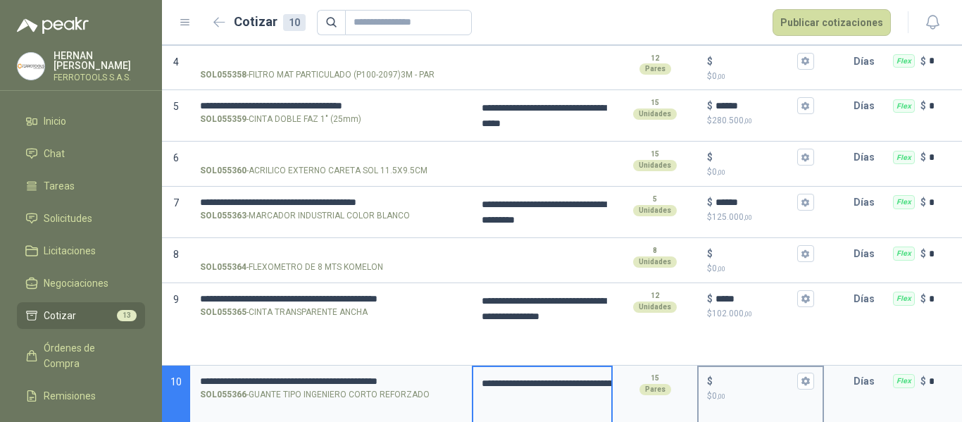
type textarea "**********"
click at [726, 378] on input "$ $ 0 ,00" at bounding box center [755, 381] width 79 height 11
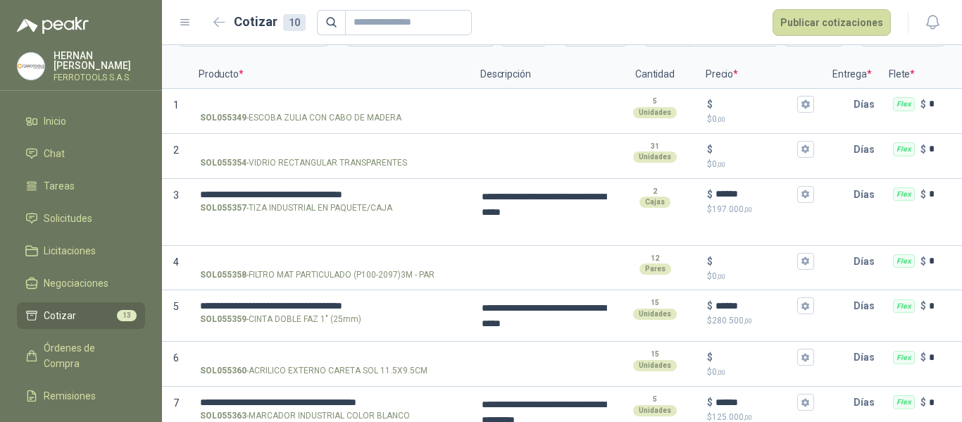
scroll to position [0, 0]
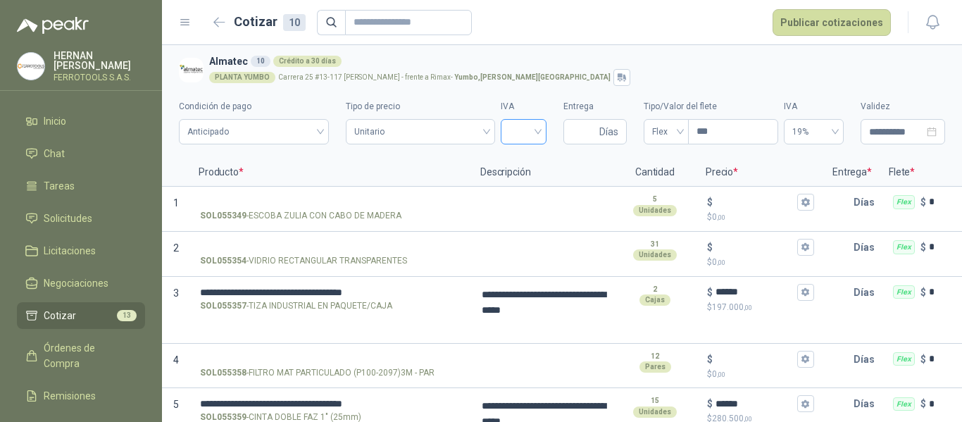
type input "*****"
type textarea "**********"
click at [518, 124] on input "search" at bounding box center [523, 130] width 29 height 21
click at [521, 166] on div "19%" at bounding box center [515, 161] width 23 height 15
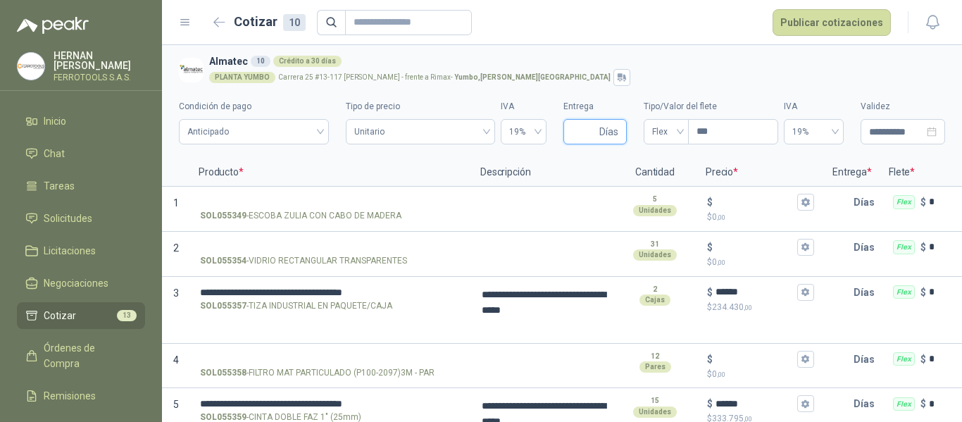
click at [579, 130] on input "Entrega" at bounding box center [584, 132] width 25 height 24
type input "*"
type textarea "**********"
type input "*"
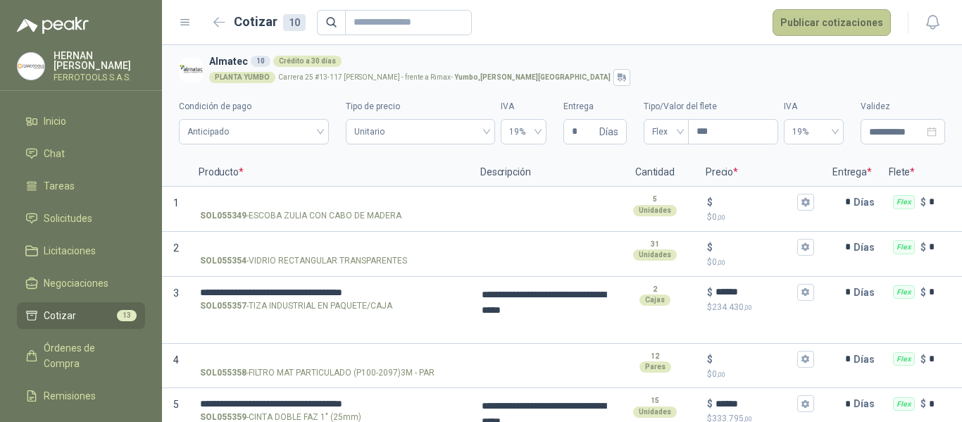
click at [841, 26] on button "Publicar cotizaciones" at bounding box center [832, 22] width 118 height 27
type textarea "**********"
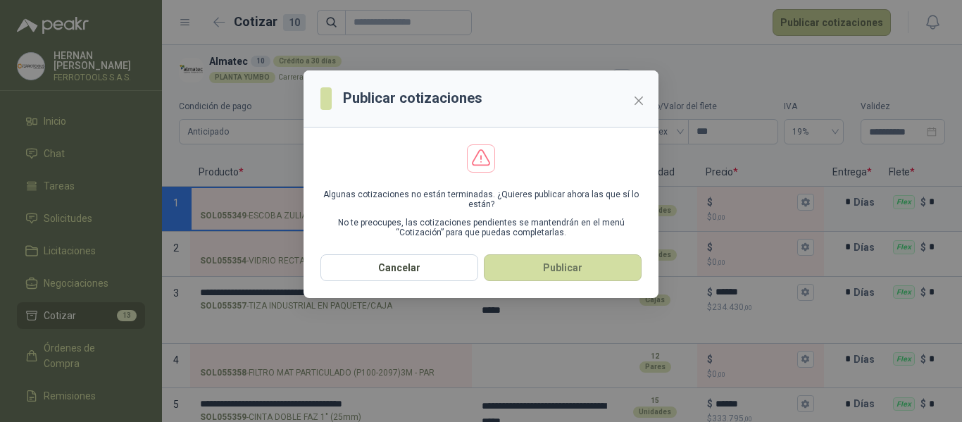
type textarea "**********"
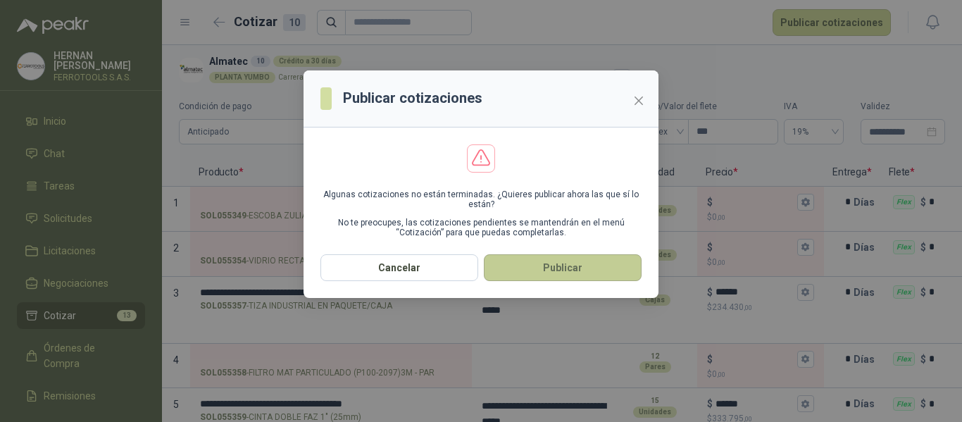
click at [577, 274] on button "Publicar" at bounding box center [563, 267] width 158 height 27
type textarea "**********"
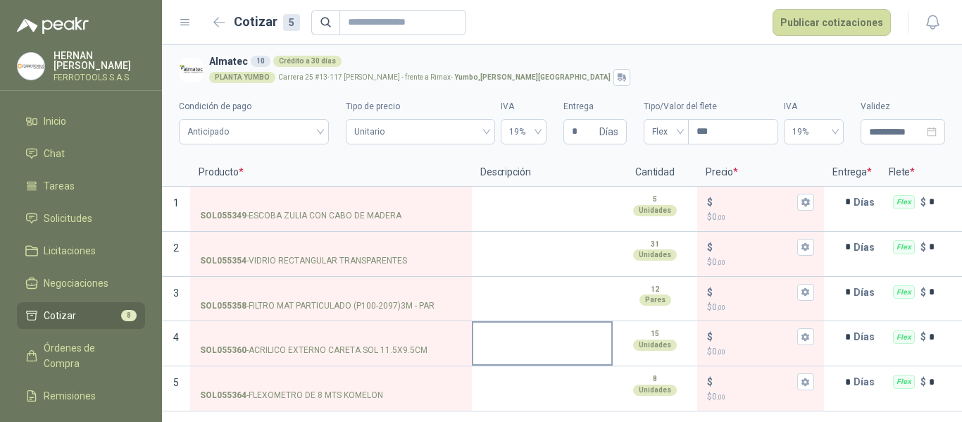
scroll to position [1, 0]
click at [221, 14] on button "button" at bounding box center [220, 22] width 23 height 23
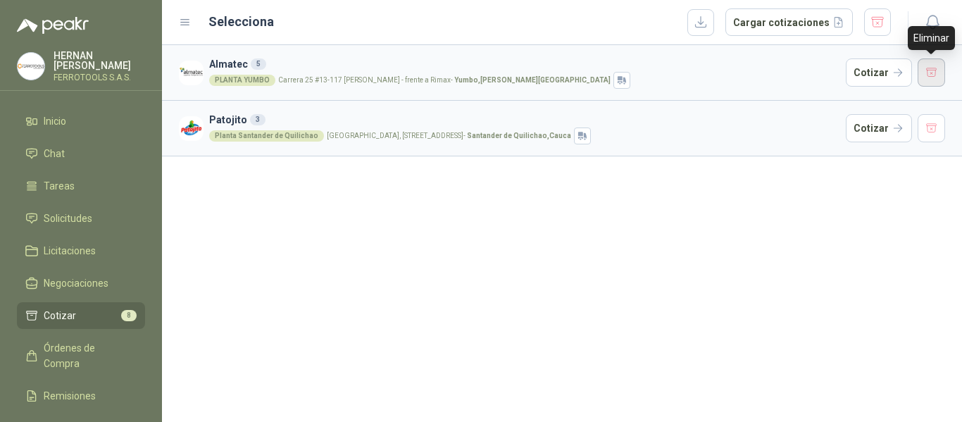
click at [935, 73] on button "button" at bounding box center [932, 72] width 28 height 28
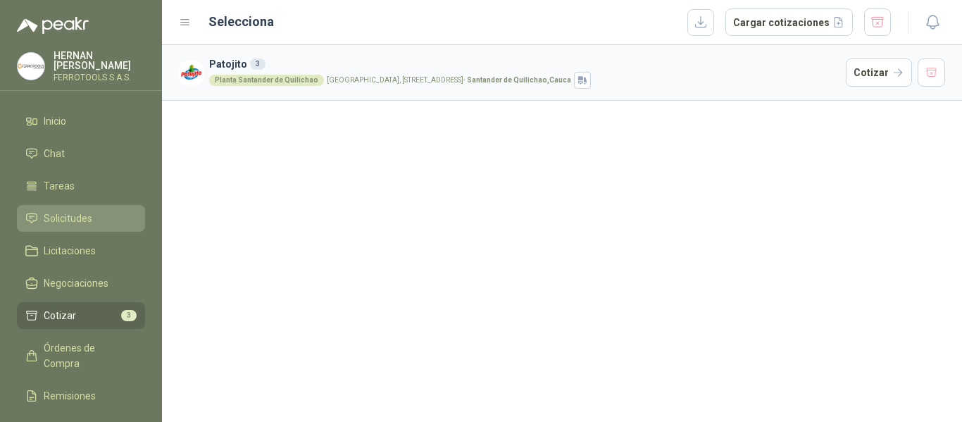
click at [70, 216] on span "Solicitudes" at bounding box center [68, 218] width 49 height 15
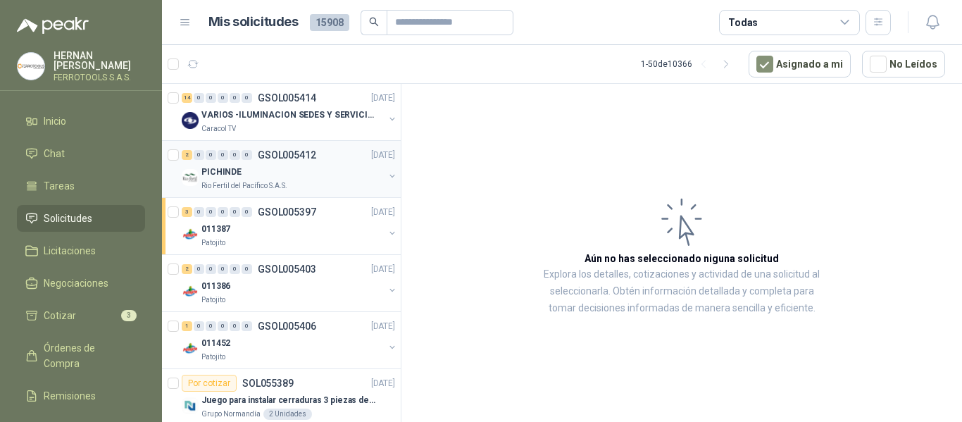
click at [339, 180] on div "Rio Fertil del Pacífico S.A.S." at bounding box center [292, 185] width 182 height 11
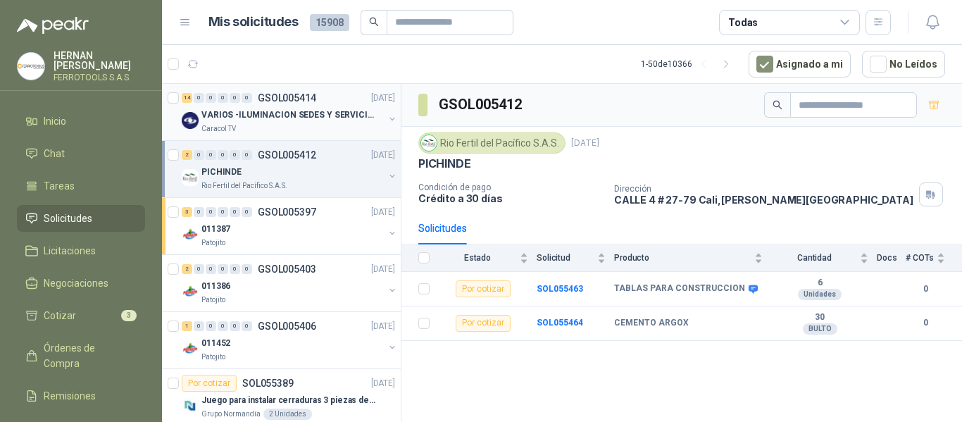
click at [321, 113] on p "VARIOS -ILUMINACION SEDES Y SERVICIOS" at bounding box center [288, 114] width 175 height 13
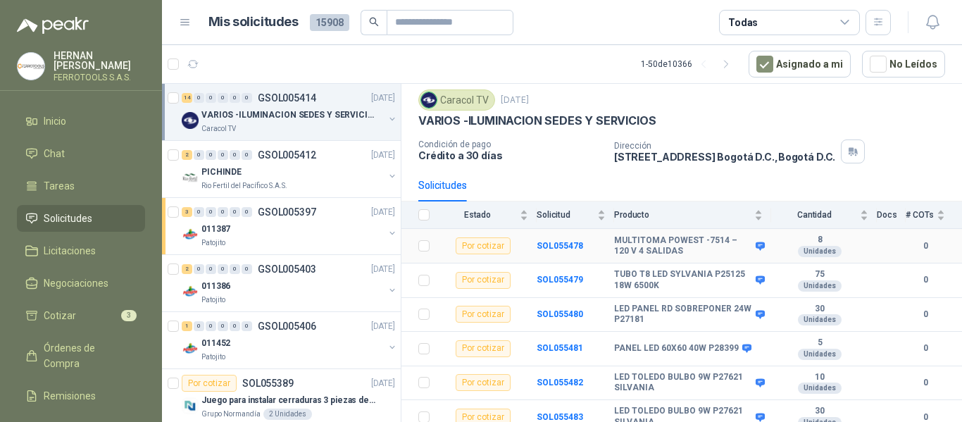
scroll to position [113, 0]
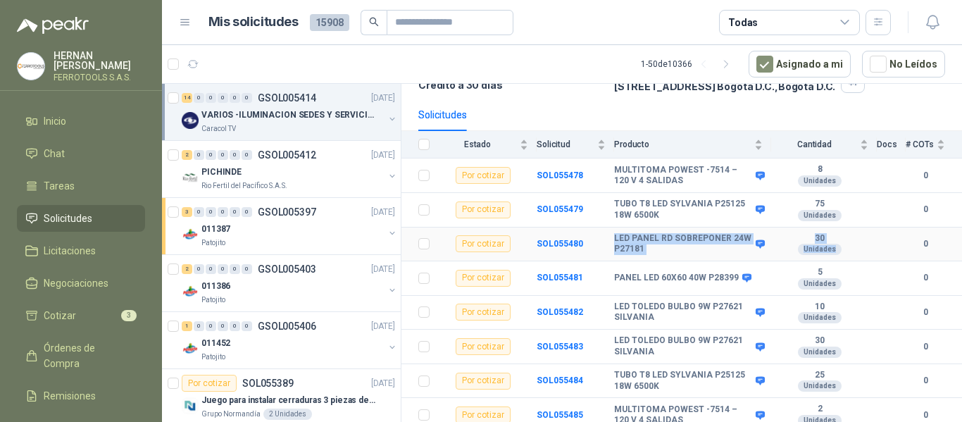
drag, startPoint x: 616, startPoint y: 239, endPoint x: 833, endPoint y: 248, distance: 217.1
click at [833, 248] on tr "Por cotizar SOL055480 LED PANEL RD SOBREPONER 24W P27181 30 Unidades 0" at bounding box center [682, 245] width 561 height 35
copy tr "LED PANEL RD SOBREPONER 24W P27181 30 Unidades"
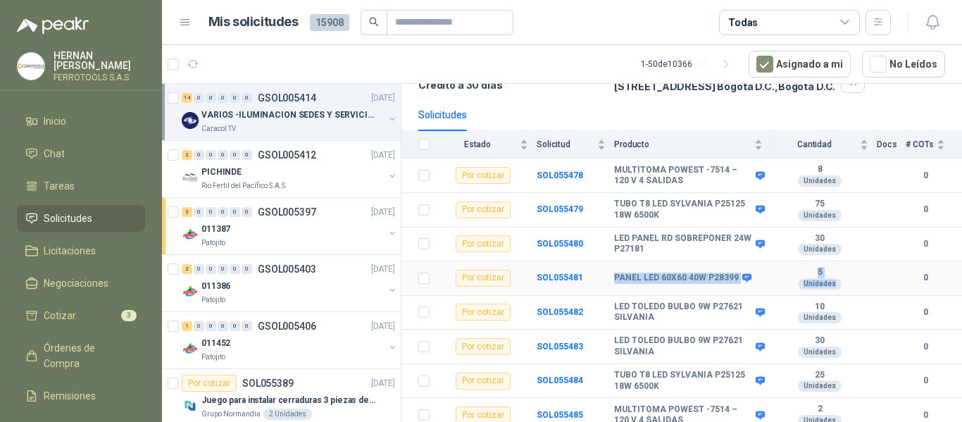
drag, startPoint x: 604, startPoint y: 280, endPoint x: 850, endPoint y: 284, distance: 245.2
click at [850, 284] on tr "Por cotizar SOL055481 PANEL LED 60X60 40W P28399 5 Unidades 0" at bounding box center [682, 278] width 561 height 35
copy tr "PANEL LED 60X60 40W P28399 5 Unidades"
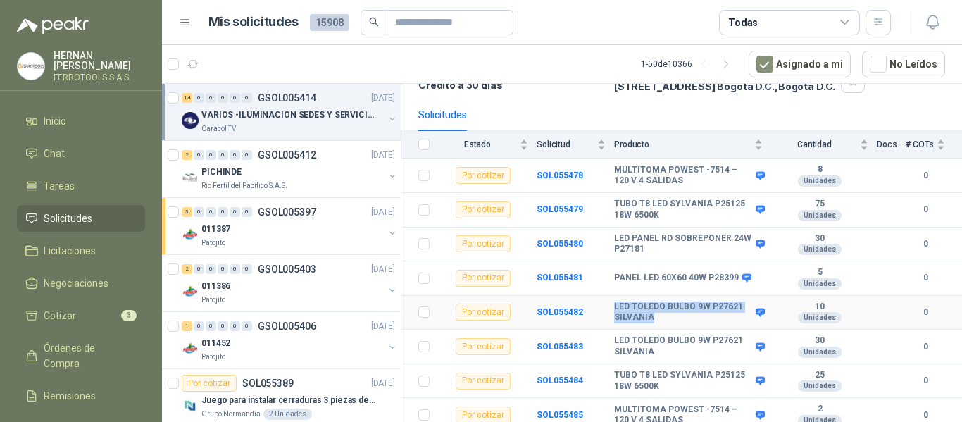
drag, startPoint x: 614, startPoint y: 309, endPoint x: 720, endPoint y: 316, distance: 105.8
click at [720, 316] on b "LED TOLEDO BULBO 9W P27621 SILVANIA" at bounding box center [683, 312] width 138 height 22
click at [718, 323] on b "LED TOLEDO BULBO 9W P27621 SILVANIA" at bounding box center [683, 312] width 138 height 22
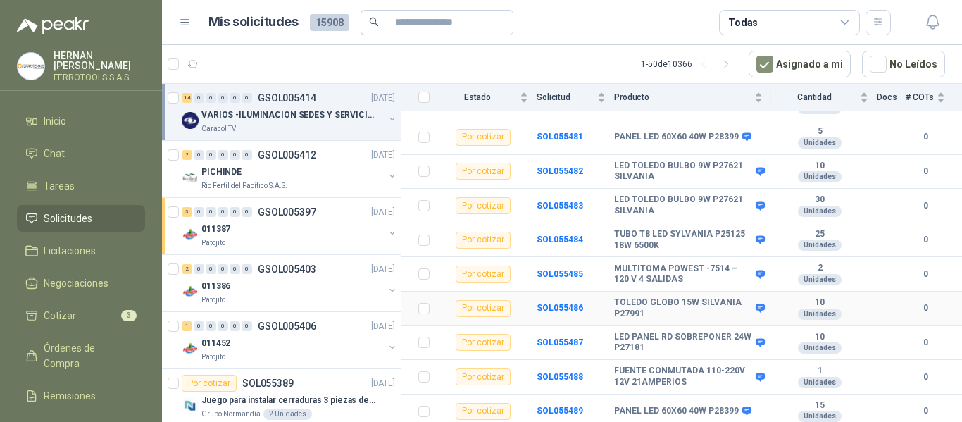
scroll to position [325, 0]
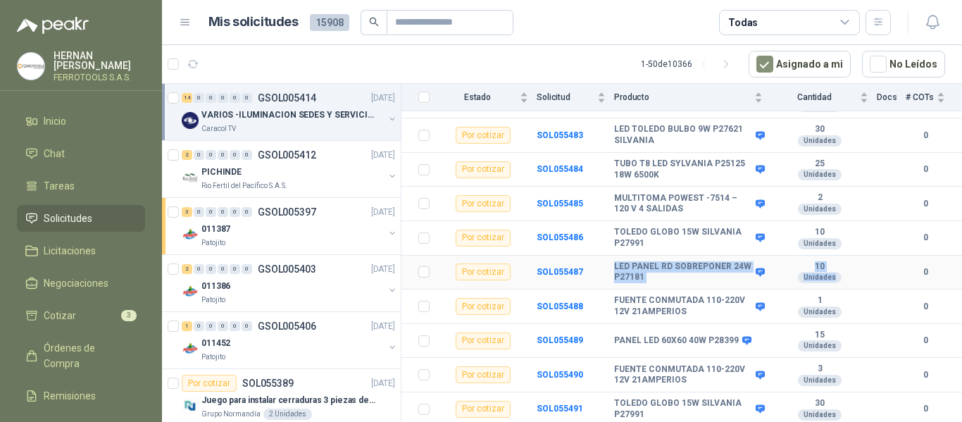
drag, startPoint x: 612, startPoint y: 266, endPoint x: 832, endPoint y: 275, distance: 219.9
click at [832, 275] on tr "Por cotizar SOL055487 LED PANEL RD SOBREPONER 24W P27181 10 Unidades 0" at bounding box center [682, 273] width 561 height 35
copy tr "LED PANEL RD SOBREPONER 24W P27181 10 Unidades"
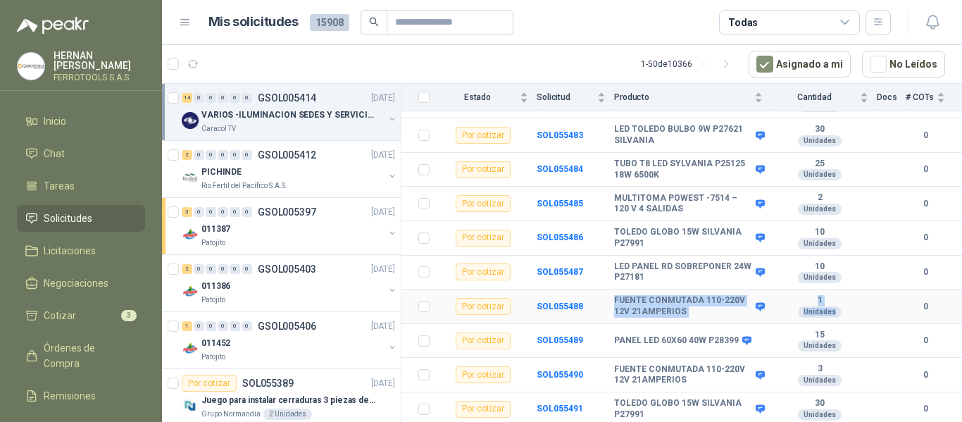
drag, startPoint x: 616, startPoint y: 298, endPoint x: 835, endPoint y: 311, distance: 220.2
click at [835, 311] on tr "Por cotizar SOL055488 FUENTE CONMUTADA 110-220V 12V 21AMPERIOS 1 Unidades 0" at bounding box center [682, 307] width 561 height 35
copy tr "FUENTE CONMUTADA 110-220V 12V 21AMPERIOS 1 Unidades"
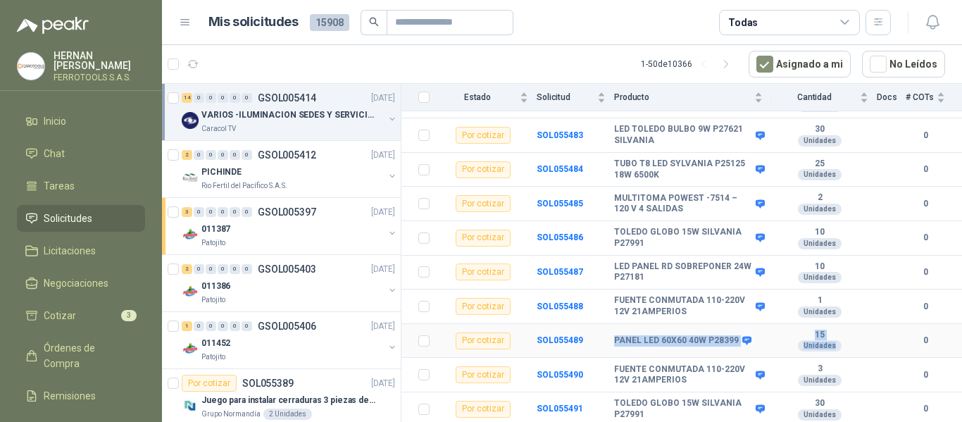
drag, startPoint x: 608, startPoint y: 338, endPoint x: 827, endPoint y: 342, distance: 219.1
click at [827, 342] on tr "Por cotizar SOL055489 PANEL LED 60X60 40W P28399 15 Unidades 0" at bounding box center [682, 341] width 561 height 35
copy tr "PANEL LED 60X60 40W P28399 15 Unidades"
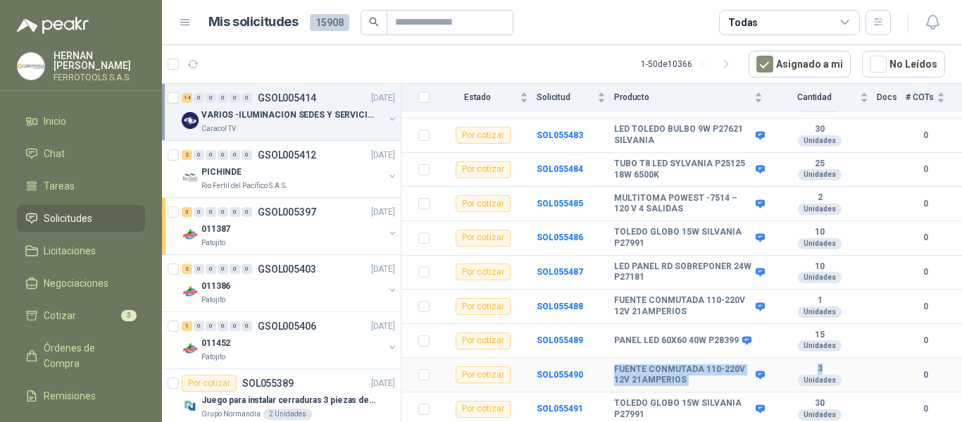
drag, startPoint x: 613, startPoint y: 371, endPoint x: 834, endPoint y: 372, distance: 221.2
click at [834, 372] on tr "Por cotizar SOL055490 FUENTE CONMUTADA 110-220V 12V 21AMPERIOS 3 Unidades 0" at bounding box center [682, 375] width 561 height 35
copy tr "FUENTE CONMUTADA 110-220V 12V 21AMPERIOS 3"
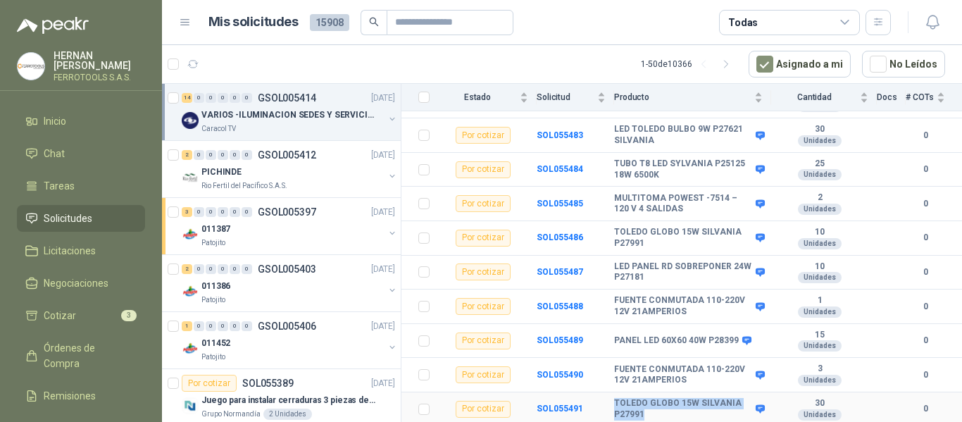
drag, startPoint x: 611, startPoint y: 400, endPoint x: 678, endPoint y: 412, distance: 68.7
click at [678, 412] on tr "Por cotizar SOL055491 TOLEDO GLOBO 15W SILVANIA P27991 30 Unidades 0" at bounding box center [682, 409] width 561 height 35
copy tr "TOLEDO GLOBO 15W SILVANIA P27991"
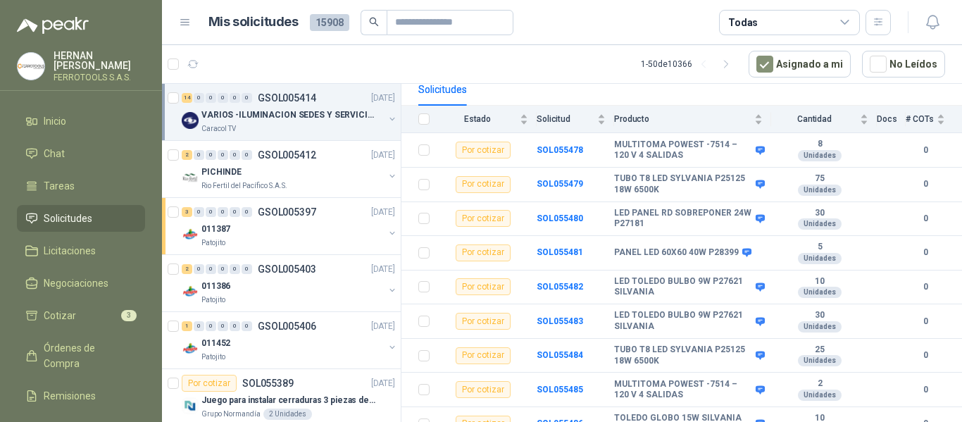
scroll to position [141, 0]
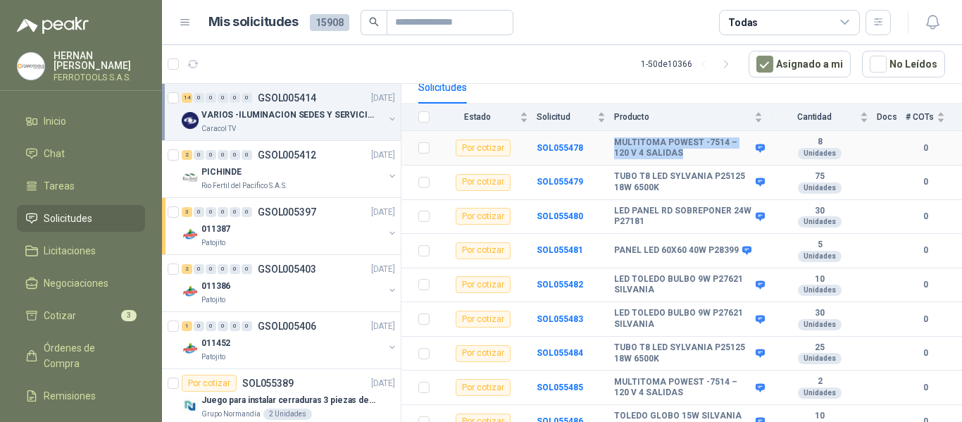
drag, startPoint x: 614, startPoint y: 143, endPoint x: 686, endPoint y: 155, distance: 73.5
click at [686, 155] on tr "Por cotizar SOL055478 MULTITOMA POWEST -7514 – 120 V 4 SALIDAS 8 Unidades 0" at bounding box center [682, 148] width 561 height 35
click at [601, 145] on td "SOL055478" at bounding box center [575, 148] width 77 height 35
drag, startPoint x: 599, startPoint y: 143, endPoint x: 830, endPoint y: 157, distance: 230.8
click at [830, 157] on tr "Por cotizar SOL055478 MULTITOMA POWEST -7514 – 120 V 4 SALIDAS 8 Unidades 0" at bounding box center [682, 148] width 561 height 35
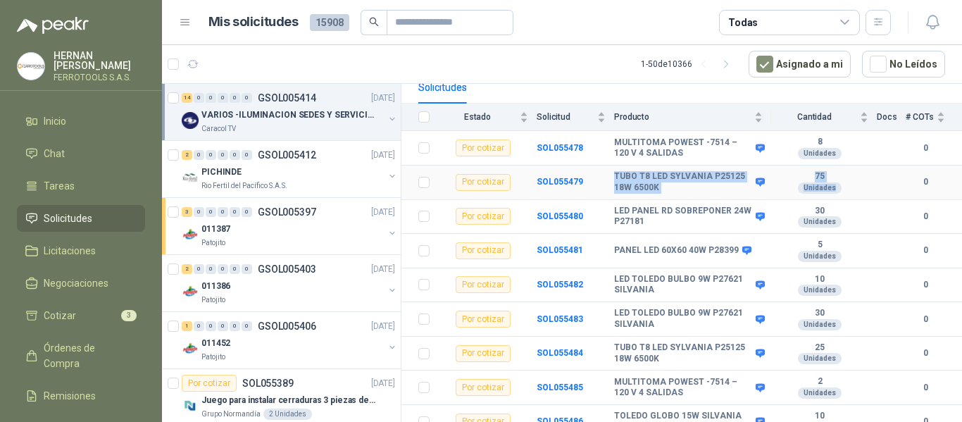
drag, startPoint x: 611, startPoint y: 175, endPoint x: 834, endPoint y: 185, distance: 222.8
click at [834, 185] on tr "Por cotizar SOL055479 TUBO T8 LED SYLVANIA P25125 18W 6500K 75 Unidades 0" at bounding box center [682, 183] width 561 height 35
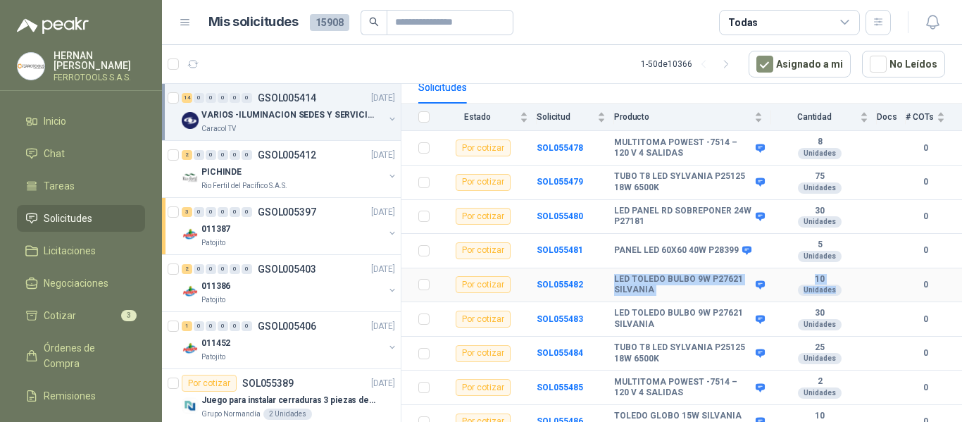
drag, startPoint x: 614, startPoint y: 280, endPoint x: 838, endPoint y: 292, distance: 224.3
click at [838, 292] on tr "Por cotizar SOL055482 LED TOLEDO BULBO 9W P27621 SILVANIA 10 Unidades 0" at bounding box center [682, 285] width 561 height 35
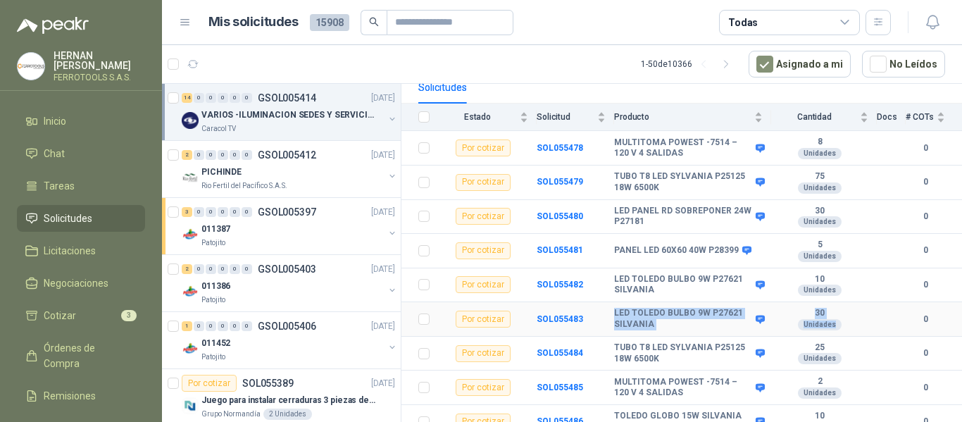
drag, startPoint x: 615, startPoint y: 313, endPoint x: 830, endPoint y: 319, distance: 214.9
click at [830, 319] on tr "Por cotizar SOL055483 LED TOLEDO BULBO 9W P27621 SILVANIA 30 Unidades 0" at bounding box center [682, 319] width 561 height 35
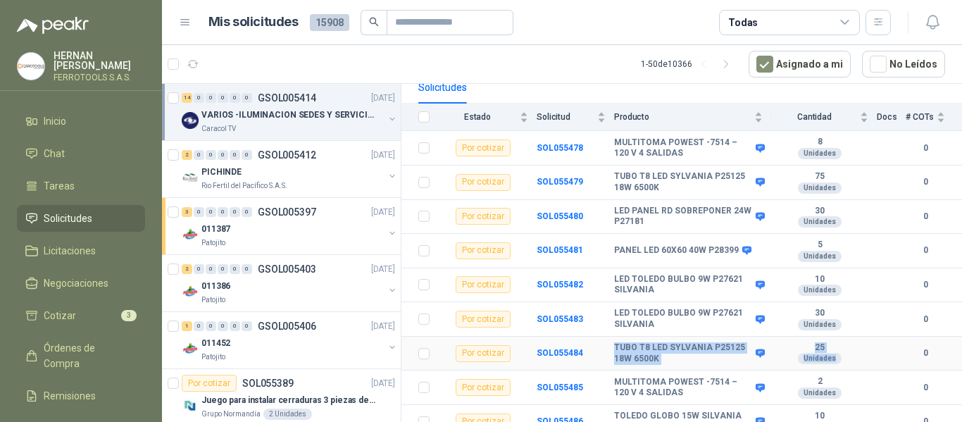
drag, startPoint x: 614, startPoint y: 349, endPoint x: 836, endPoint y: 362, distance: 222.3
click at [836, 362] on tr "Por cotizar SOL055484 TUBO T8 LED SYLVANIA P25125 18W 6500K 25 Unidades 0" at bounding box center [682, 354] width 561 height 35
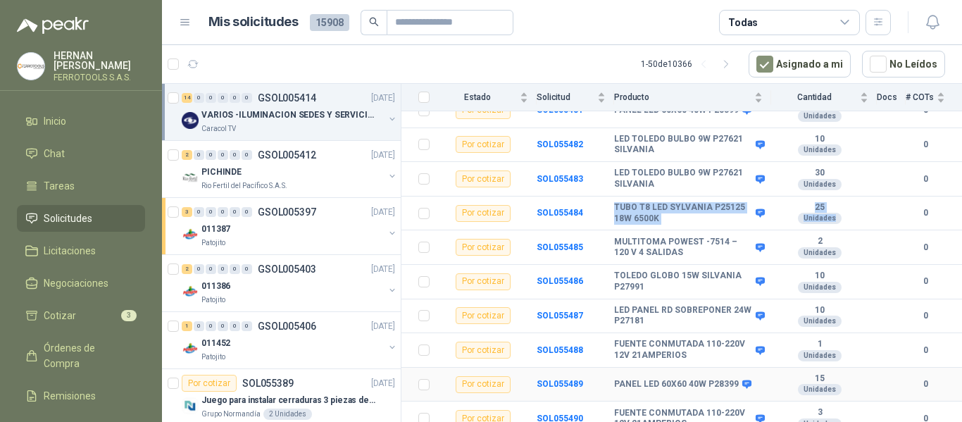
scroll to position [282, 0]
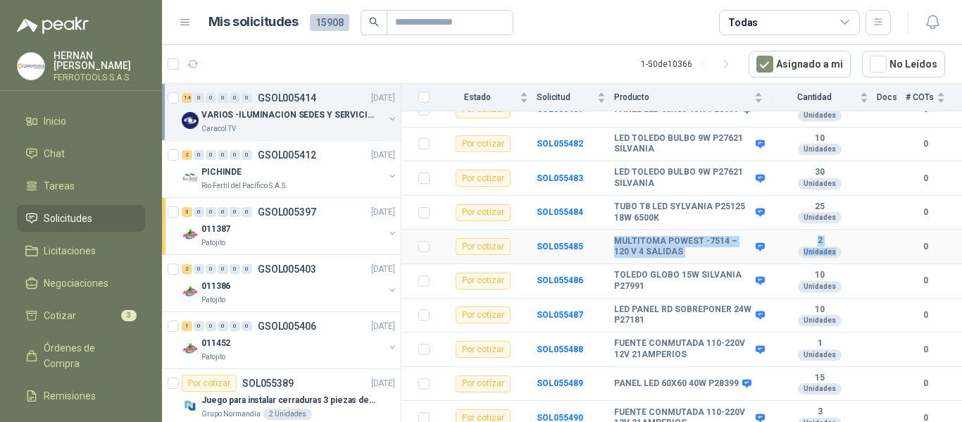
drag, startPoint x: 614, startPoint y: 240, endPoint x: 827, endPoint y: 261, distance: 213.8
click at [827, 261] on tr "Por cotizar SOL055485 MULTITOMA POWEST -7514 – 120 V 4 SALIDAS 2 Unidades 0" at bounding box center [682, 247] width 561 height 35
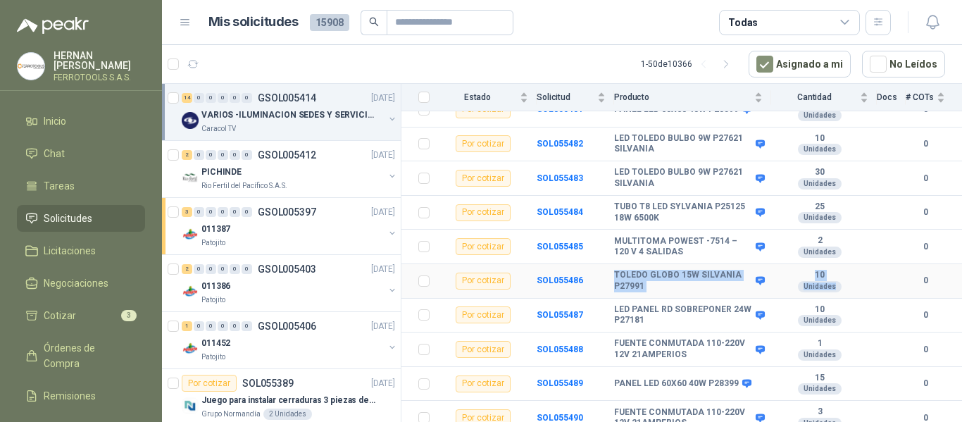
drag, startPoint x: 616, startPoint y: 274, endPoint x: 831, endPoint y: 283, distance: 215.7
click at [831, 283] on tr "Por cotizar SOL055486 TOLEDO GLOBO 15W SILVANIA P27991 10 Unidades 0" at bounding box center [682, 281] width 561 height 35
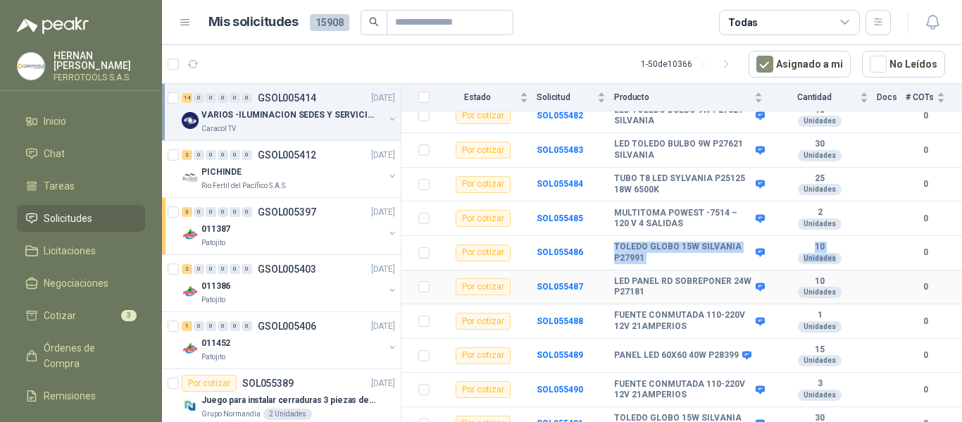
scroll to position [325, 0]
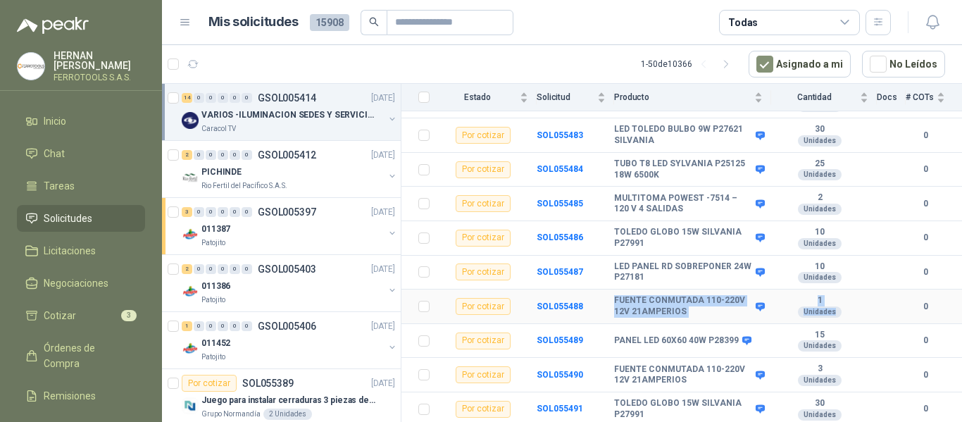
drag, startPoint x: 614, startPoint y: 304, endPoint x: 829, endPoint y: 311, distance: 215.0
click at [829, 311] on tr "Por cotizar SOL055488 FUENTE CONMUTADA 110-220V 12V 21AMPERIOS 1 Unidades 0" at bounding box center [682, 307] width 561 height 35
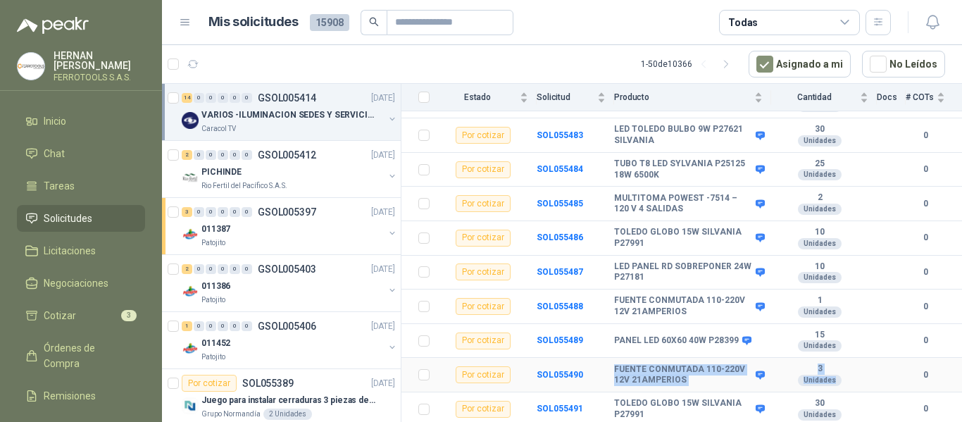
drag, startPoint x: 610, startPoint y: 370, endPoint x: 833, endPoint y: 384, distance: 223.7
click at [833, 384] on tr "Por cotizar SOL055490 FUENTE CONMUTADA 110-220V 12V 21AMPERIOS 3 Unidades 0" at bounding box center [682, 375] width 561 height 35
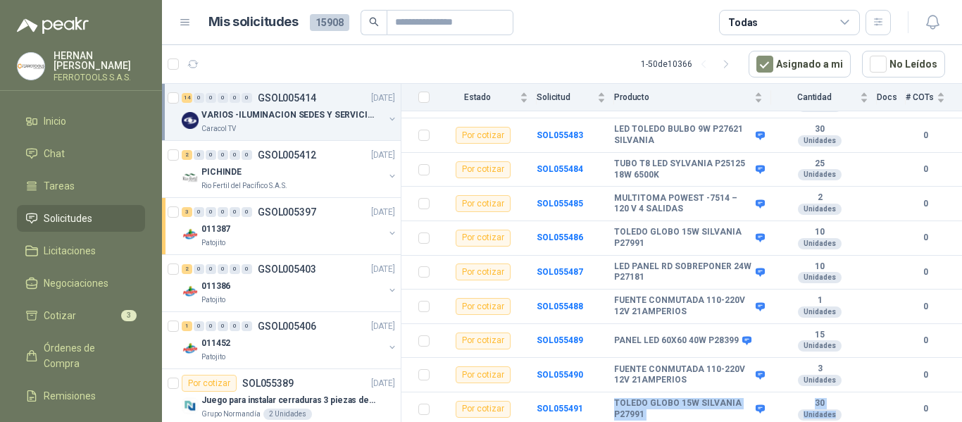
drag, startPoint x: 613, startPoint y: 402, endPoint x: 824, endPoint y: 423, distance: 212.3
click at [824, 421] on html "HERNAN RUALES FERROTOOLS S.A.S. Inicio Chat Tareas Solicitudes Licitaciones Neg…" at bounding box center [481, 211] width 962 height 422
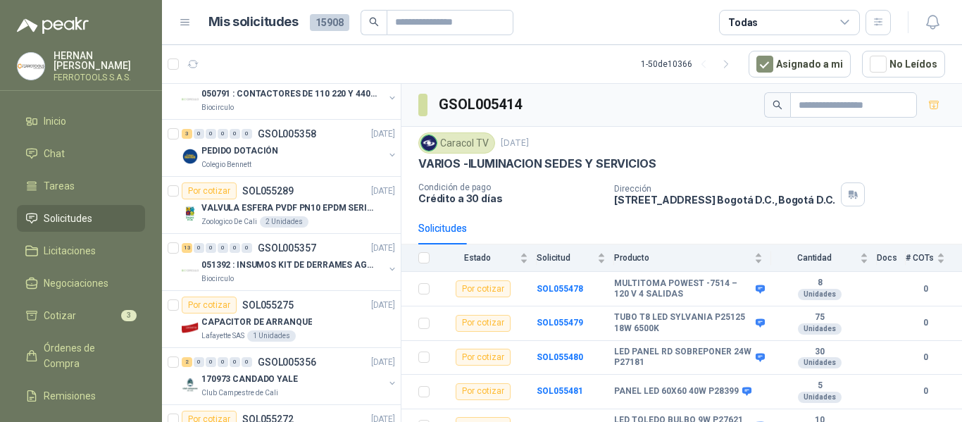
scroll to position [1479, 0]
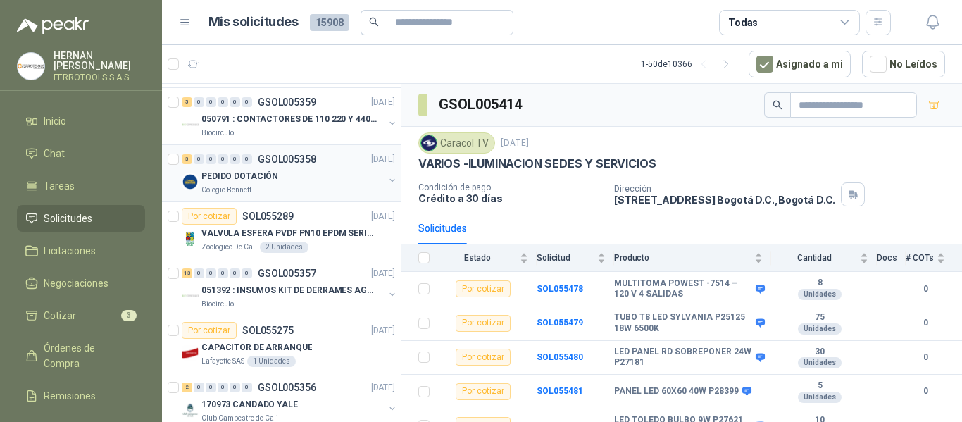
click at [323, 170] on div "PEDIDO DOTACIÓN" at bounding box center [292, 176] width 182 height 17
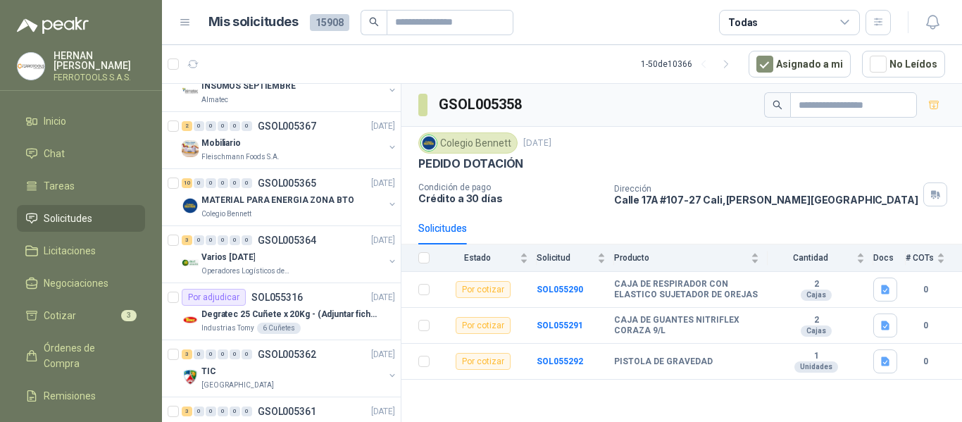
scroll to position [1057, 0]
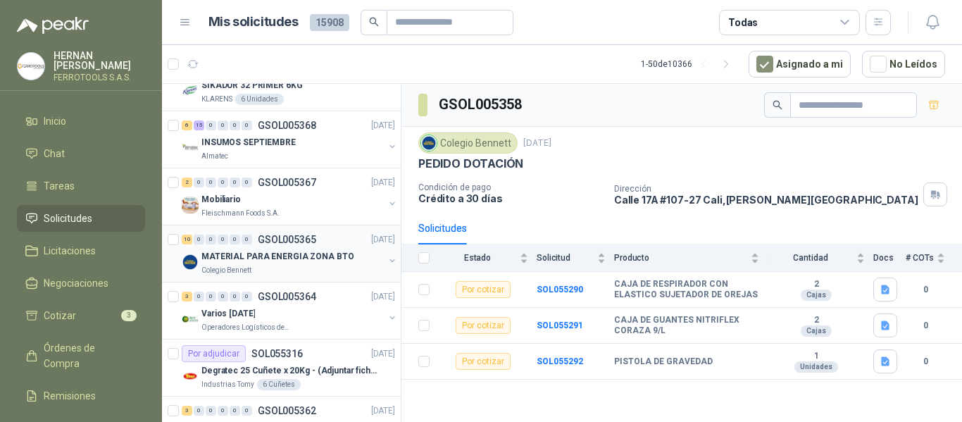
click at [349, 264] on div "MATERIAL PARA ENERGIA ZONA BTO" at bounding box center [292, 256] width 182 height 17
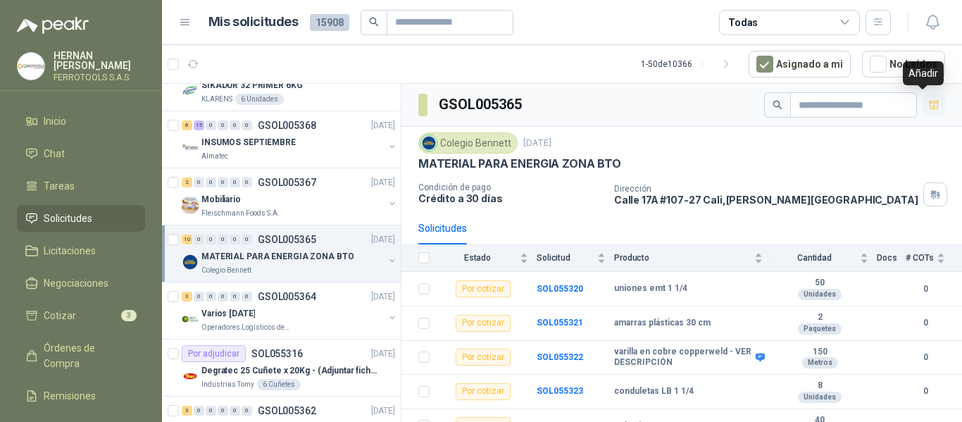
click at [928, 108] on icon "button" at bounding box center [934, 105] width 12 height 12
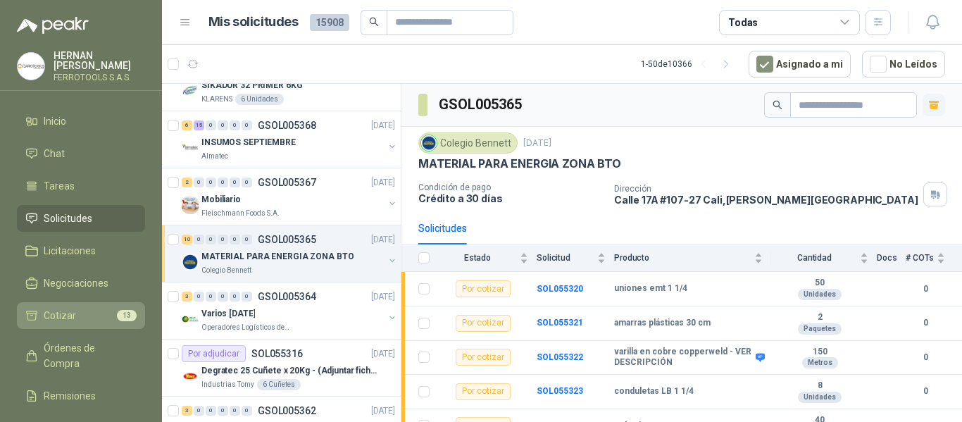
click at [75, 312] on li "Cotizar 13" at bounding box center [80, 315] width 111 height 15
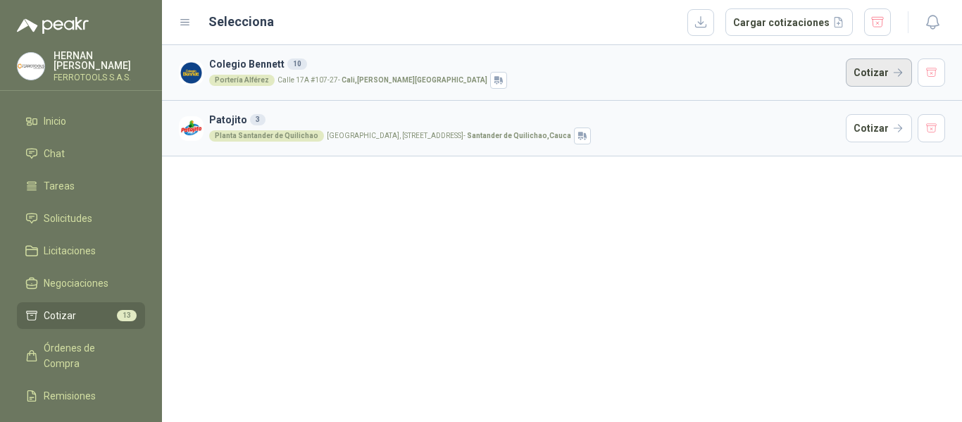
click at [897, 74] on button "Cotizar" at bounding box center [879, 72] width 66 height 28
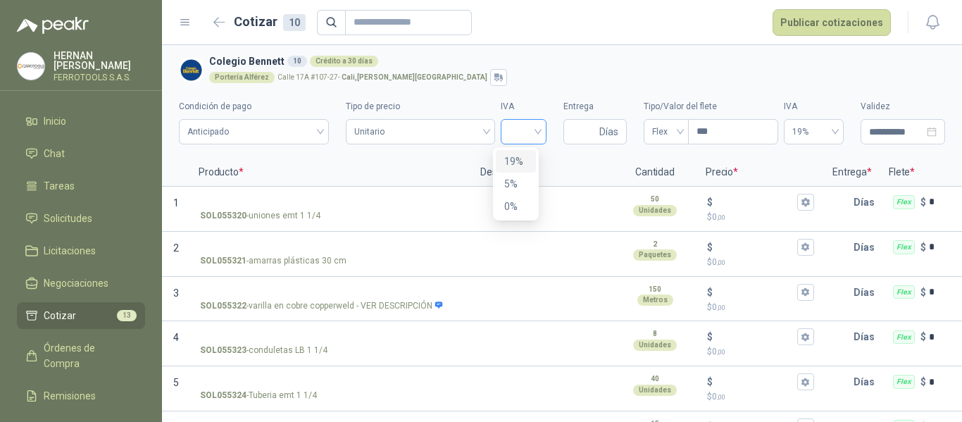
click at [531, 141] on div at bounding box center [524, 131] width 46 height 25
click at [522, 170] on div "19%" at bounding box center [516, 161] width 40 height 23
click at [574, 131] on input "Entrega" at bounding box center [584, 132] width 25 height 24
type input "*"
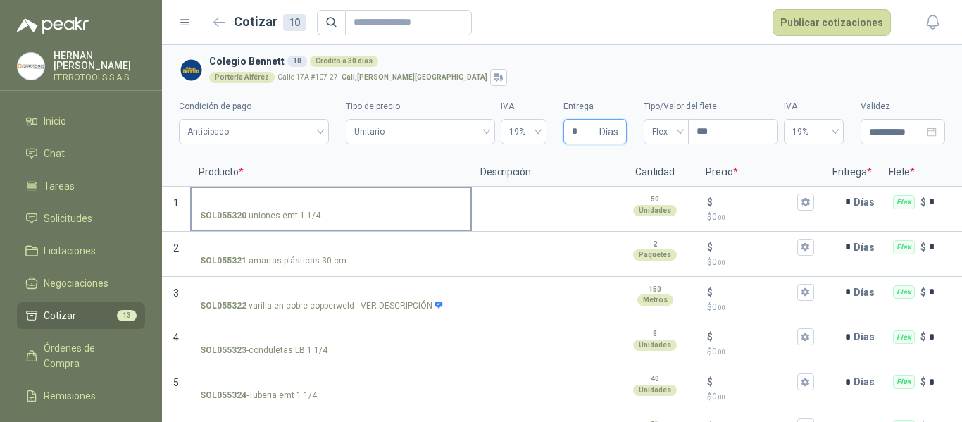
type input "*"
click at [269, 201] on input "SOL055320 - uniones emt 1 1/4" at bounding box center [331, 202] width 262 height 11
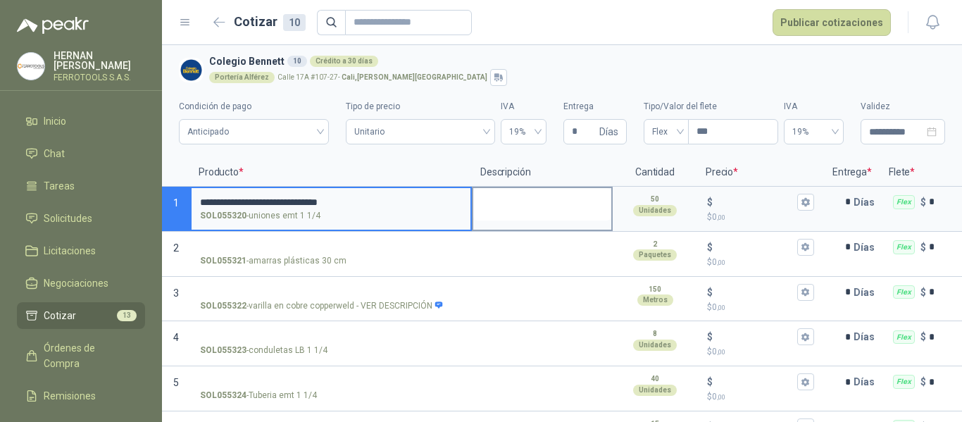
click at [566, 209] on textarea at bounding box center [542, 204] width 138 height 32
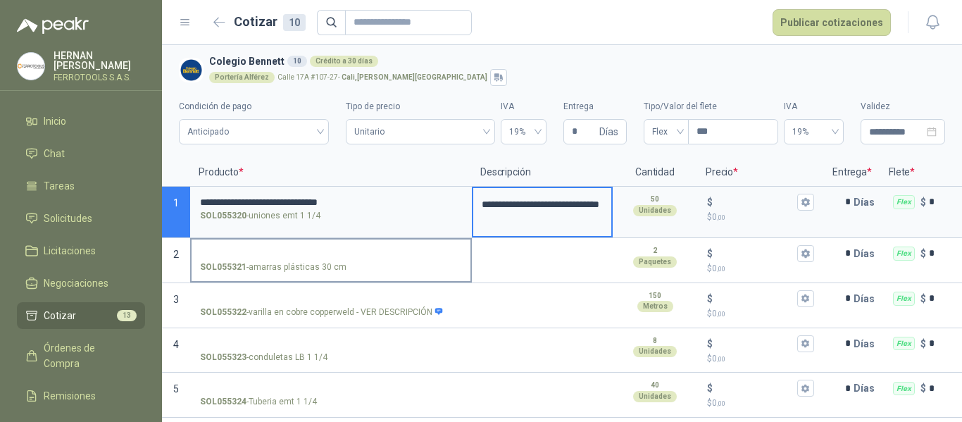
click at [303, 250] on input "SOL055321 - amarras plásticas 30 cm" at bounding box center [331, 254] width 262 height 11
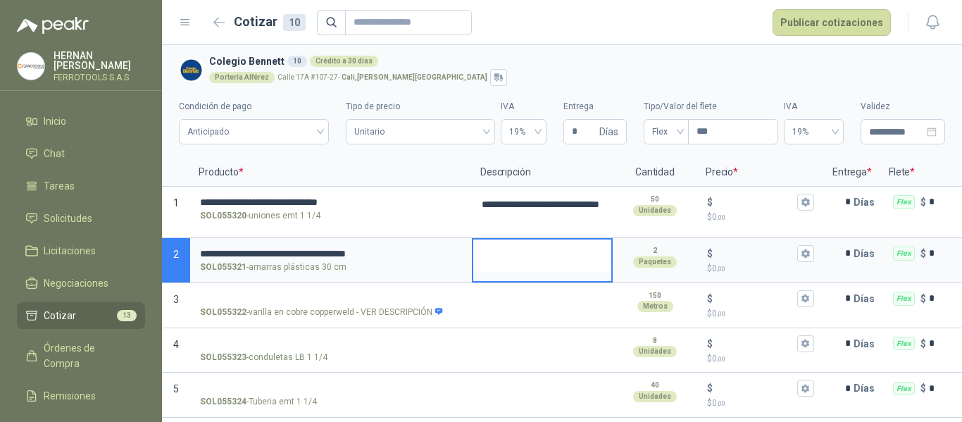
click at [516, 250] on textarea at bounding box center [542, 255] width 138 height 32
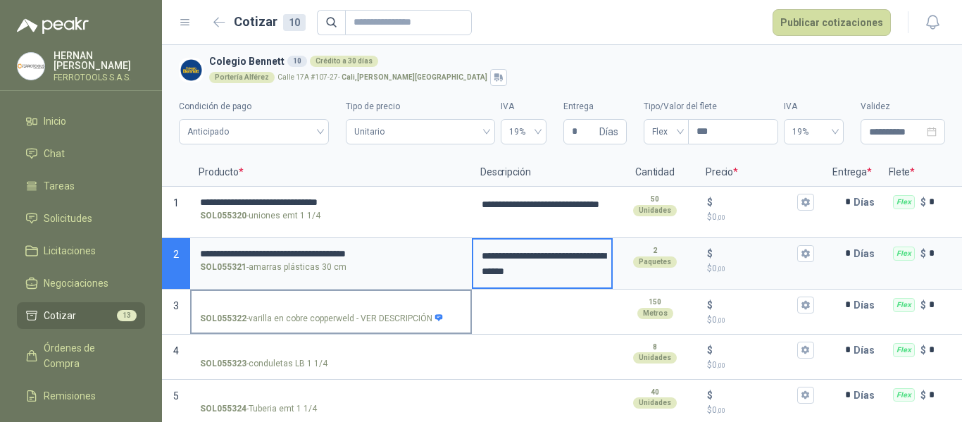
click at [267, 305] on input "SOL055322 - varilla en cobre copperweld - VER DESCRIPCIÓN" at bounding box center [331, 305] width 262 height 11
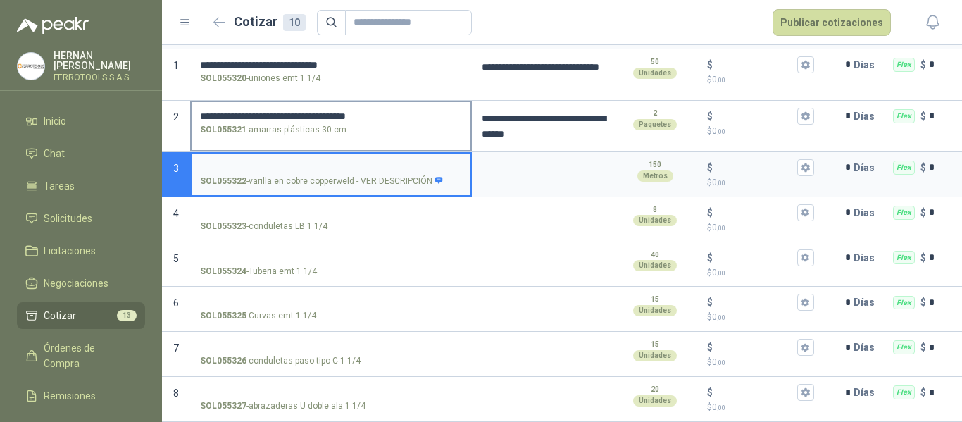
scroll to position [141, 0]
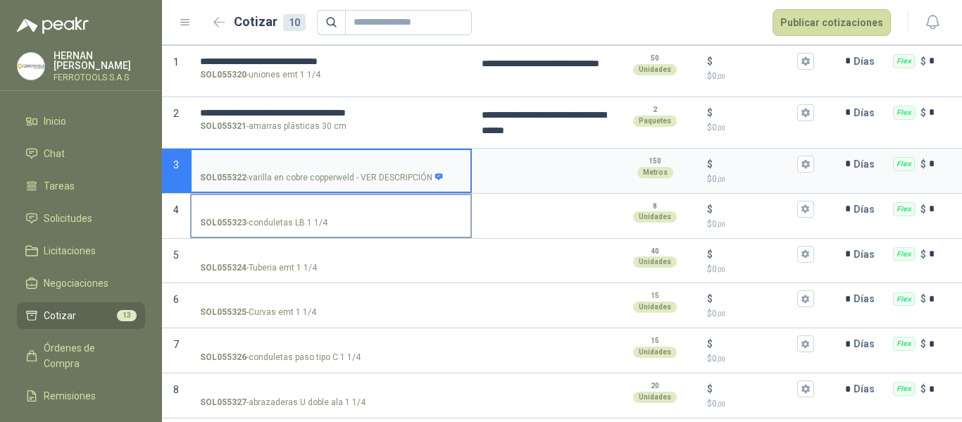
click at [258, 206] on input "SOL055323 - conduletas LB 1 1/4" at bounding box center [331, 209] width 262 height 11
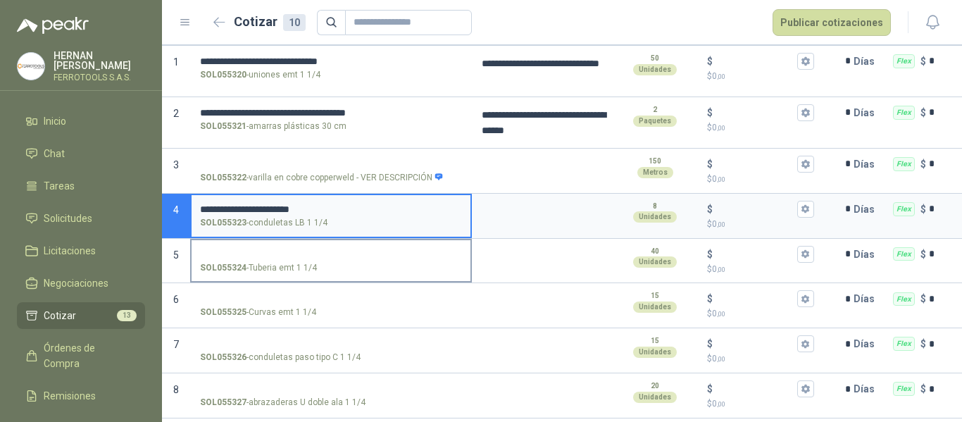
click at [304, 261] on p "SOL055324 - Tuberia emt 1 1/4" at bounding box center [258, 267] width 117 height 13
click at [304, 260] on input "SOL055324 - Tuberia emt 1 1/4" at bounding box center [331, 254] width 262 height 11
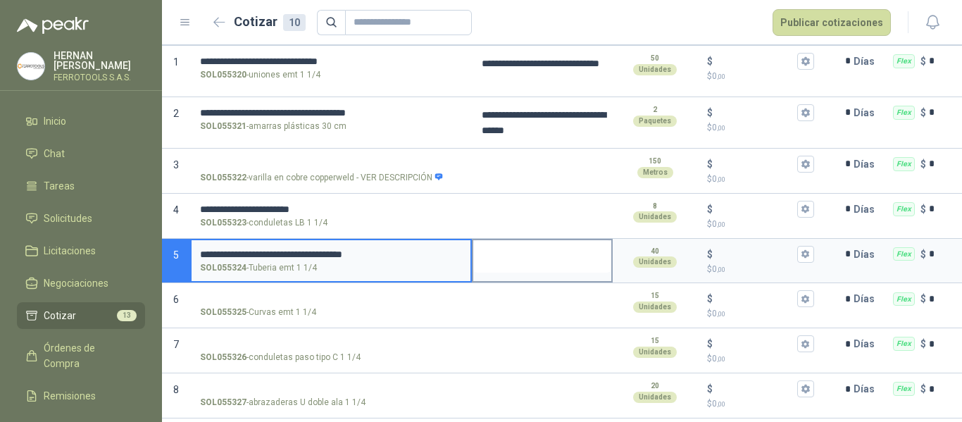
click at [534, 261] on textarea at bounding box center [542, 256] width 138 height 32
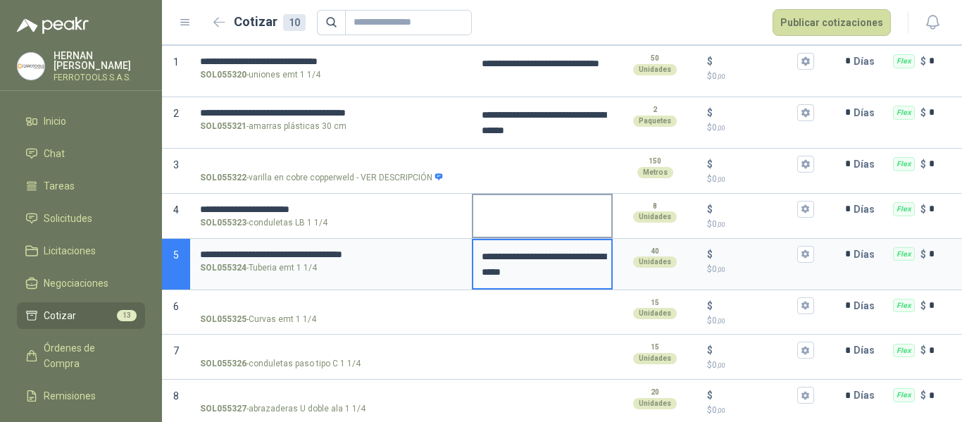
click at [523, 216] on textarea at bounding box center [542, 211] width 138 height 32
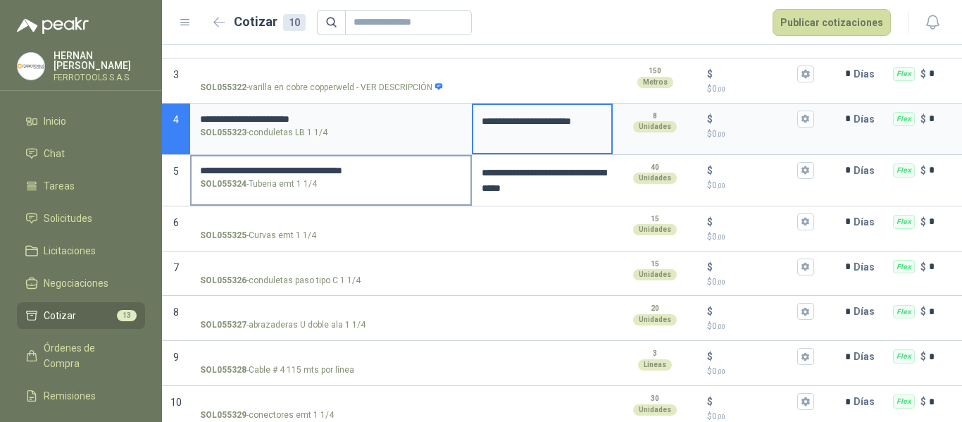
scroll to position [251, 0]
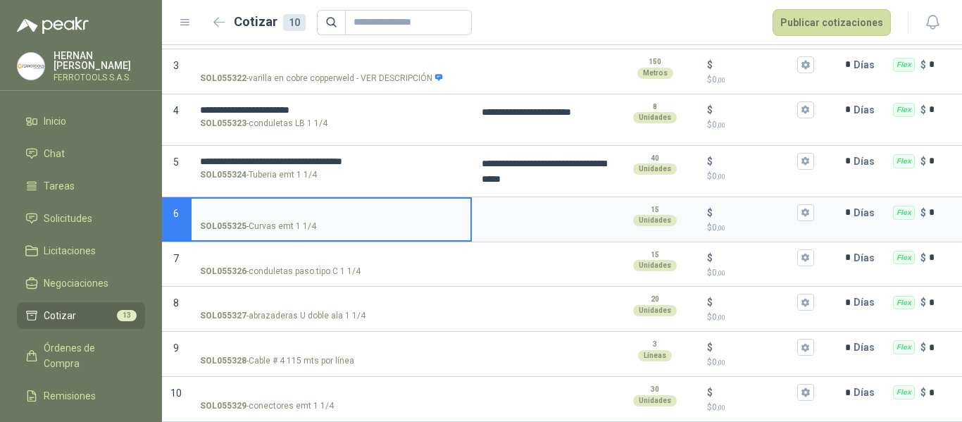
click at [296, 208] on input "SOL055325 - Curvas emt 1 1/4" at bounding box center [331, 213] width 262 height 11
click at [534, 200] on textarea at bounding box center [542, 215] width 138 height 32
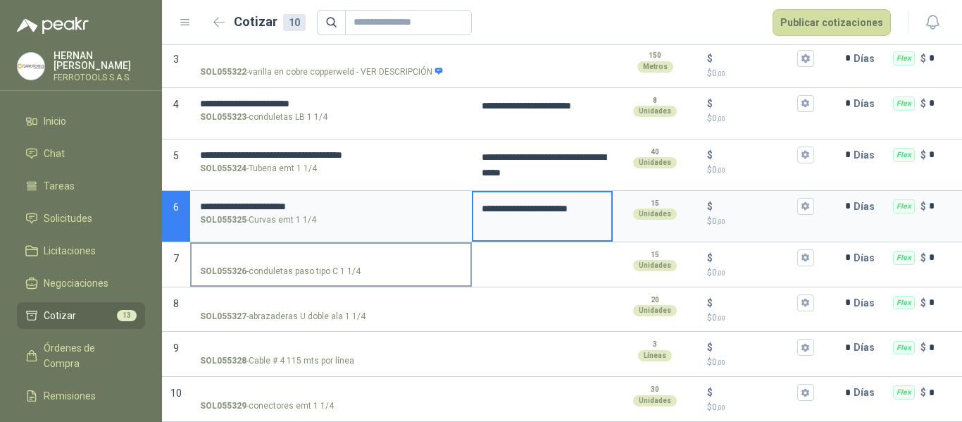
click at [305, 253] on input "SOL055326 - conduletas paso tipo C 1 1/4" at bounding box center [331, 258] width 262 height 11
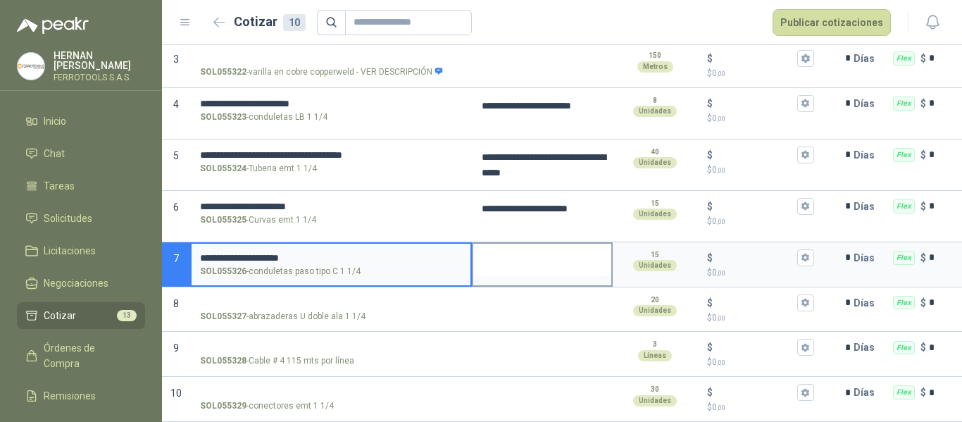
click at [494, 249] on textarea at bounding box center [542, 260] width 138 height 32
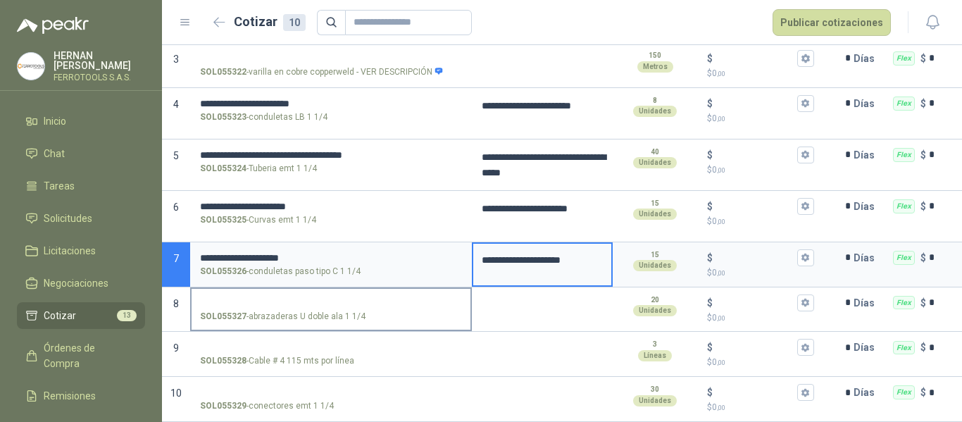
click at [274, 298] on input "SOL055327 - abrazaderas U doble ala 1 1/4" at bounding box center [331, 303] width 262 height 11
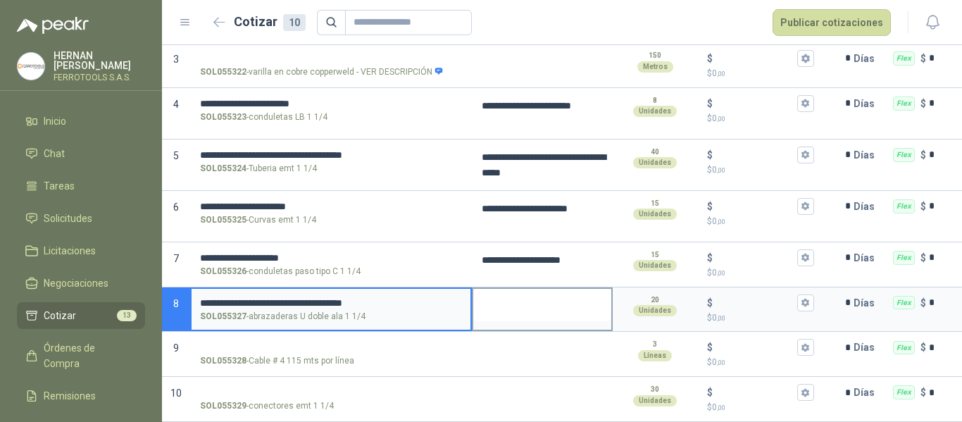
click at [503, 299] on textarea at bounding box center [542, 305] width 138 height 32
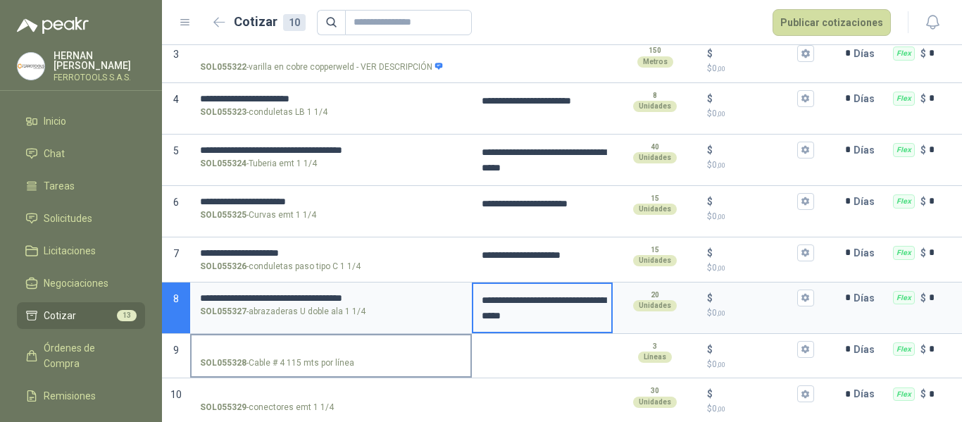
click at [277, 347] on input "SOL055328 - Cable # 4 115 mts por línea" at bounding box center [331, 349] width 262 height 11
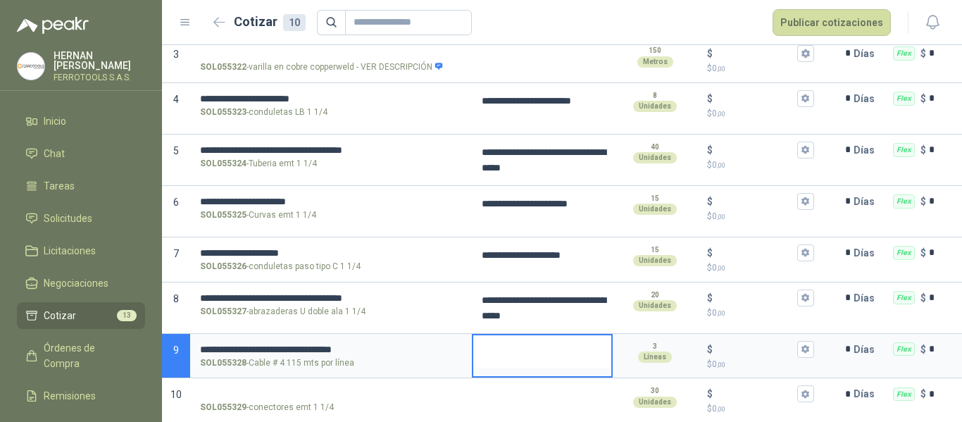
click at [533, 355] on textarea at bounding box center [542, 351] width 138 height 32
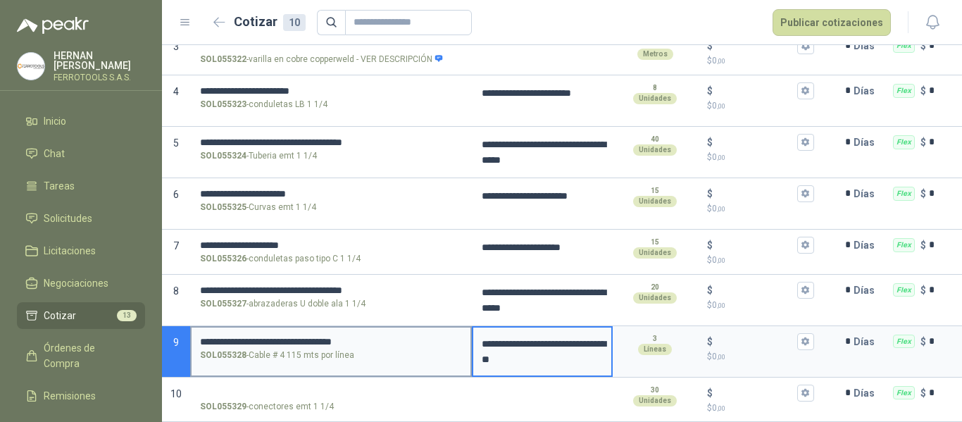
scroll to position [270, 0]
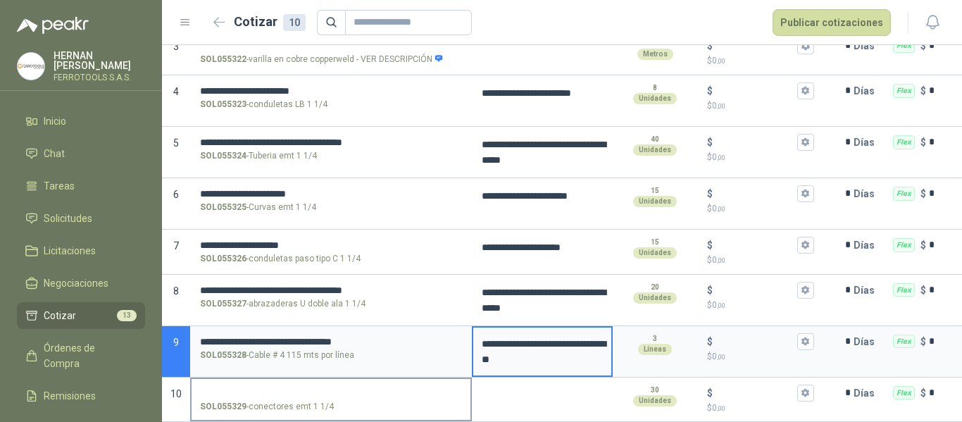
click at [268, 388] on input "SOL055329 - conectores emt 1 1/4" at bounding box center [331, 393] width 262 height 11
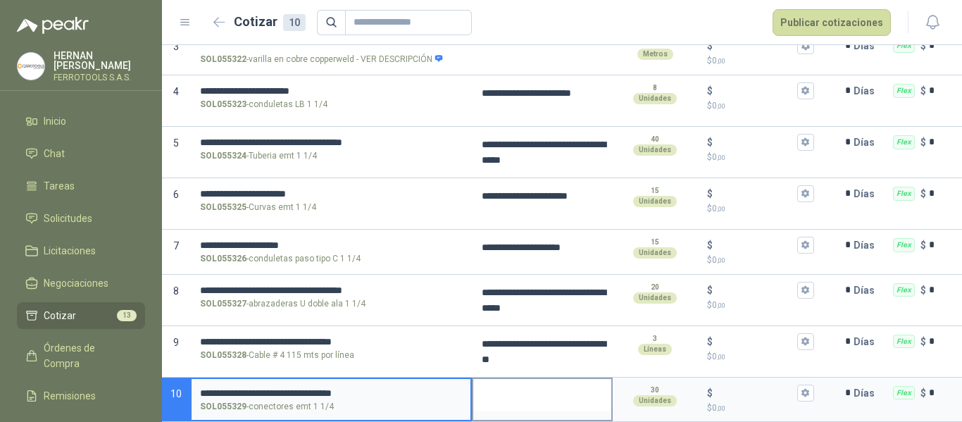
click at [542, 392] on textarea at bounding box center [542, 395] width 138 height 32
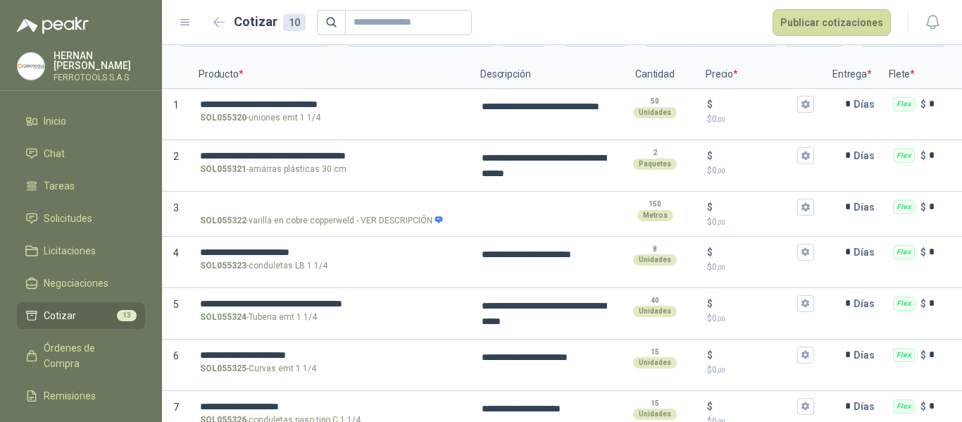
scroll to position [0, 0]
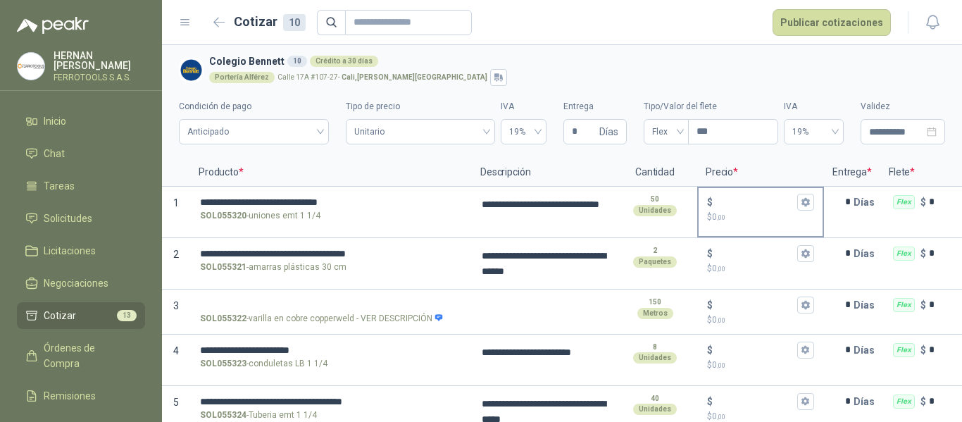
click at [752, 202] on input "$ $ 0 ,00" at bounding box center [755, 202] width 79 height 11
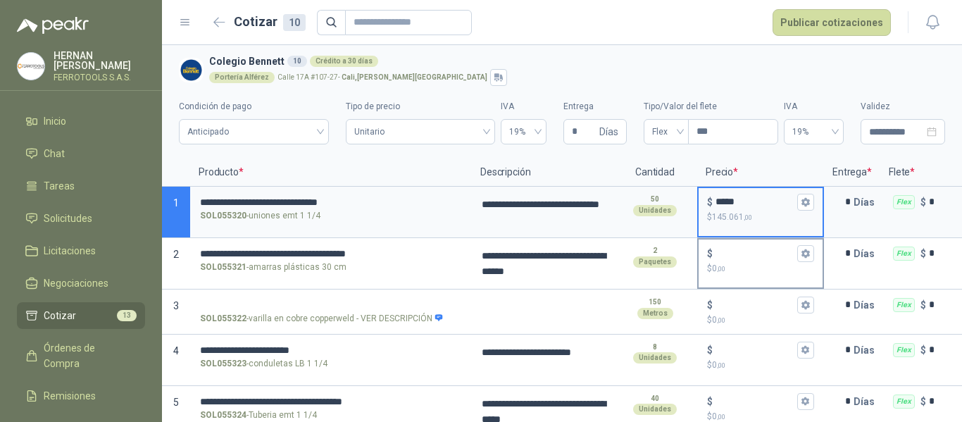
type input "*****"
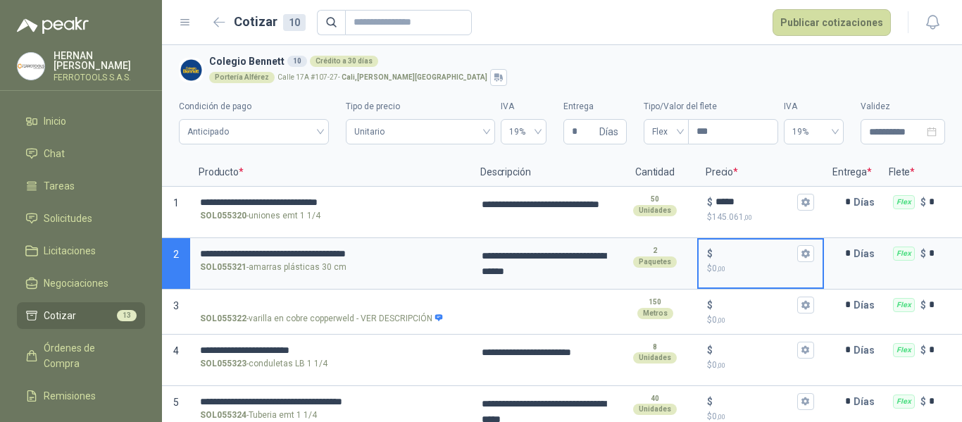
click at [735, 251] on input "$ $ 0 ,00" at bounding box center [755, 253] width 79 height 11
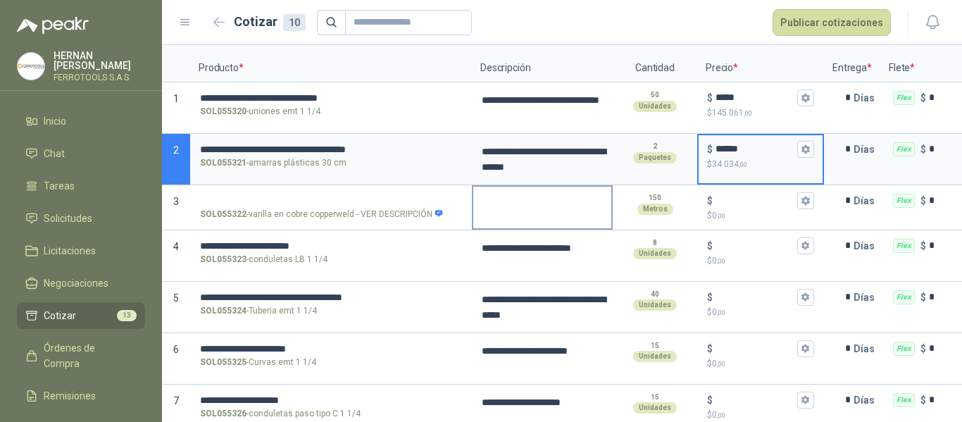
scroll to position [141, 0]
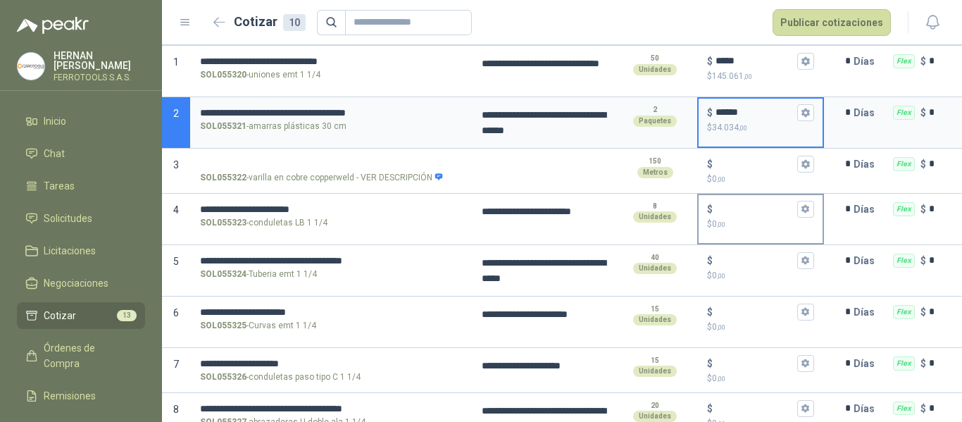
type input "******"
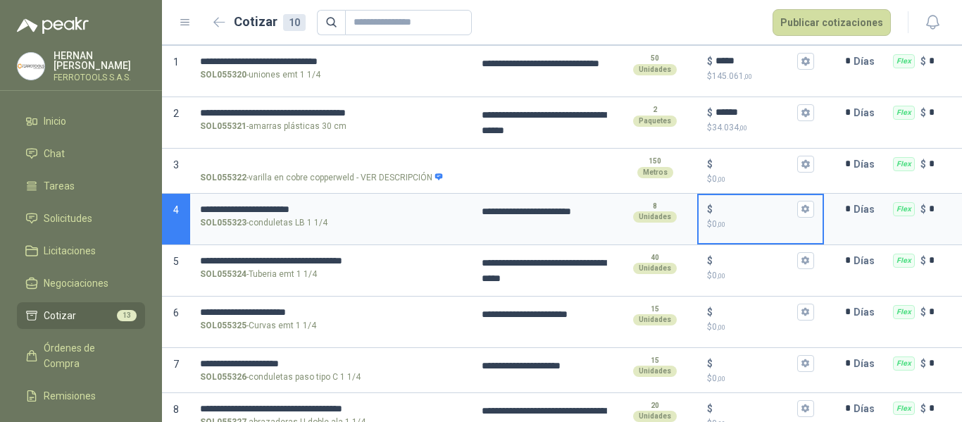
click at [745, 214] on input "$ $ 0 ,00" at bounding box center [755, 209] width 79 height 11
type input "******"
click at [757, 270] on p "$ 0 ,00" at bounding box center [760, 275] width 107 height 13
click at [757, 266] on input "$ $ 0 ,00" at bounding box center [755, 260] width 79 height 11
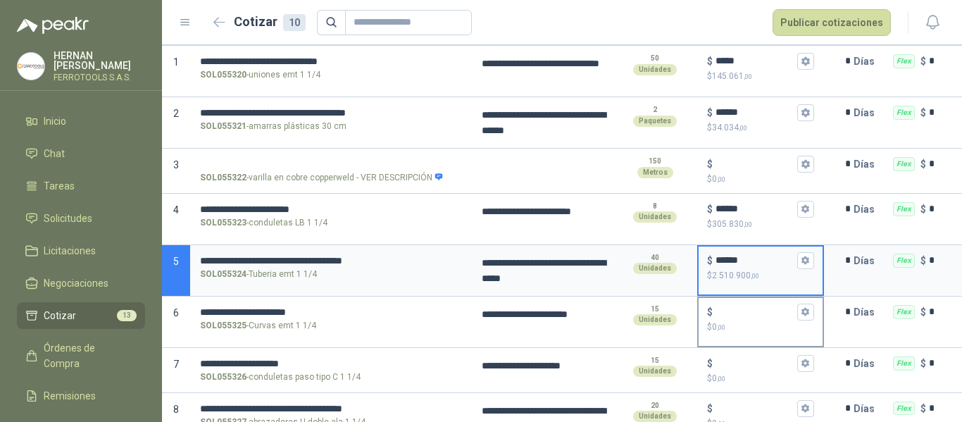
type input "******"
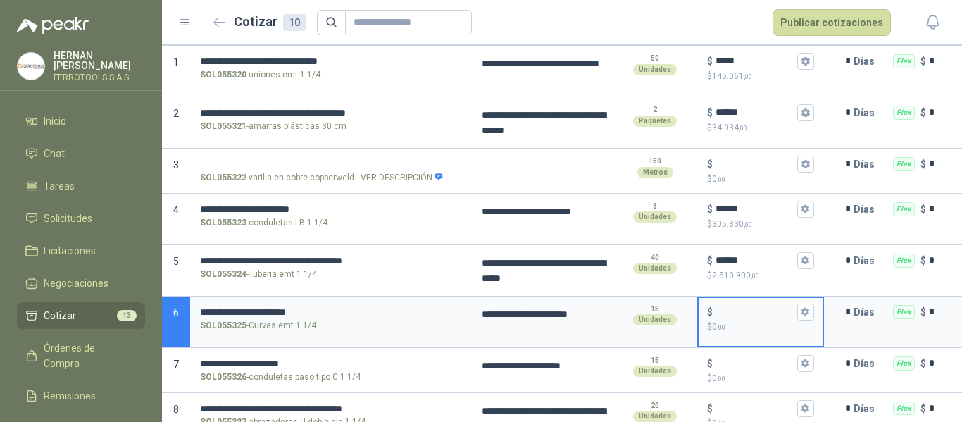
click at [746, 311] on input "$ $ 0 ,00" at bounding box center [755, 311] width 79 height 11
type input "*****"
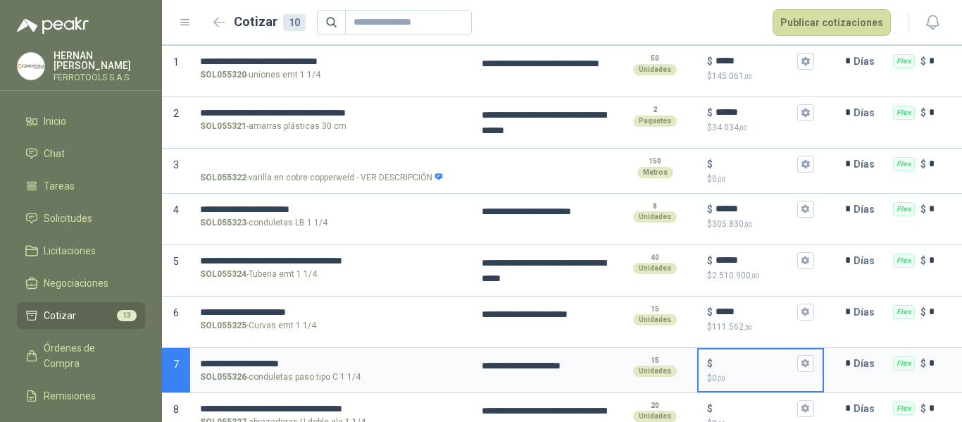
click at [735, 368] on input "$ $ 0 ,00" at bounding box center [755, 363] width 79 height 11
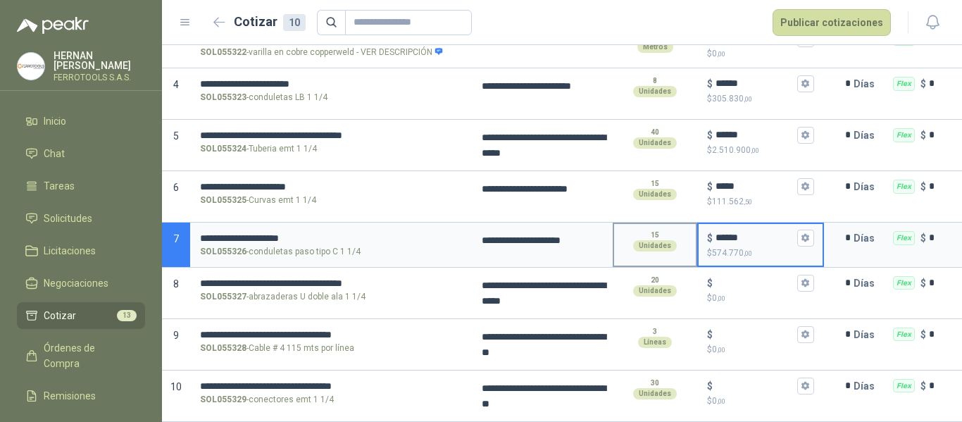
scroll to position [278, 0]
type input "******"
click at [743, 278] on input "$ $ 0 ,00" at bounding box center [755, 283] width 79 height 11
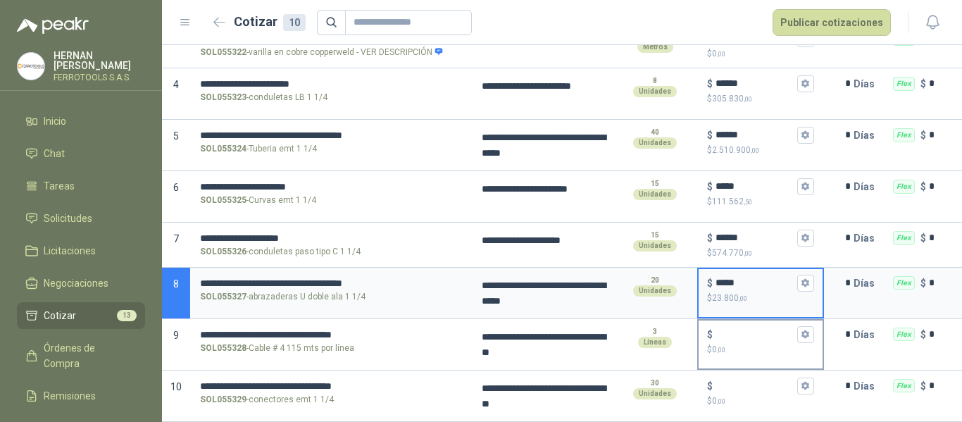
type input "*****"
click at [747, 329] on input "$ $ 0 ,00" at bounding box center [755, 334] width 79 height 11
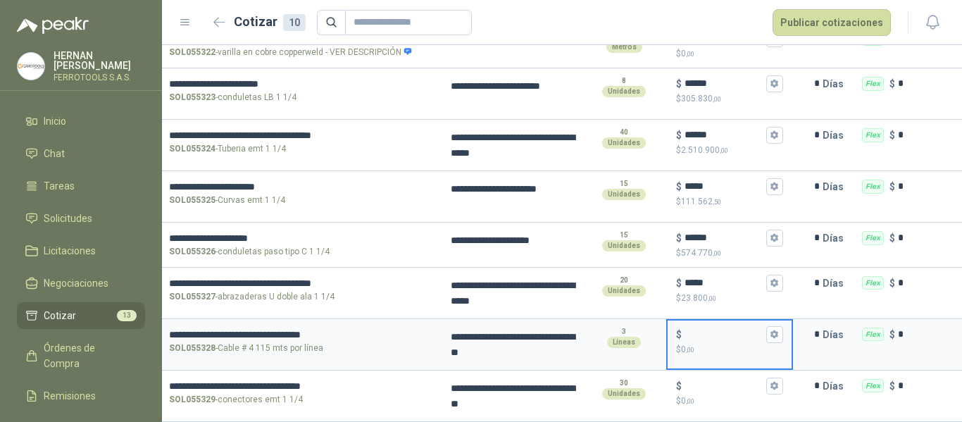
scroll to position [0, 0]
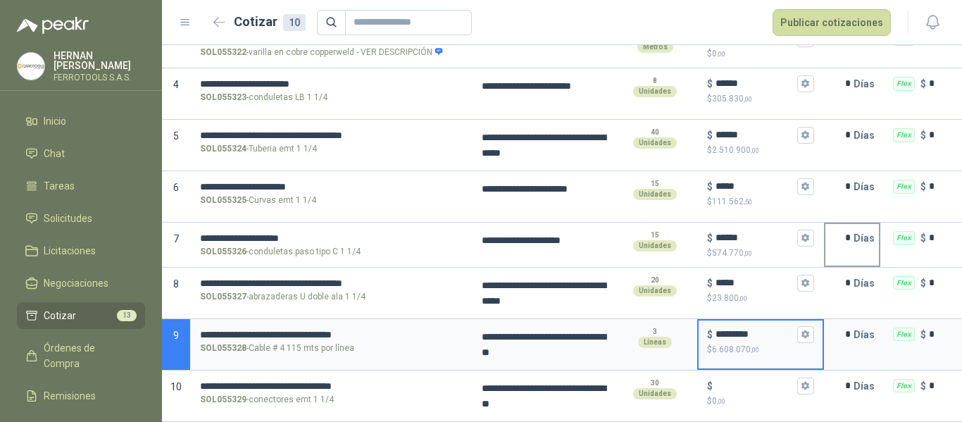
type input "*********"
click at [742, 380] on input "$ $ 0 ,00" at bounding box center [755, 385] width 79 height 11
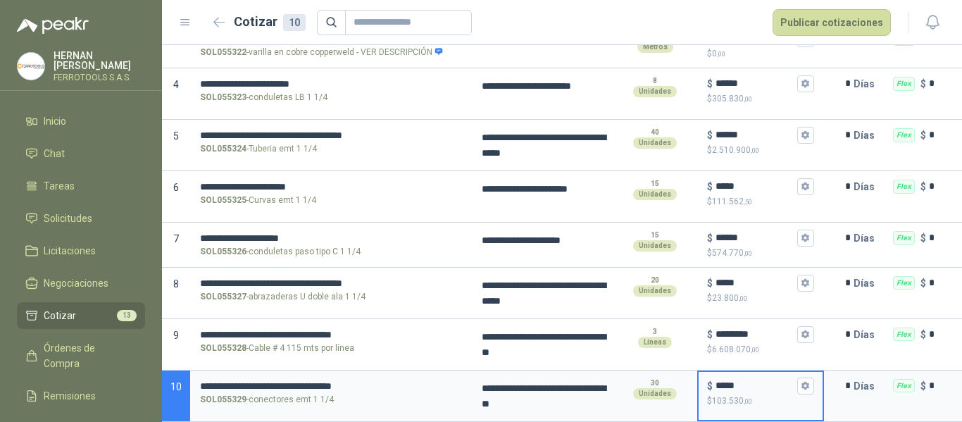
type input "*****"
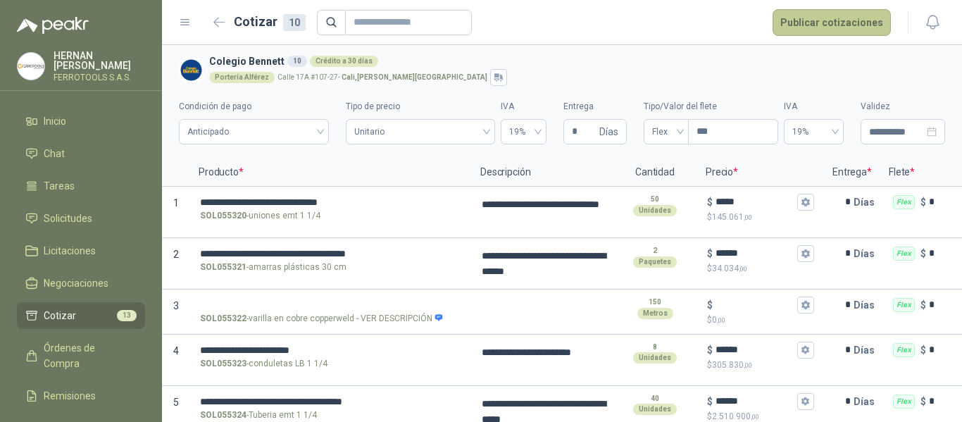
click at [838, 23] on button "Publicar cotizaciones" at bounding box center [832, 22] width 118 height 27
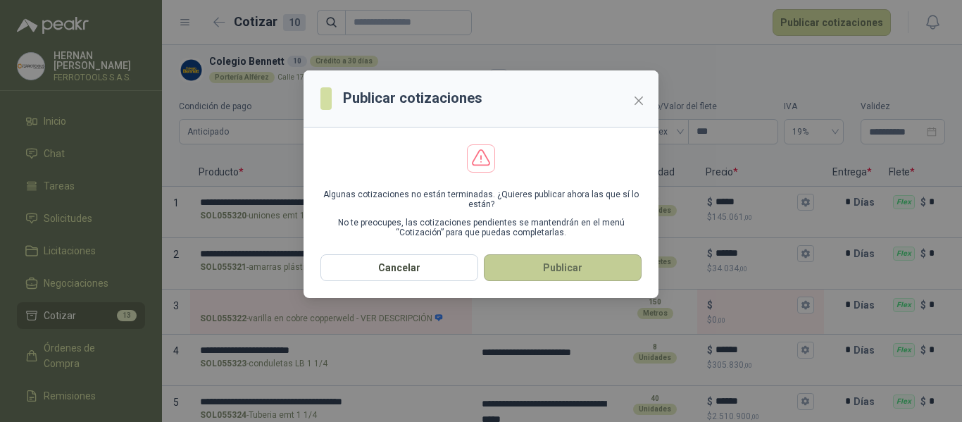
click at [580, 266] on button "Publicar" at bounding box center [563, 267] width 158 height 27
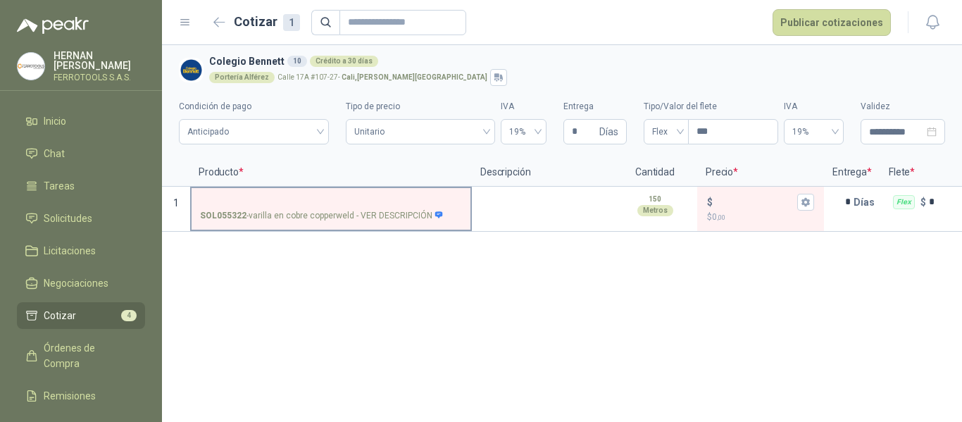
click at [328, 199] on input "SOL055322 - varilla en cobre copperweld - VER DESCRIPCIÓN" at bounding box center [331, 202] width 262 height 11
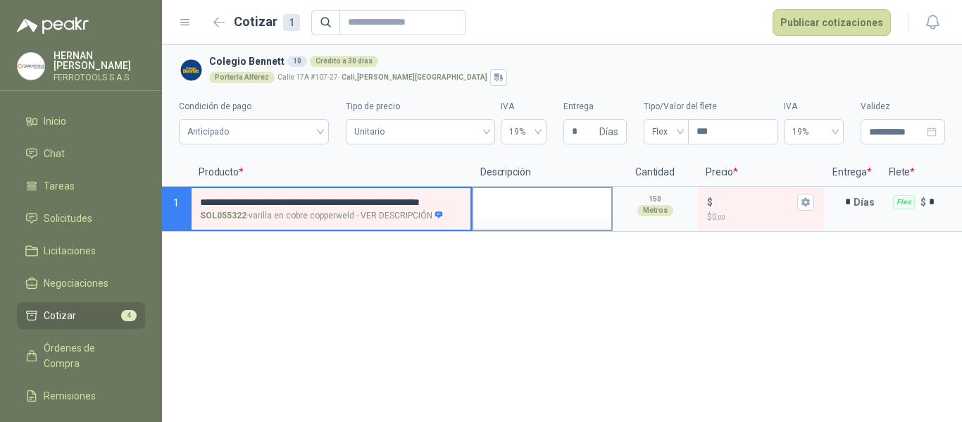
click at [516, 200] on textarea at bounding box center [542, 204] width 138 height 32
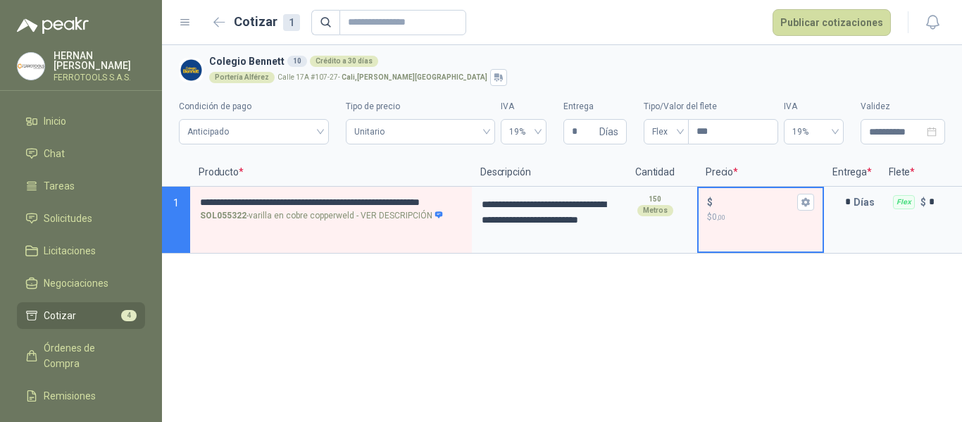
click at [731, 198] on input "$ $ 0 ,00" at bounding box center [755, 202] width 79 height 11
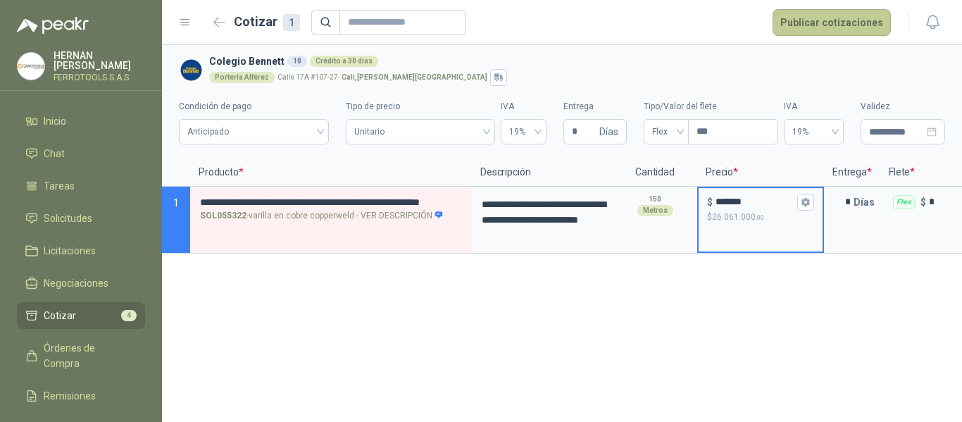
type input "*******"
click at [830, 22] on button "Publicar cotizaciones" at bounding box center [832, 22] width 118 height 27
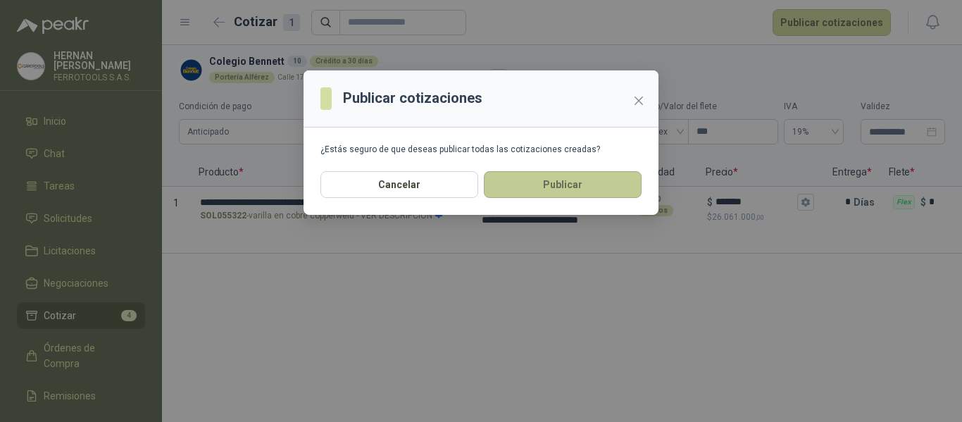
click at [579, 185] on button "Publicar" at bounding box center [563, 184] width 158 height 27
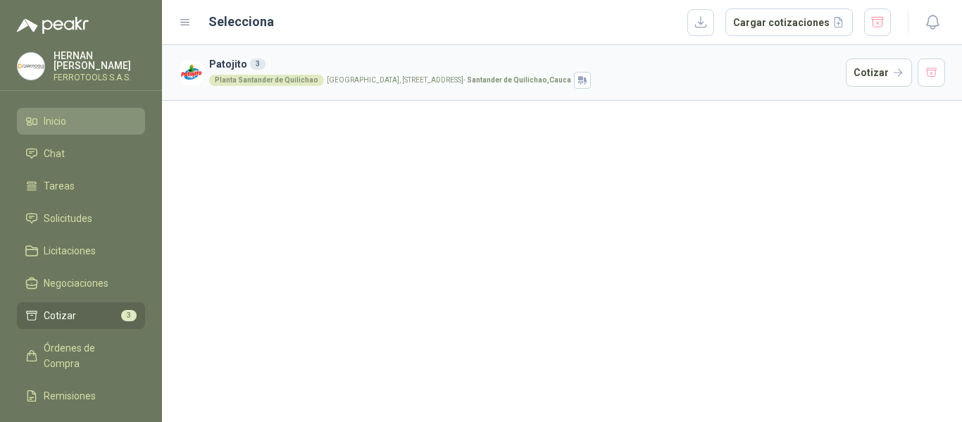
click at [64, 122] on span "Inicio" at bounding box center [55, 120] width 23 height 15
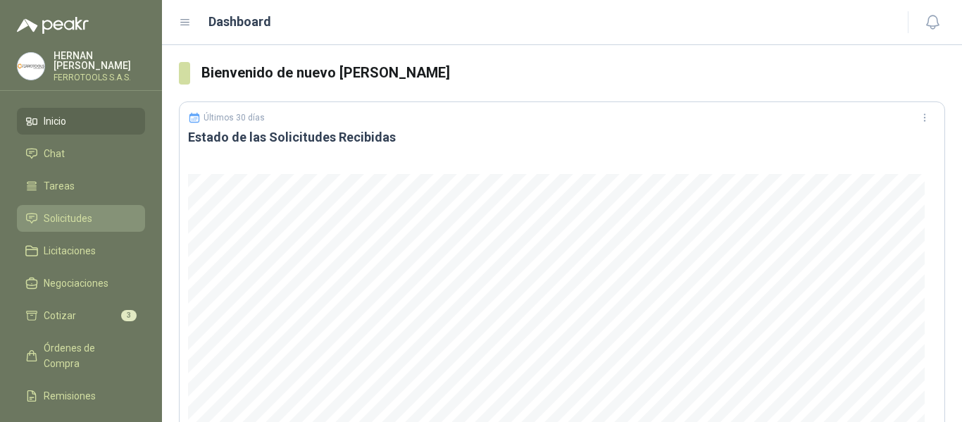
click at [59, 211] on span "Solicitudes" at bounding box center [68, 218] width 49 height 15
